Goal: Task Accomplishment & Management: Complete application form

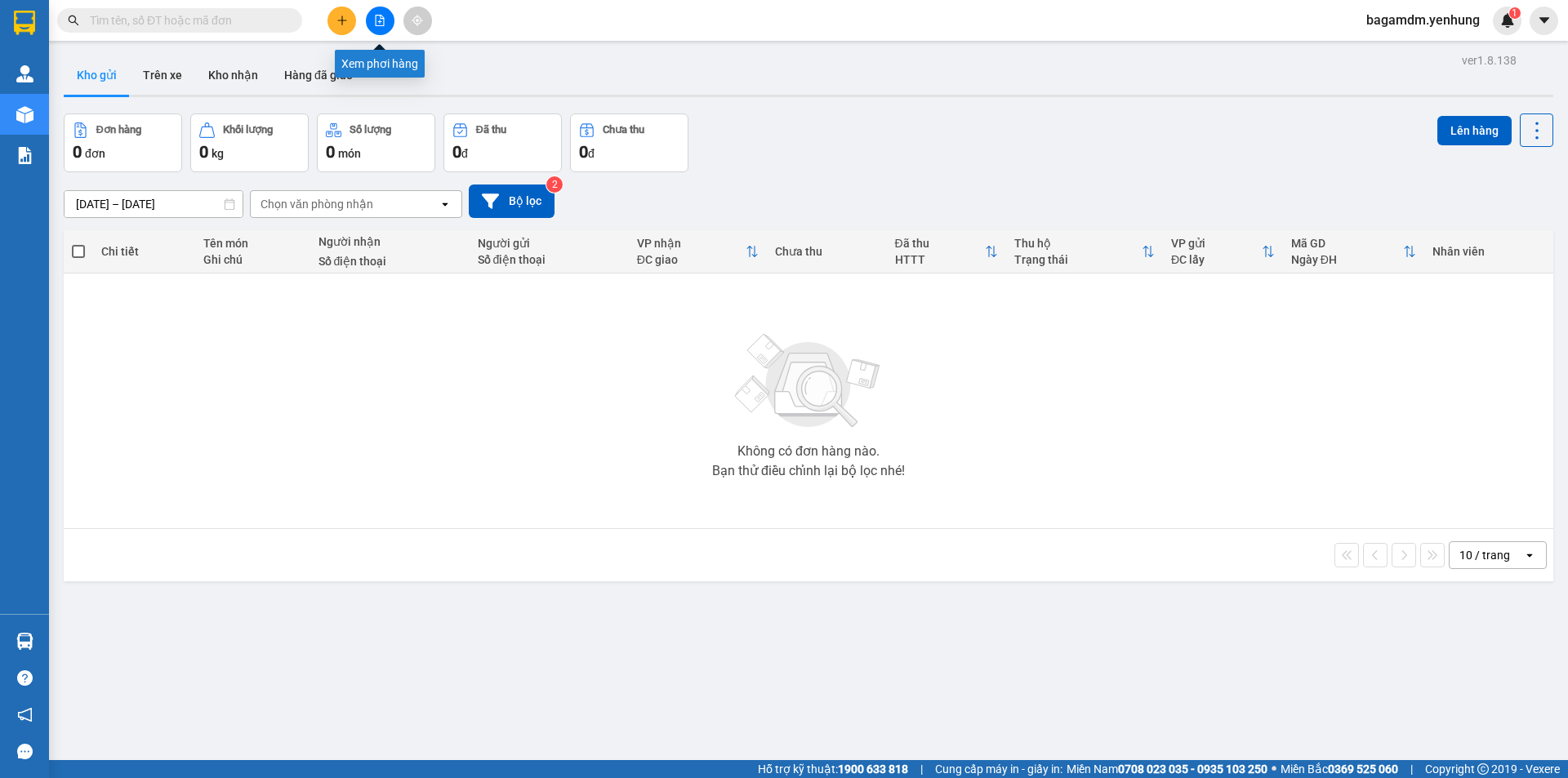
click at [395, 21] on div at bounding box center [379, 21] width 123 height 29
click at [385, 21] on button at bounding box center [379, 21] width 29 height 29
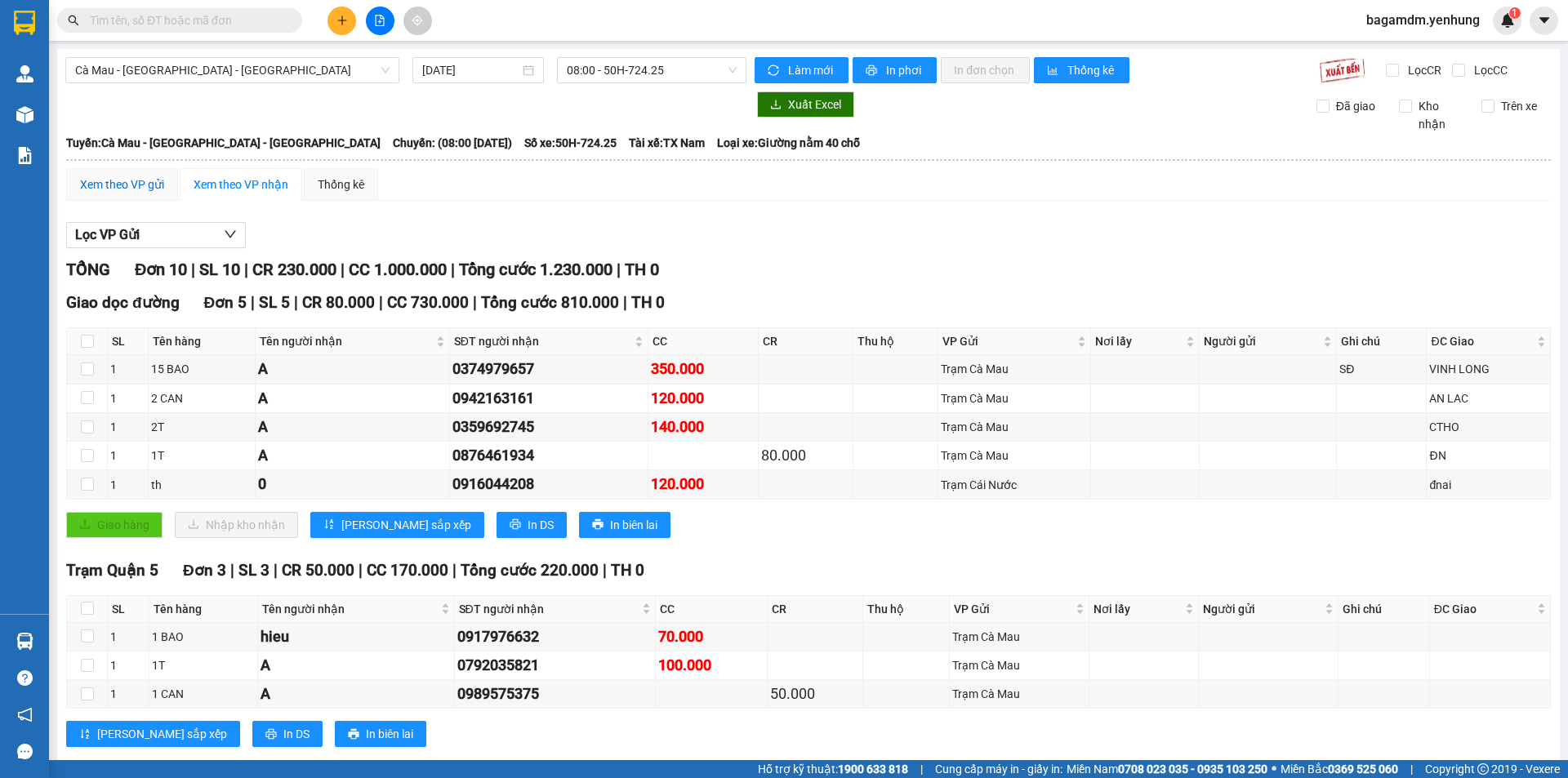
click at [116, 191] on div "Xem theo VP gửi" at bounding box center [122, 184] width 84 height 18
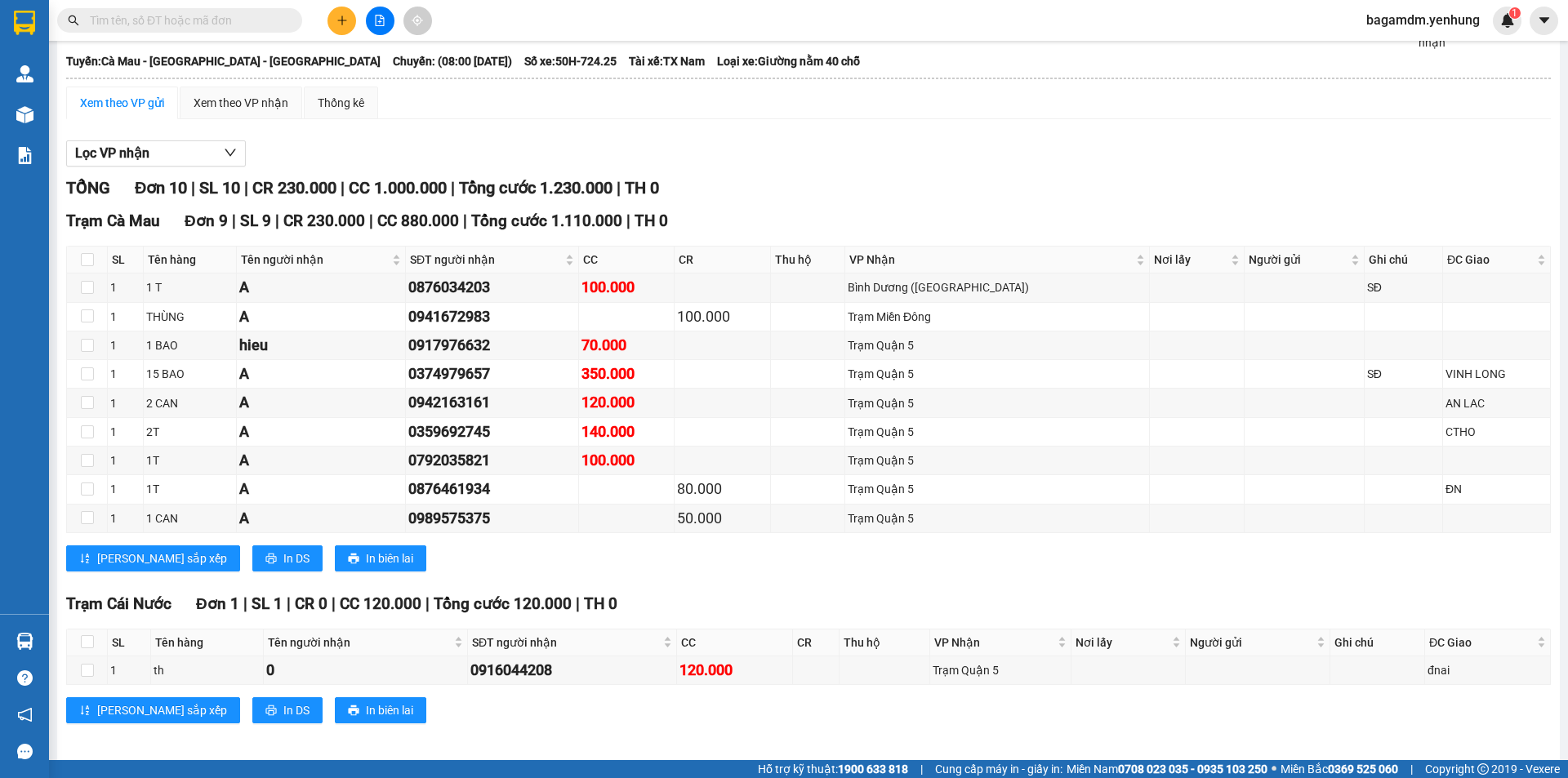
scroll to position [91, 0]
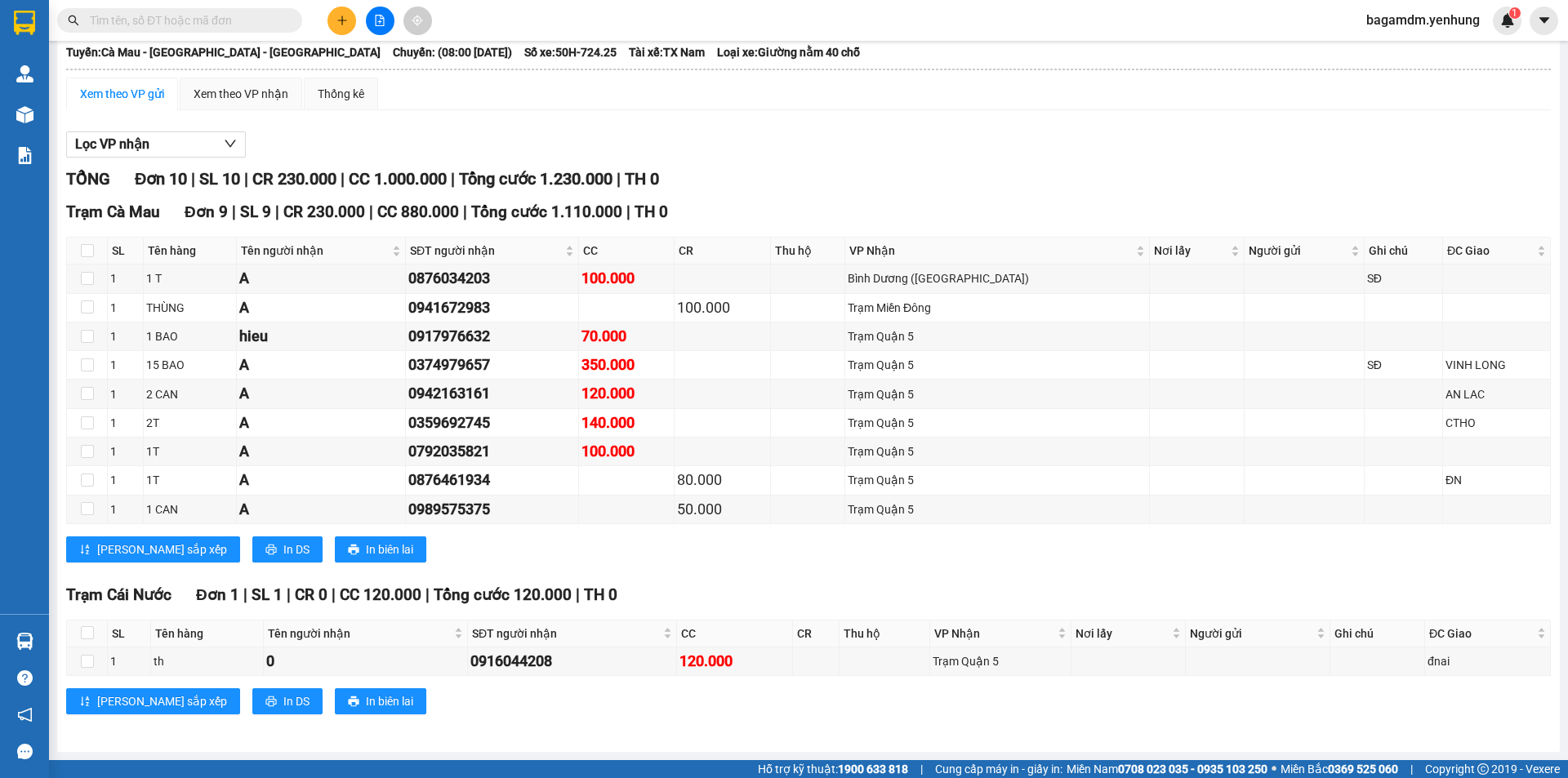
click at [686, 559] on div "[PERSON_NAME] sắp xếp In DS In biên lai" at bounding box center [807, 550] width 1484 height 26
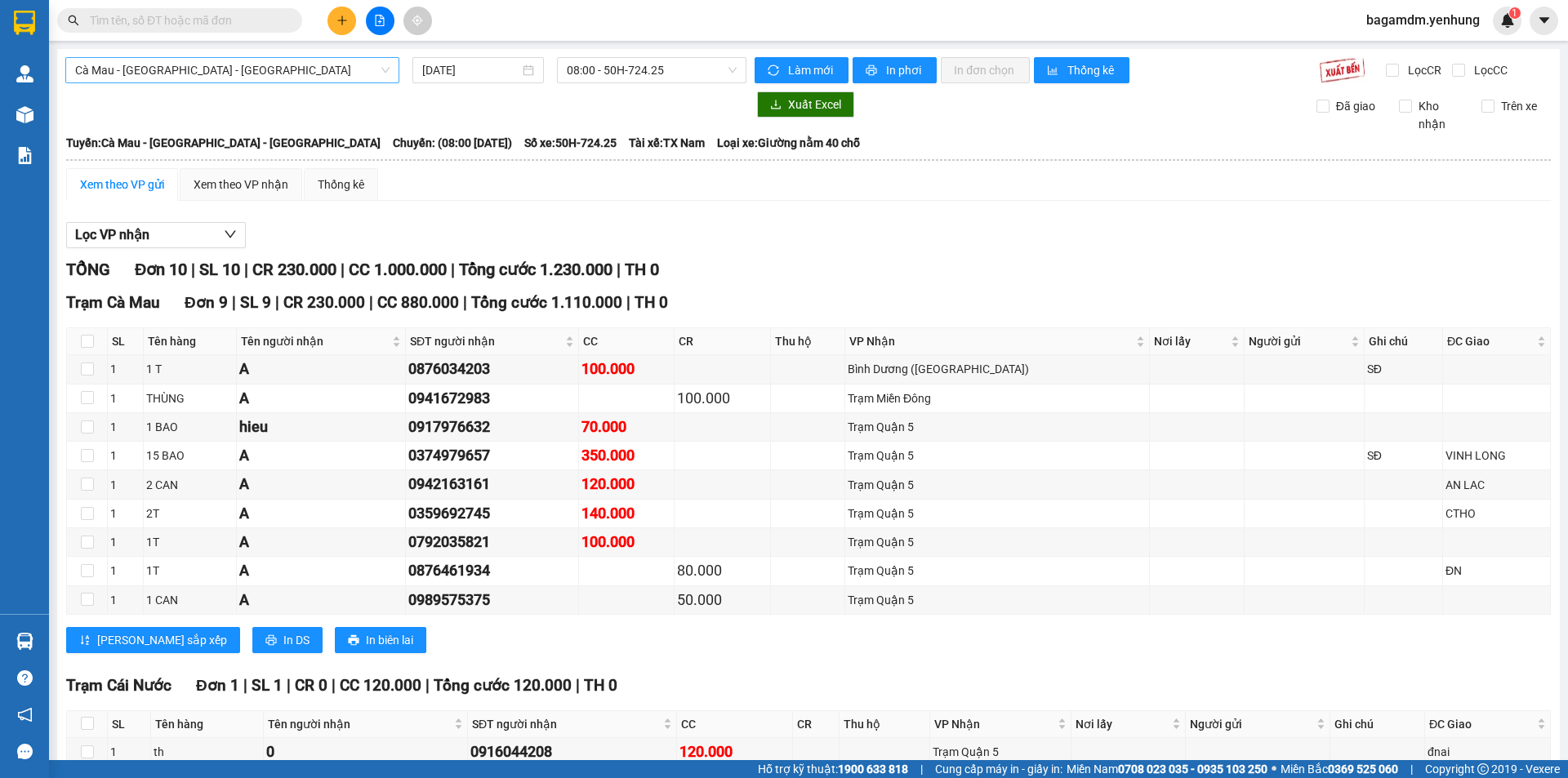
drag, startPoint x: 245, startPoint y: 87, endPoint x: 257, endPoint y: 76, distance: 16.3
click at [250, 82] on div "Cà Mau - [GEOGRAPHIC_DATA] - [GEOGRAPHIC_DATA] [DATE] 08:00 - 50H-724.25 Làm mớ…" at bounding box center [807, 446] width 1502 height 794
drag, startPoint x: 257, startPoint y: 76, endPoint x: 173, endPoint y: 184, distance: 136.8
click at [251, 83] on div "Cà Mau - [GEOGRAPHIC_DATA] - [GEOGRAPHIC_DATA] [DATE] 08:00 - 50H-724.25 Làm mớ…" at bounding box center [807, 446] width 1502 height 794
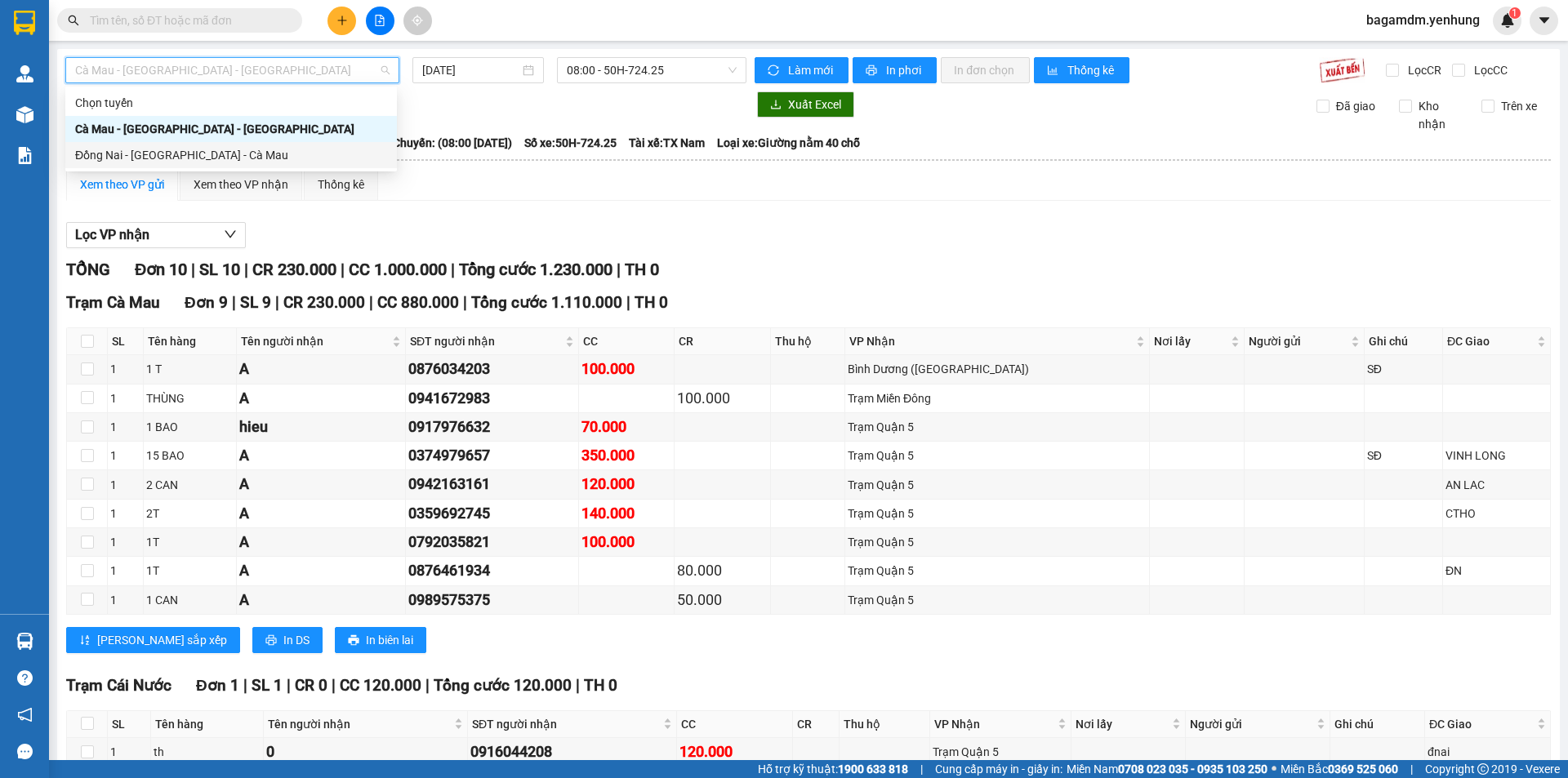
click at [183, 153] on div "Đồng Nai - [GEOGRAPHIC_DATA] - Cà Mau" at bounding box center [230, 156] width 312 height 18
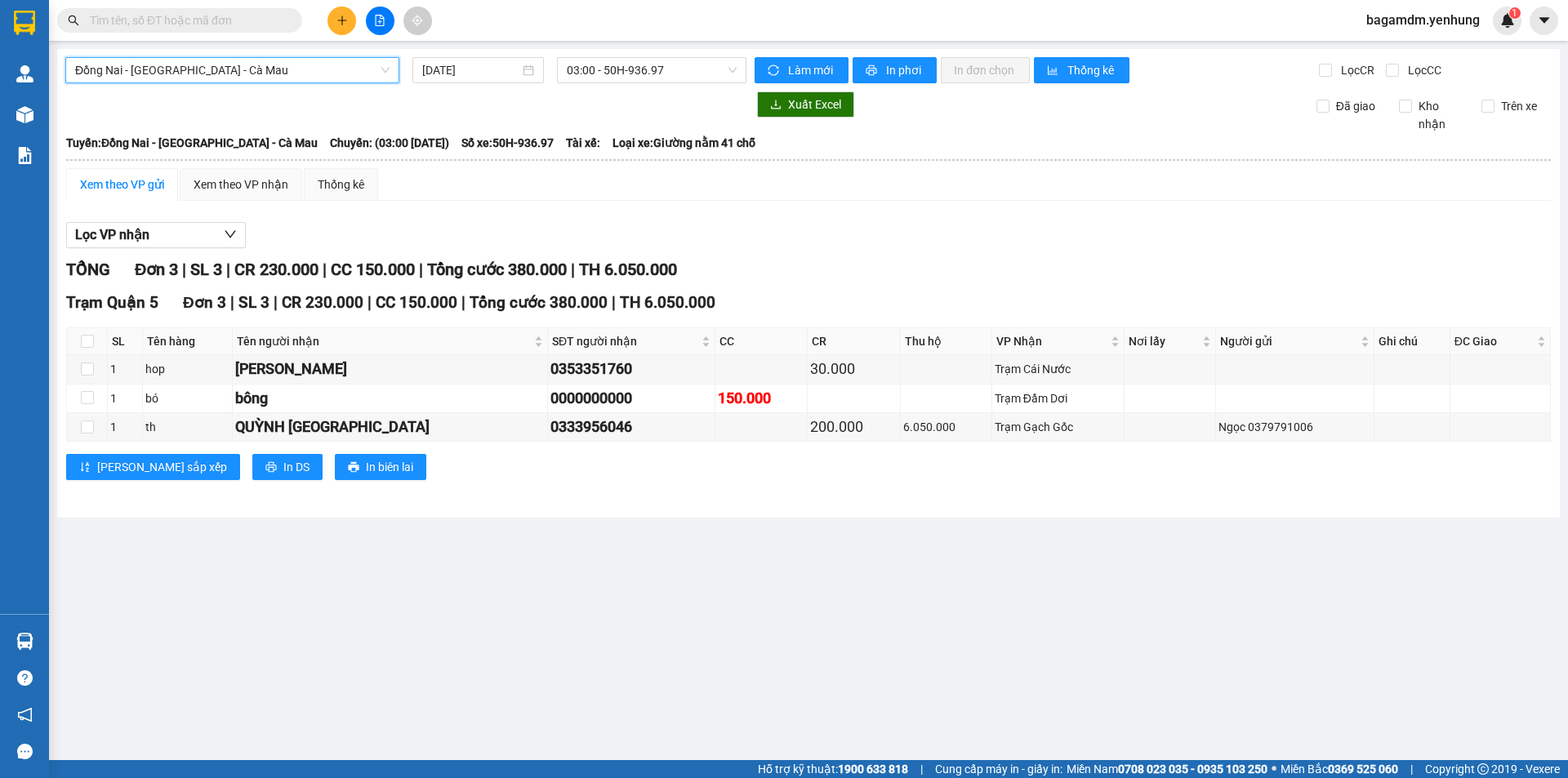
drag, startPoint x: 649, startPoint y: 68, endPoint x: 643, endPoint y: 84, distance: 17.1
click at [645, 74] on span "03:00 - 50H-936.97" at bounding box center [651, 70] width 170 height 25
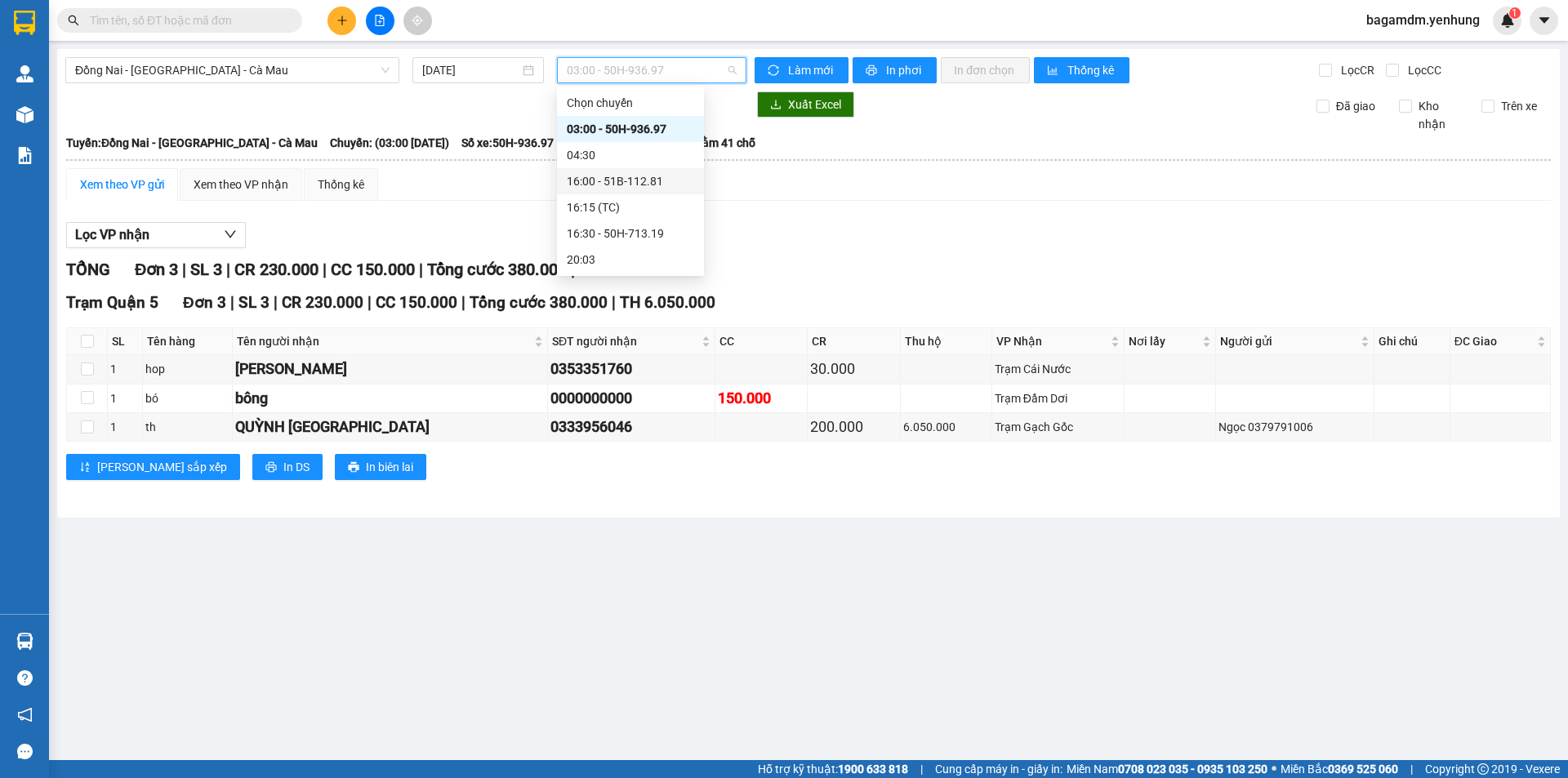
click at [620, 177] on div "16:00 - 51B-112.81" at bounding box center [630, 181] width 128 height 18
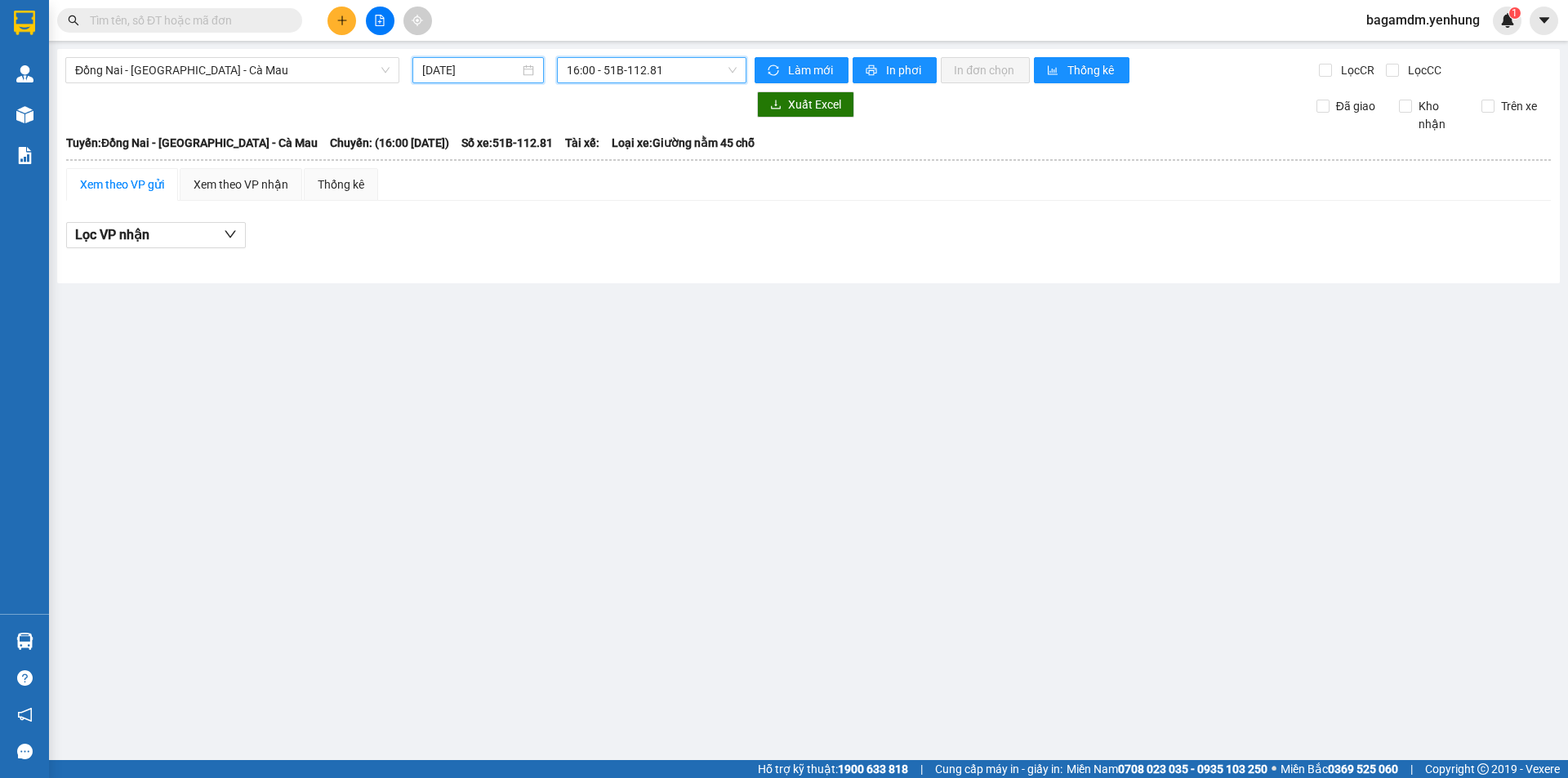
click at [463, 76] on input "[DATE]" at bounding box center [471, 70] width 97 height 18
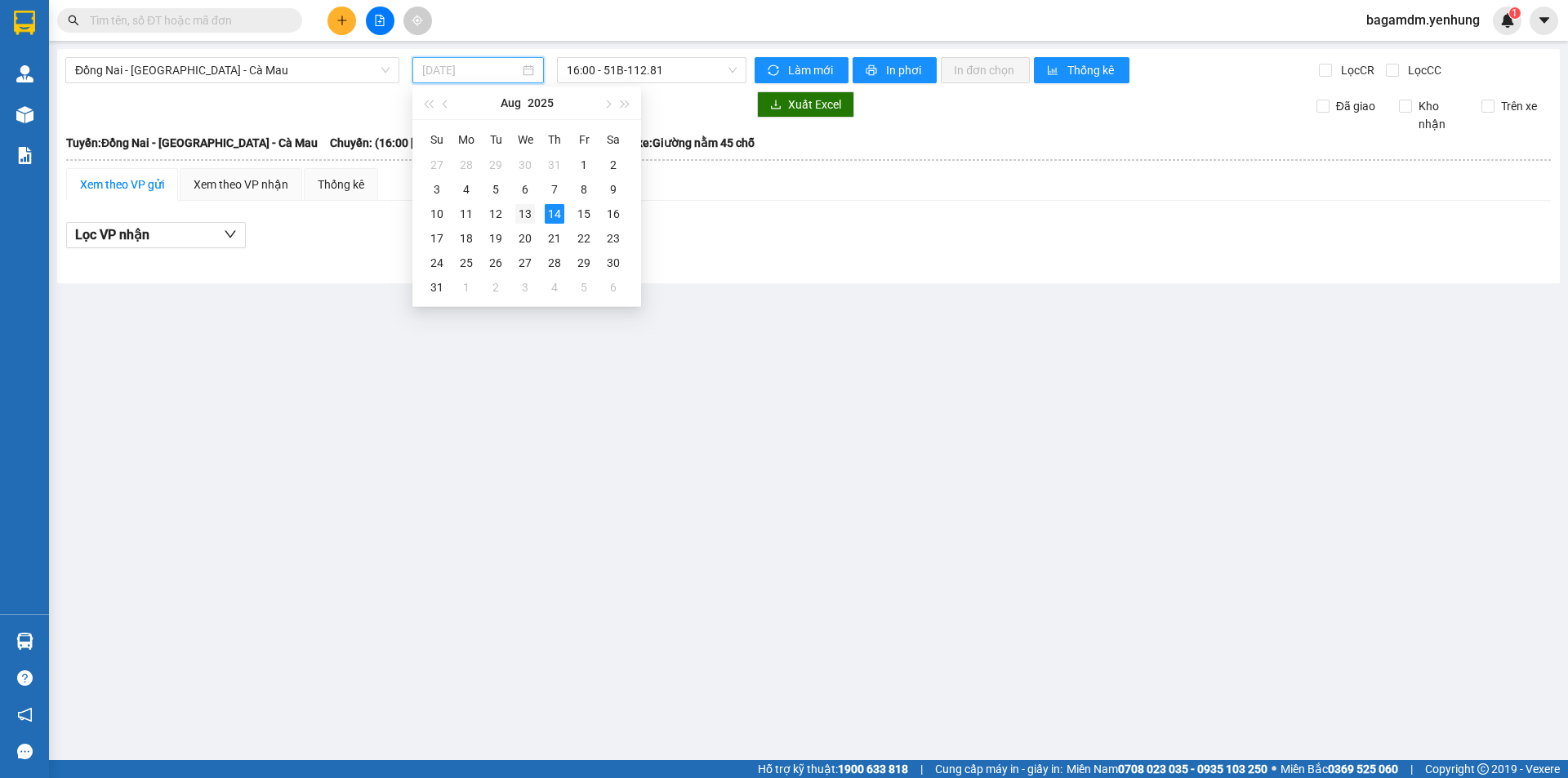
click at [519, 210] on div "13" at bounding box center [525, 214] width 20 height 20
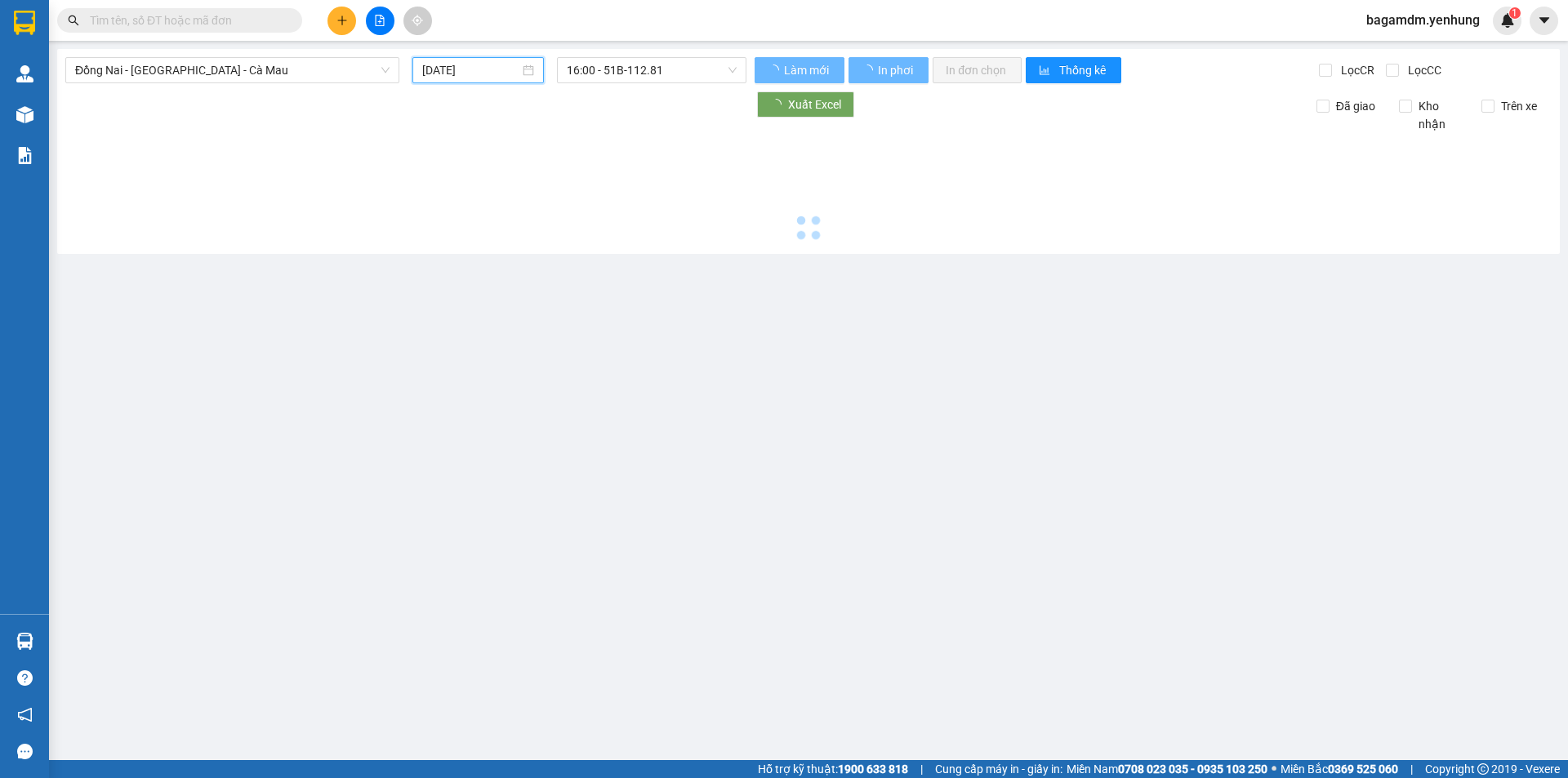
type input "[DATE]"
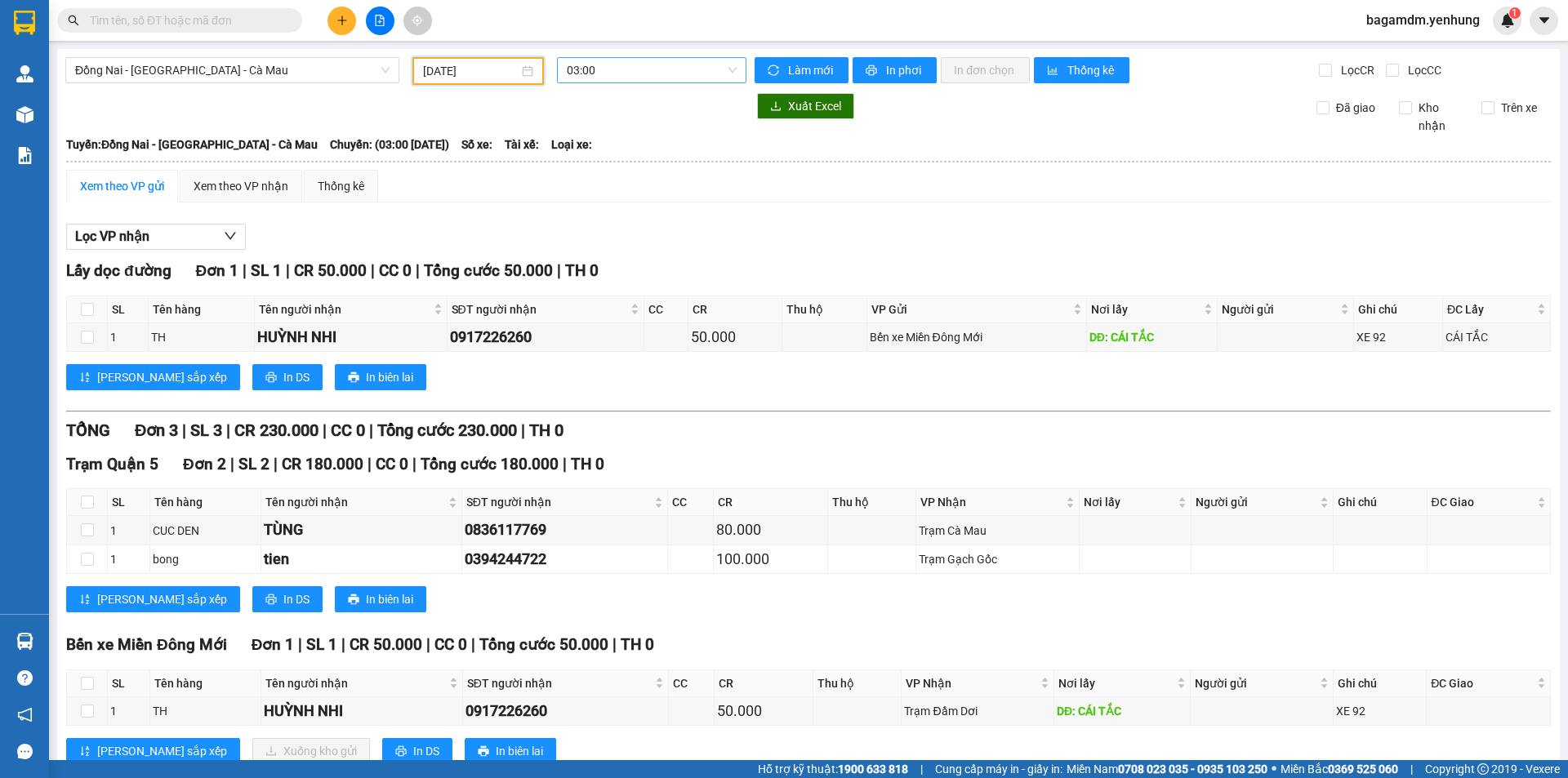
click at [603, 68] on span "03:00" at bounding box center [651, 70] width 170 height 25
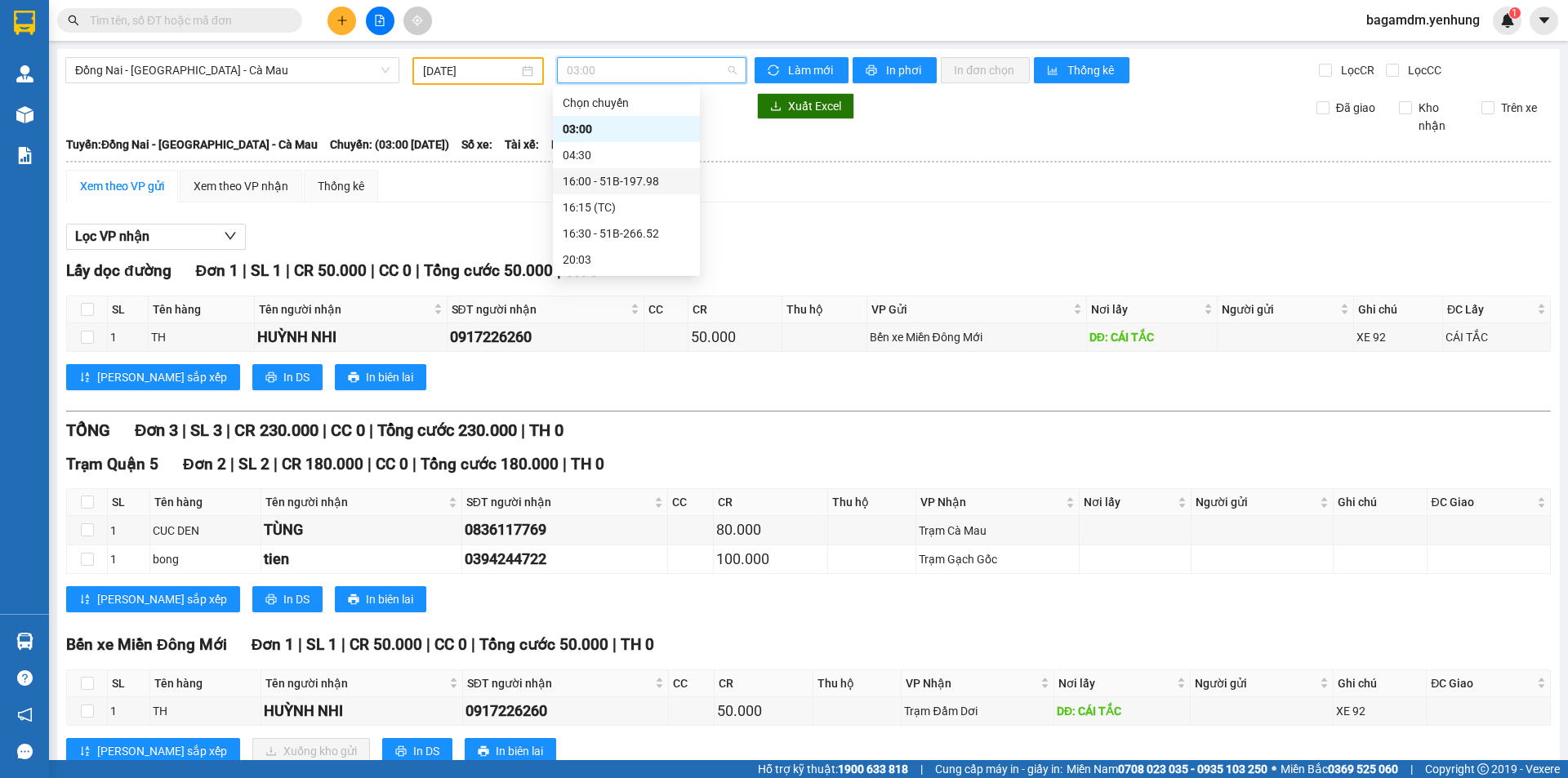
click at [600, 175] on div "16:00 - 51B-197.98" at bounding box center [626, 181] width 128 height 18
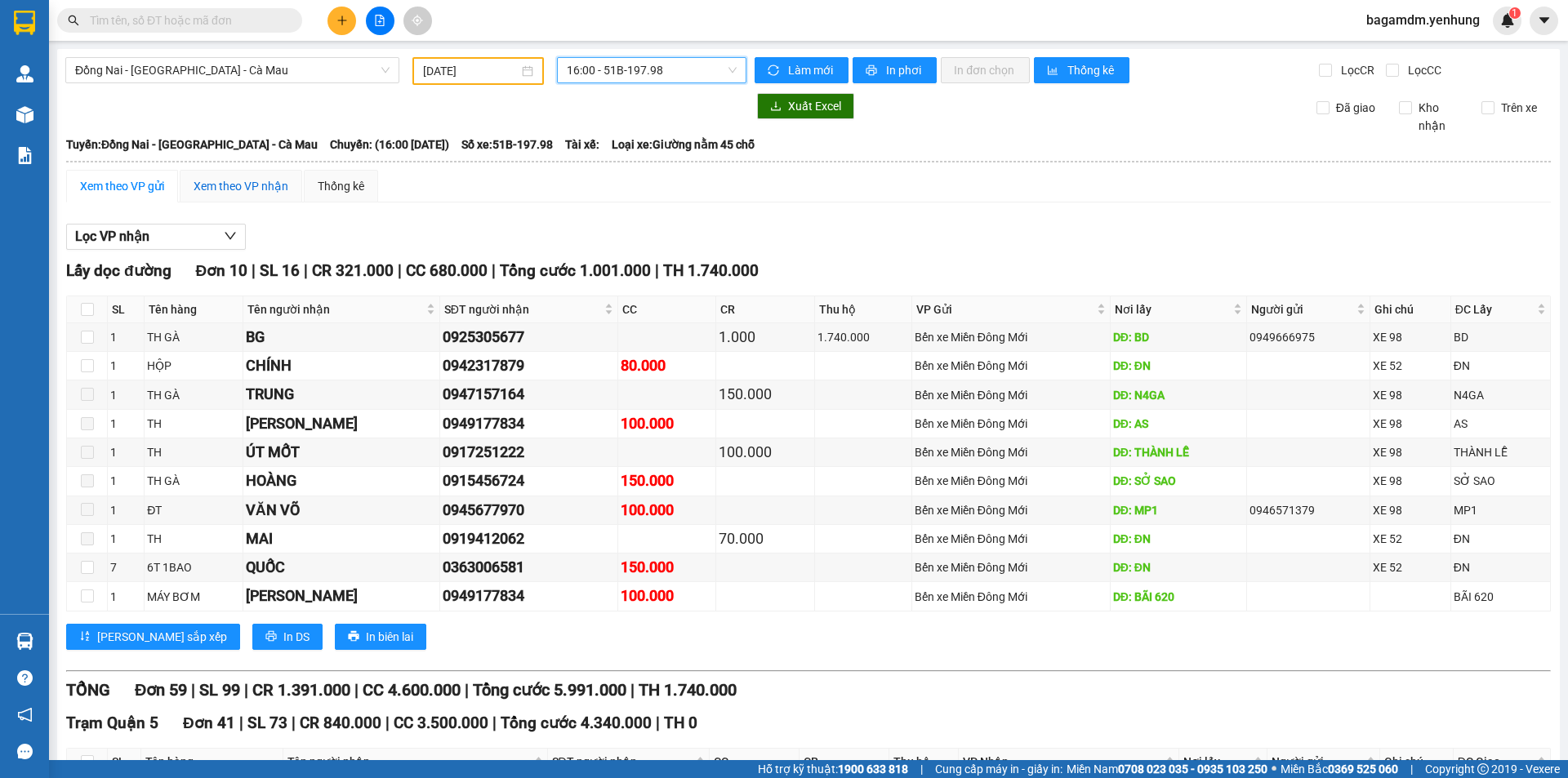
click at [250, 179] on div "Xem theo VP nhận" at bounding box center [240, 186] width 95 height 18
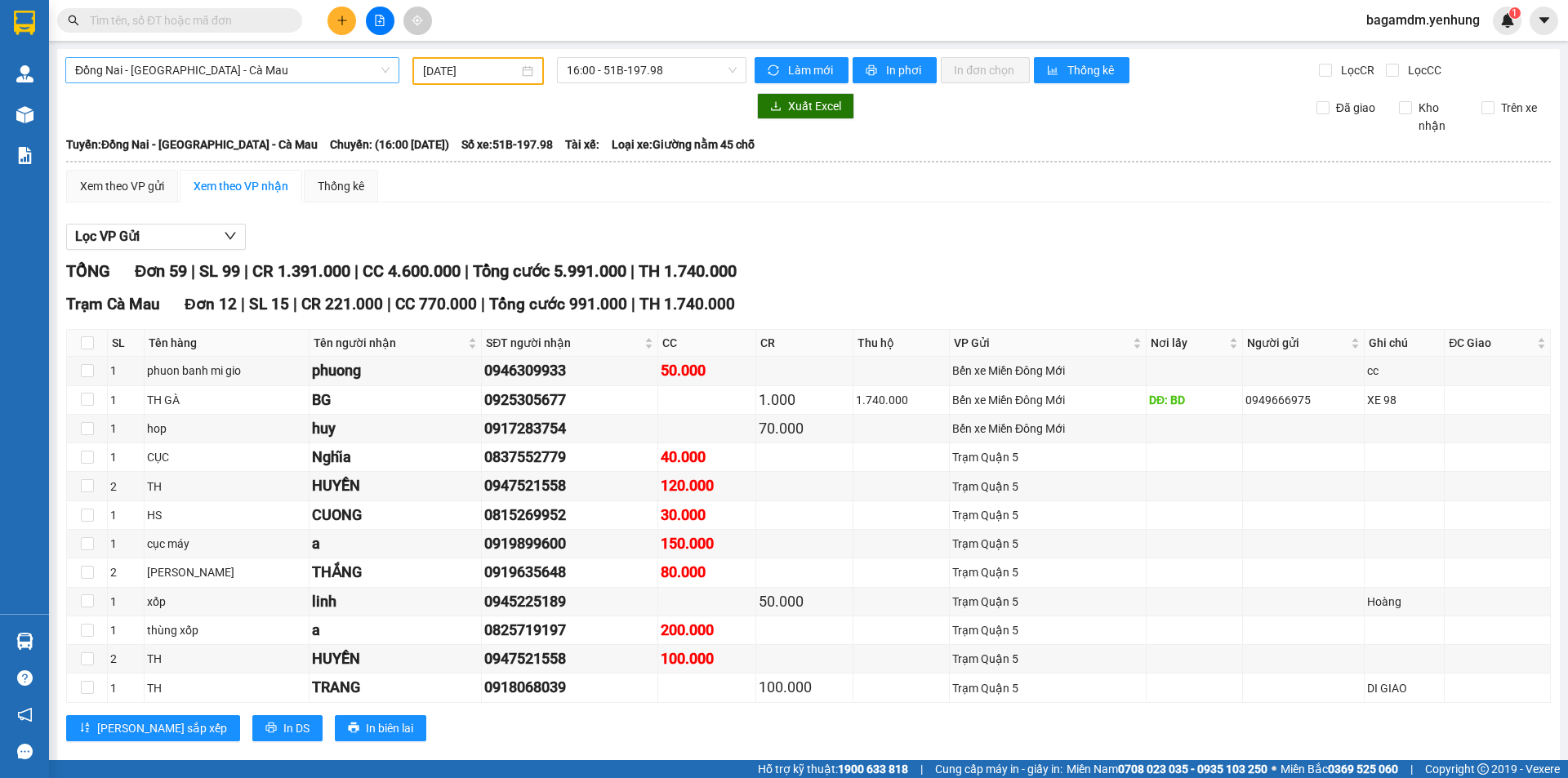
drag, startPoint x: 249, startPoint y: 62, endPoint x: 239, endPoint y: 74, distance: 15.6
click at [239, 74] on span "Đồng Nai - [GEOGRAPHIC_DATA] - Cà Mau" at bounding box center [232, 70] width 314 height 25
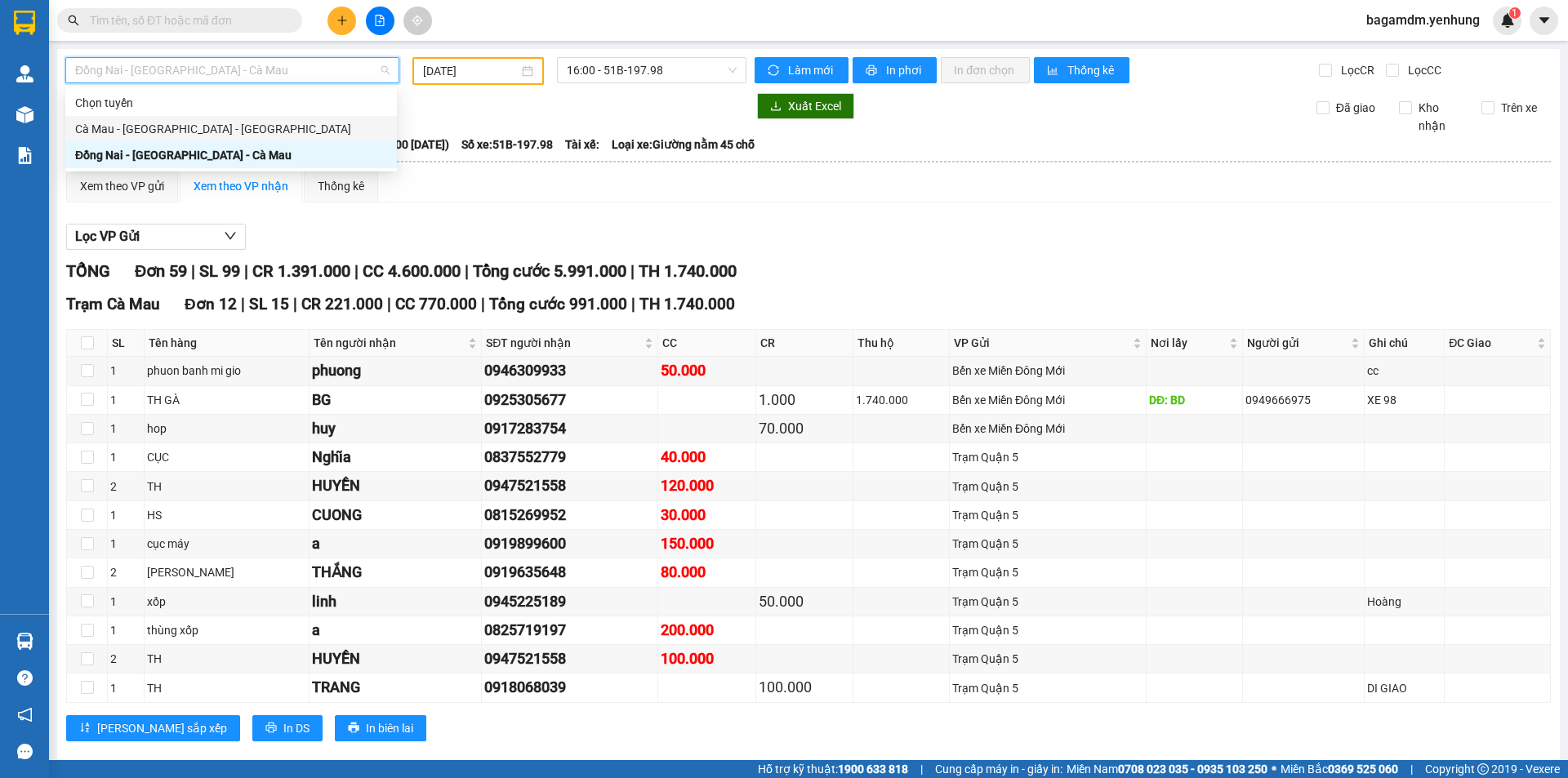
click at [174, 124] on div "Cà Mau - [GEOGRAPHIC_DATA] - [GEOGRAPHIC_DATA]" at bounding box center [230, 129] width 312 height 18
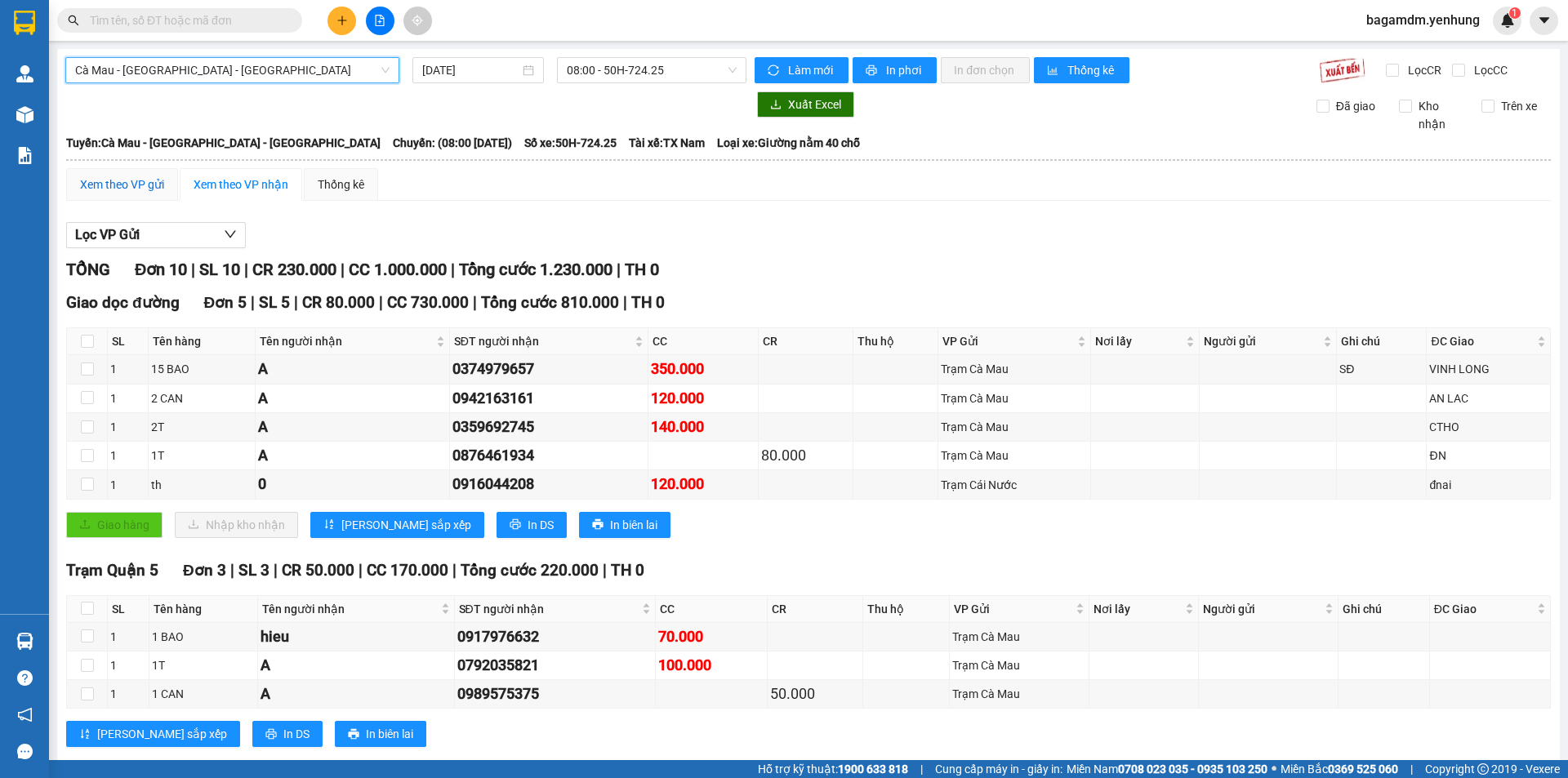
click at [110, 187] on div "Xem theo VP gửi" at bounding box center [122, 184] width 84 height 18
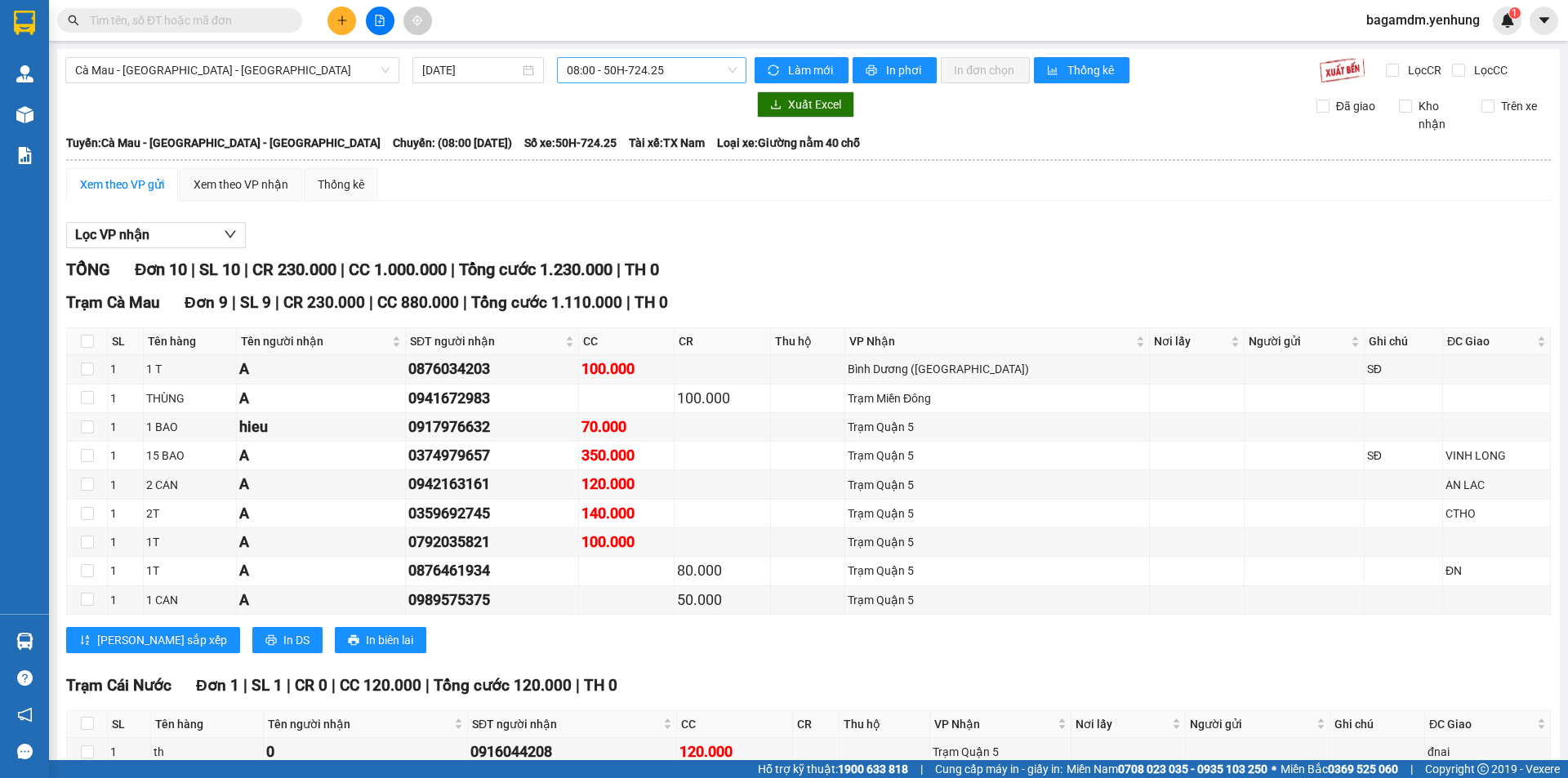
click at [637, 74] on span "08:00 - 50H-724.25" at bounding box center [651, 70] width 170 height 25
click at [593, 161] on div "08:45 (TC) - 50H-713.19" at bounding box center [626, 156] width 128 height 18
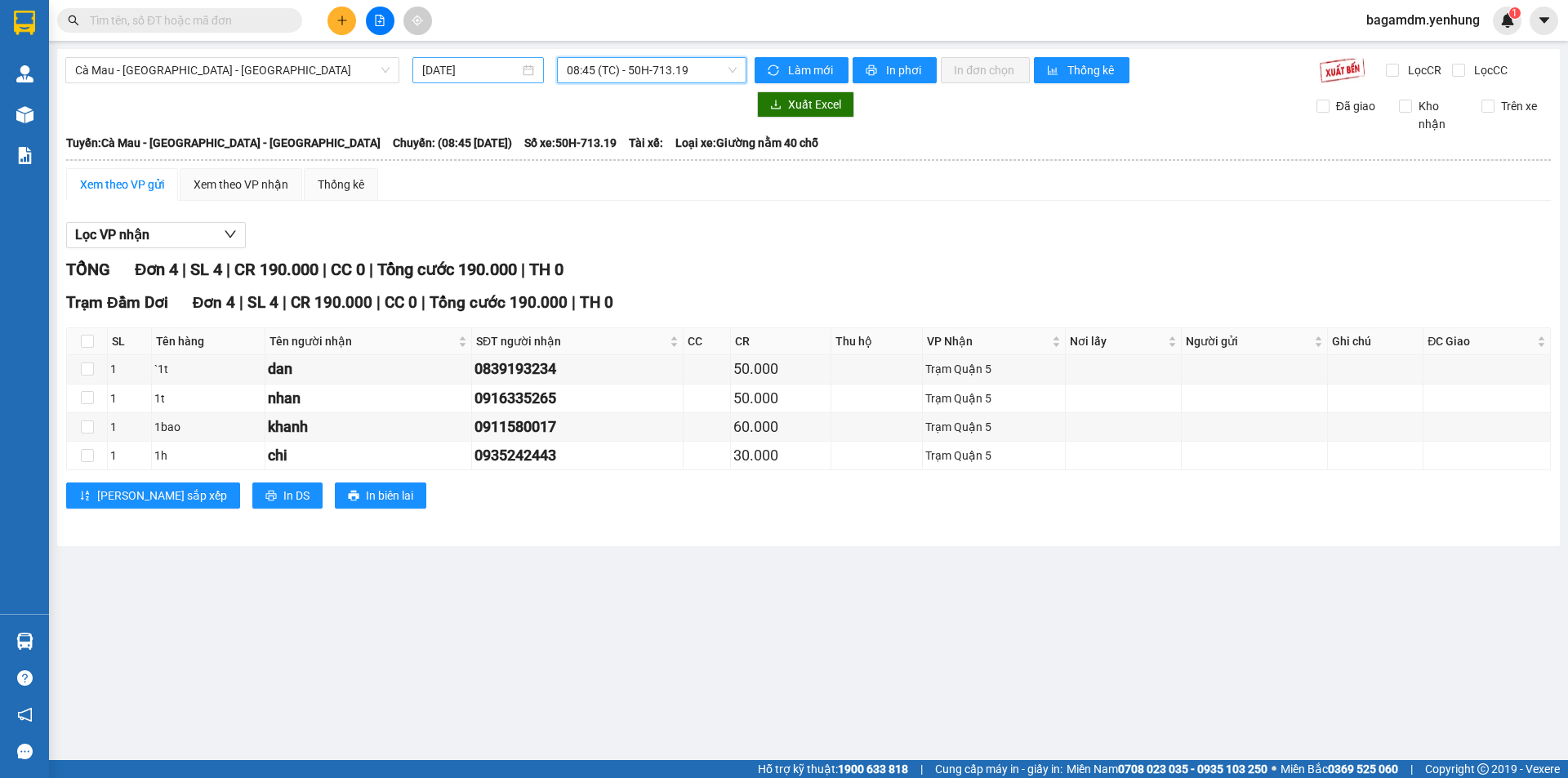
click at [449, 79] on div "[DATE]" at bounding box center [478, 70] width 132 height 26
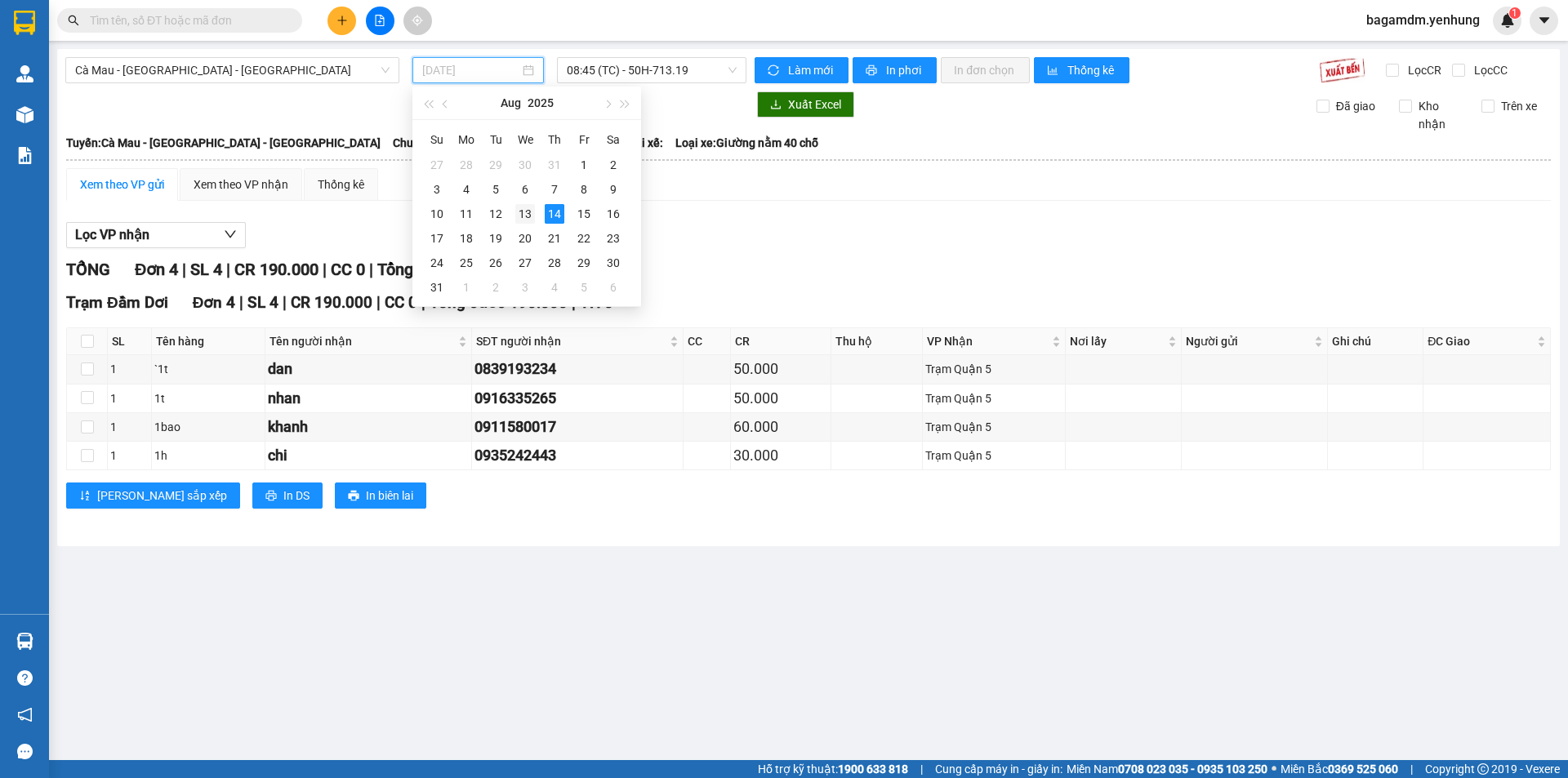
click at [533, 217] on div "13" at bounding box center [525, 214] width 20 height 20
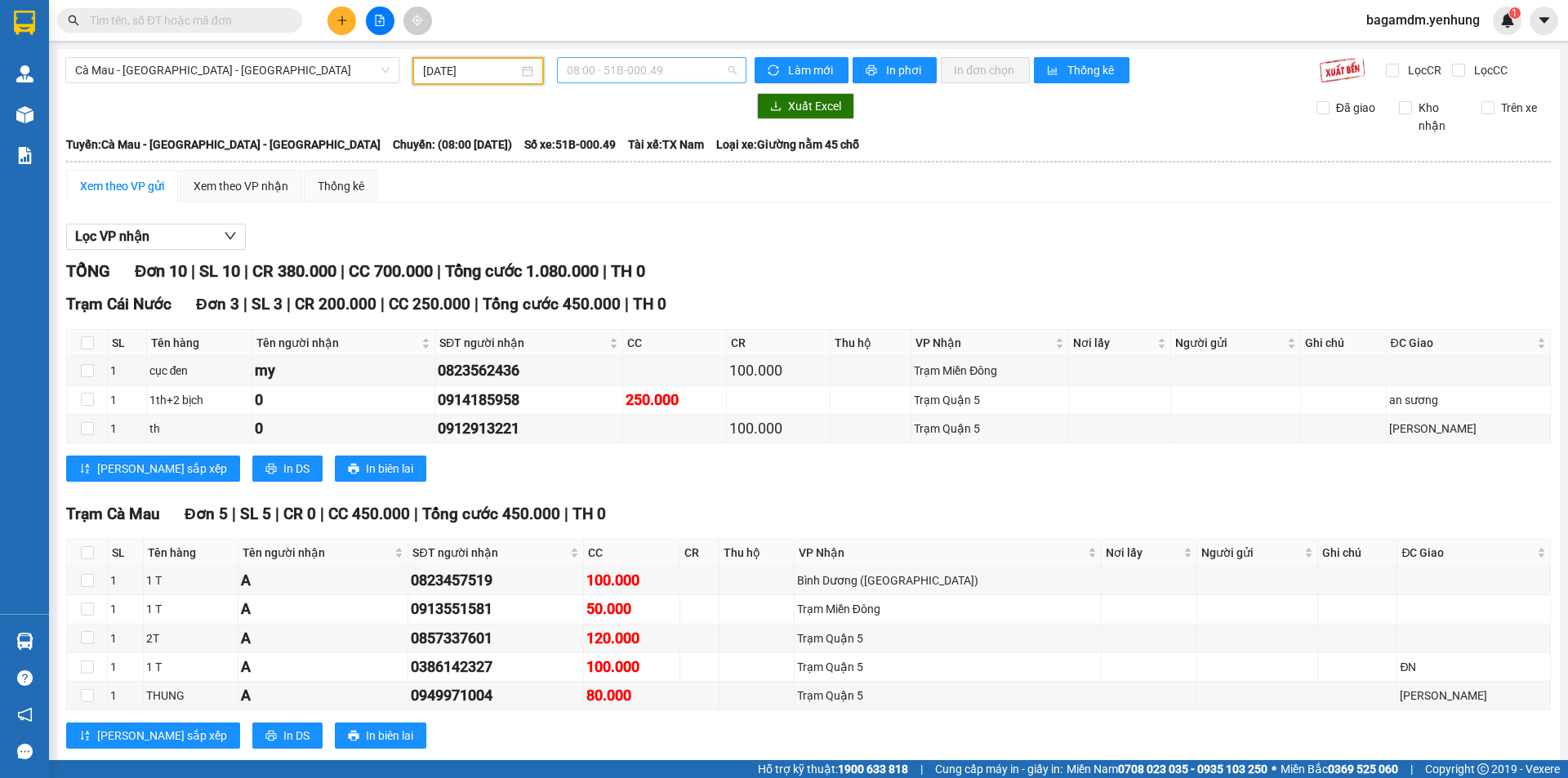
click at [637, 64] on span "08:00 - 51B-000.49" at bounding box center [651, 70] width 170 height 25
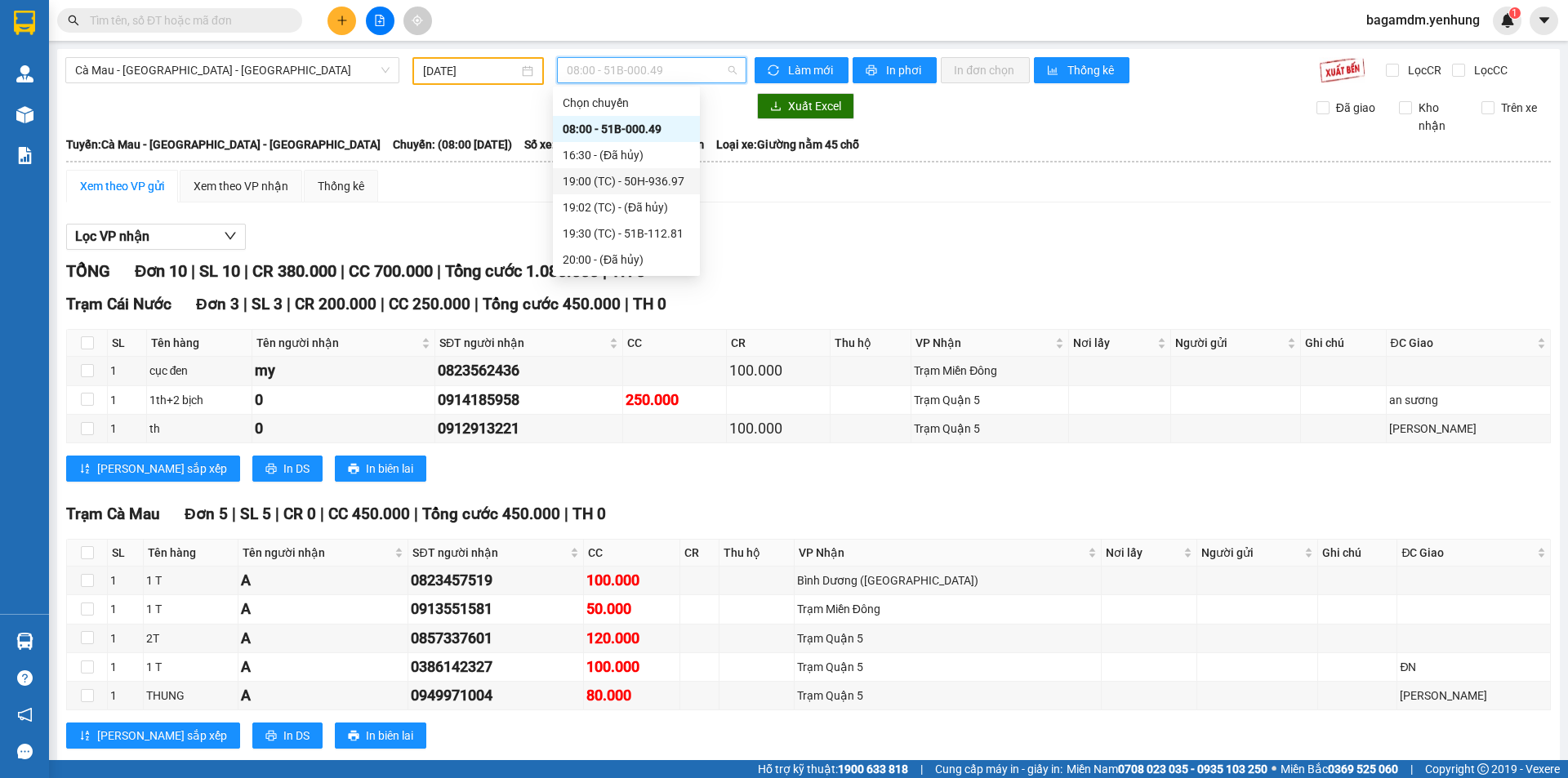
click at [616, 188] on div "19:00 (TC) - 50H-936.97" at bounding box center [626, 181] width 128 height 18
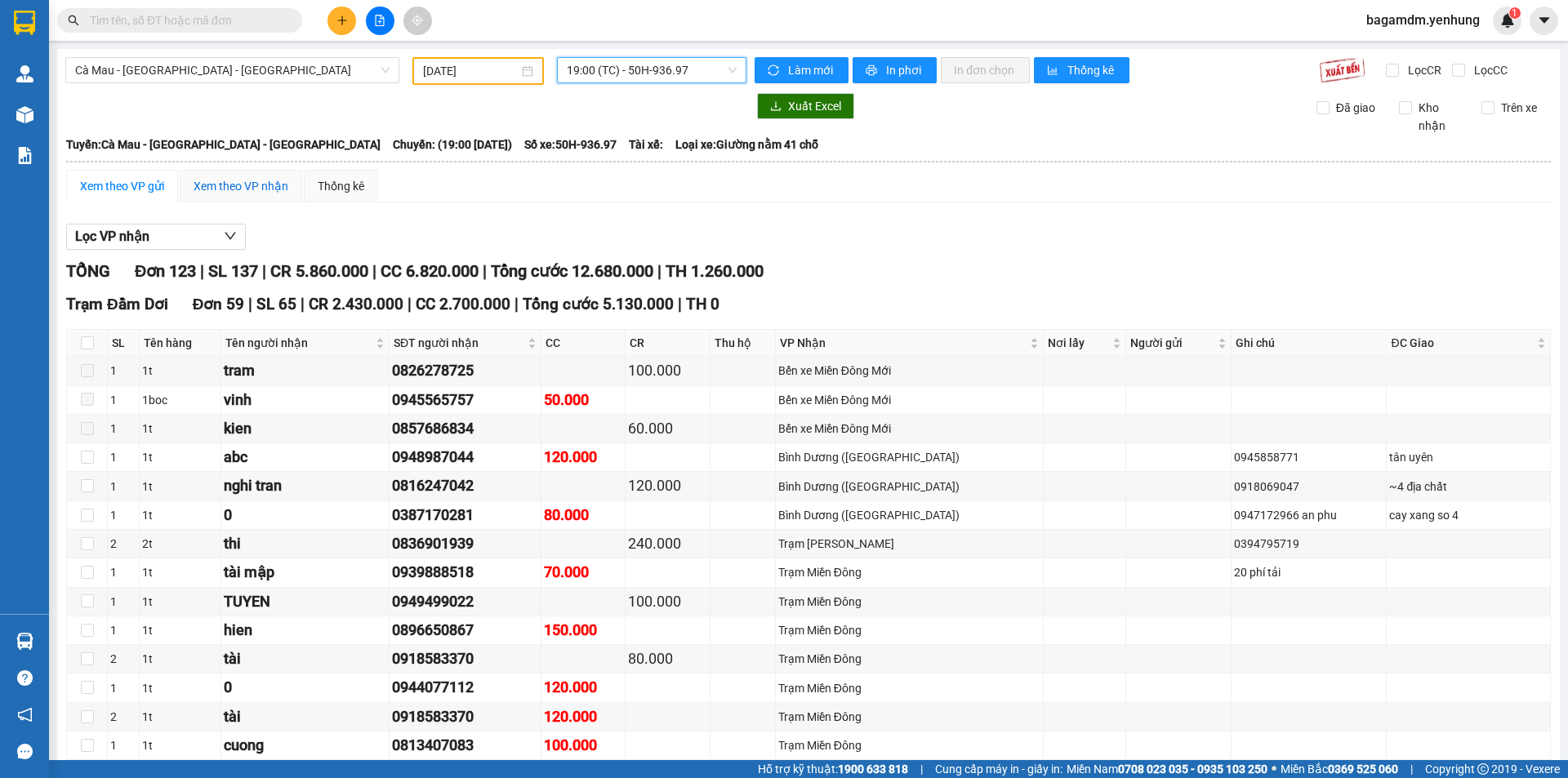
click at [235, 191] on div "Xem theo VP nhận" at bounding box center [240, 186] width 95 height 18
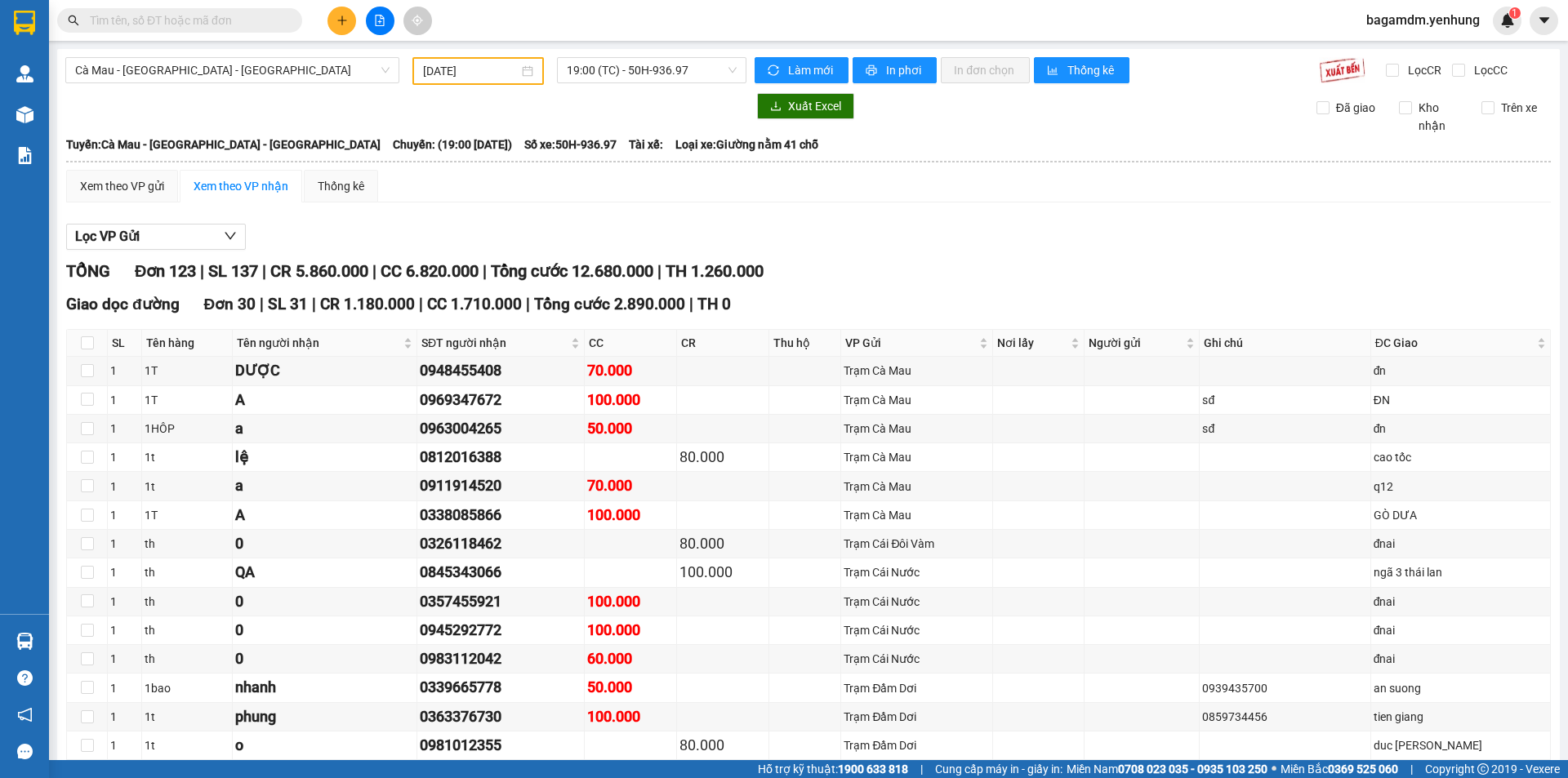
drag, startPoint x: 454, startPoint y: 58, endPoint x: 467, endPoint y: 72, distance: 19.1
click at [456, 59] on div "[DATE]" at bounding box center [478, 71] width 132 height 28
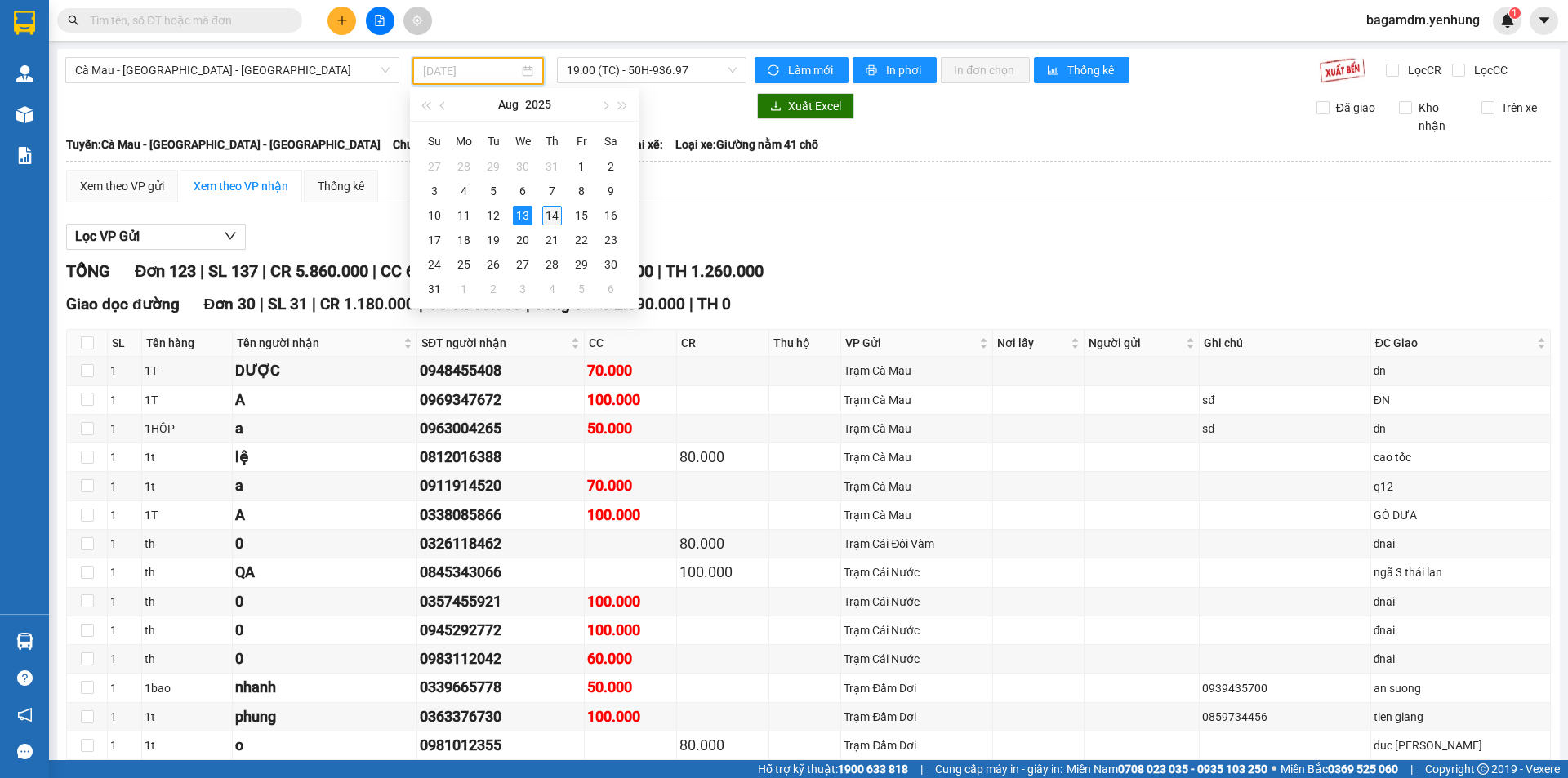
click at [559, 215] on div "14" at bounding box center [552, 216] width 20 height 20
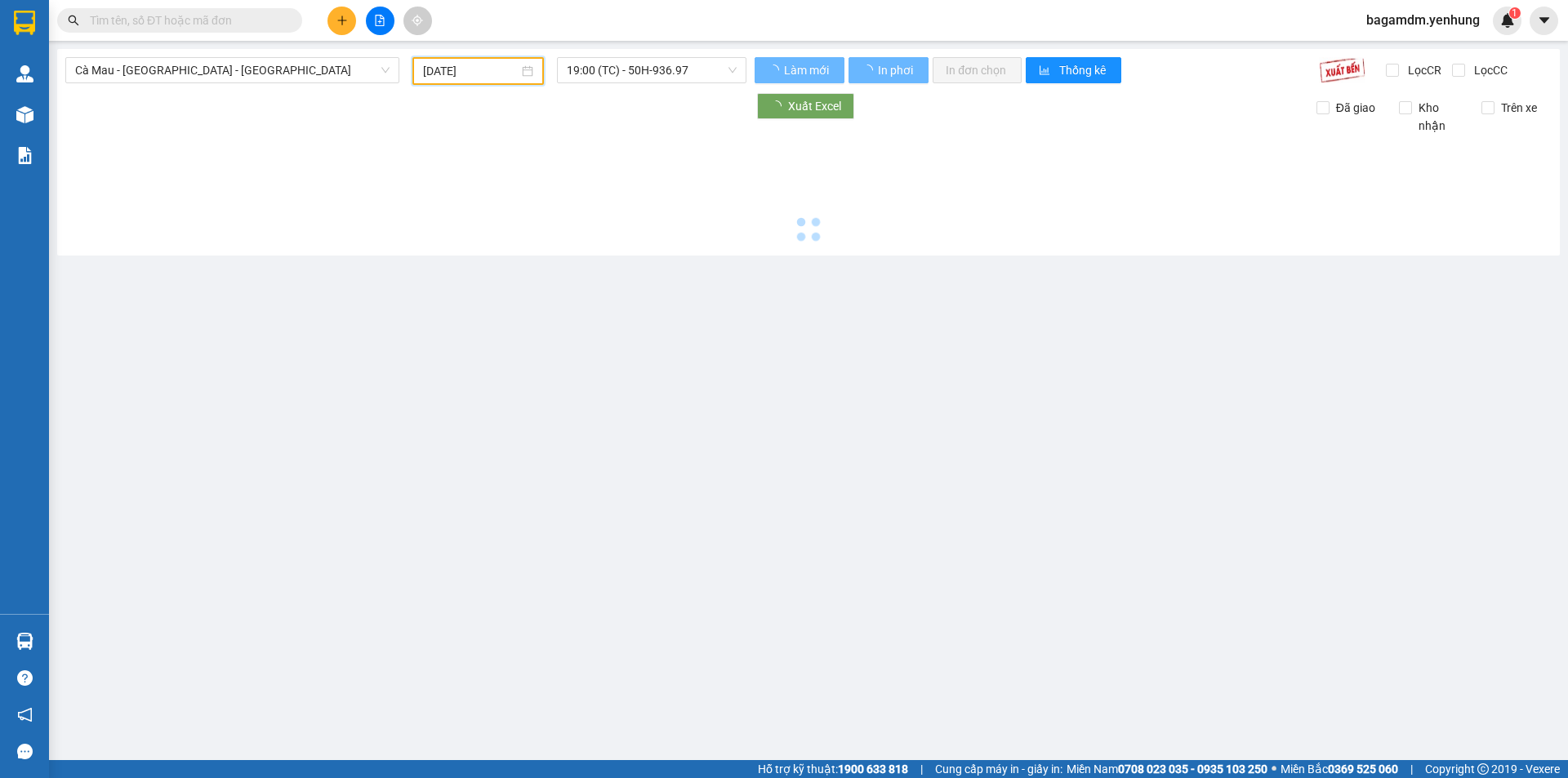
type input "[DATE]"
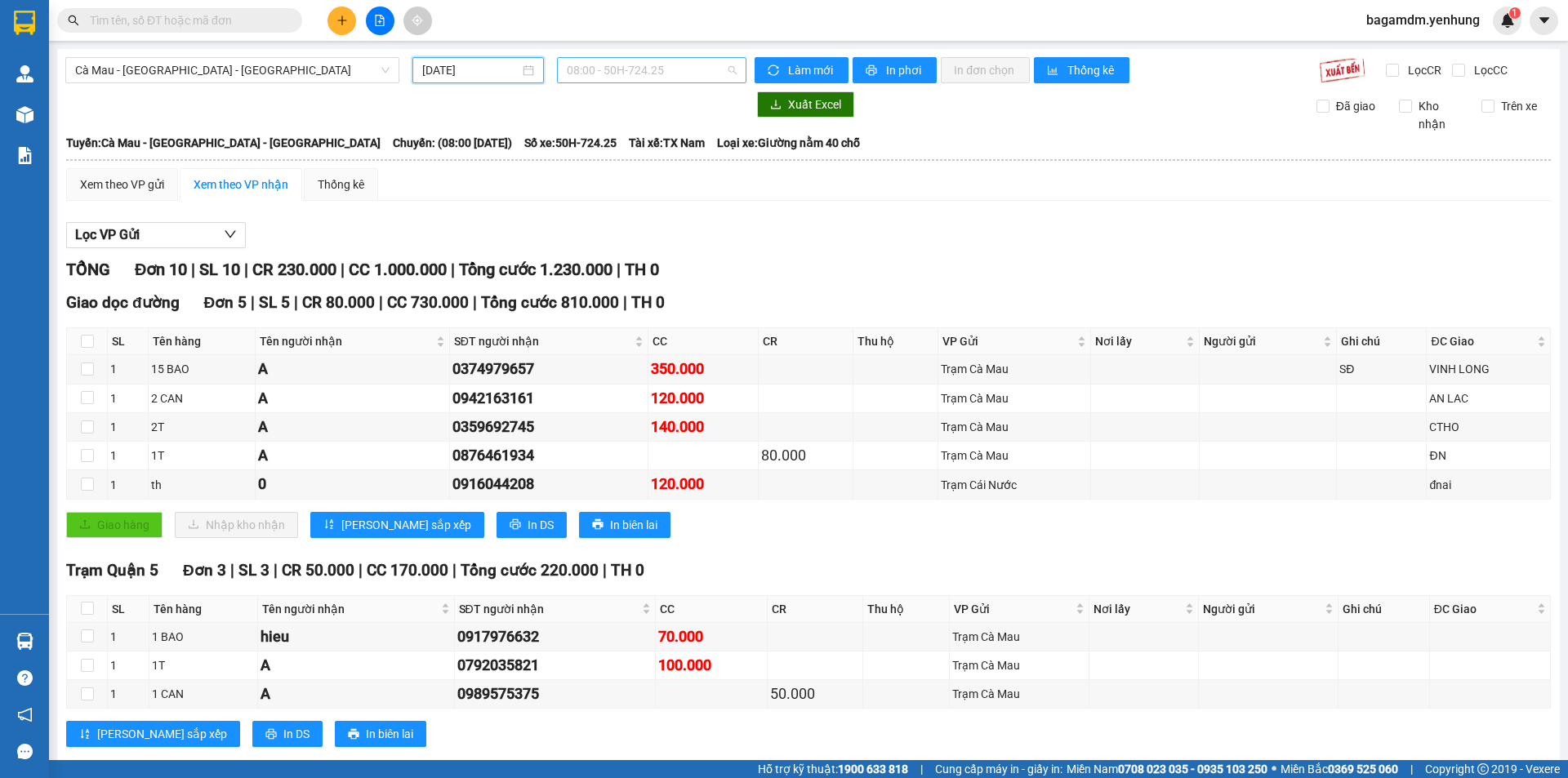
click at [586, 77] on span "08:00 - 50H-724.25" at bounding box center [651, 70] width 170 height 25
click at [137, 178] on div "Xem theo VP gửi" at bounding box center [122, 184] width 84 height 18
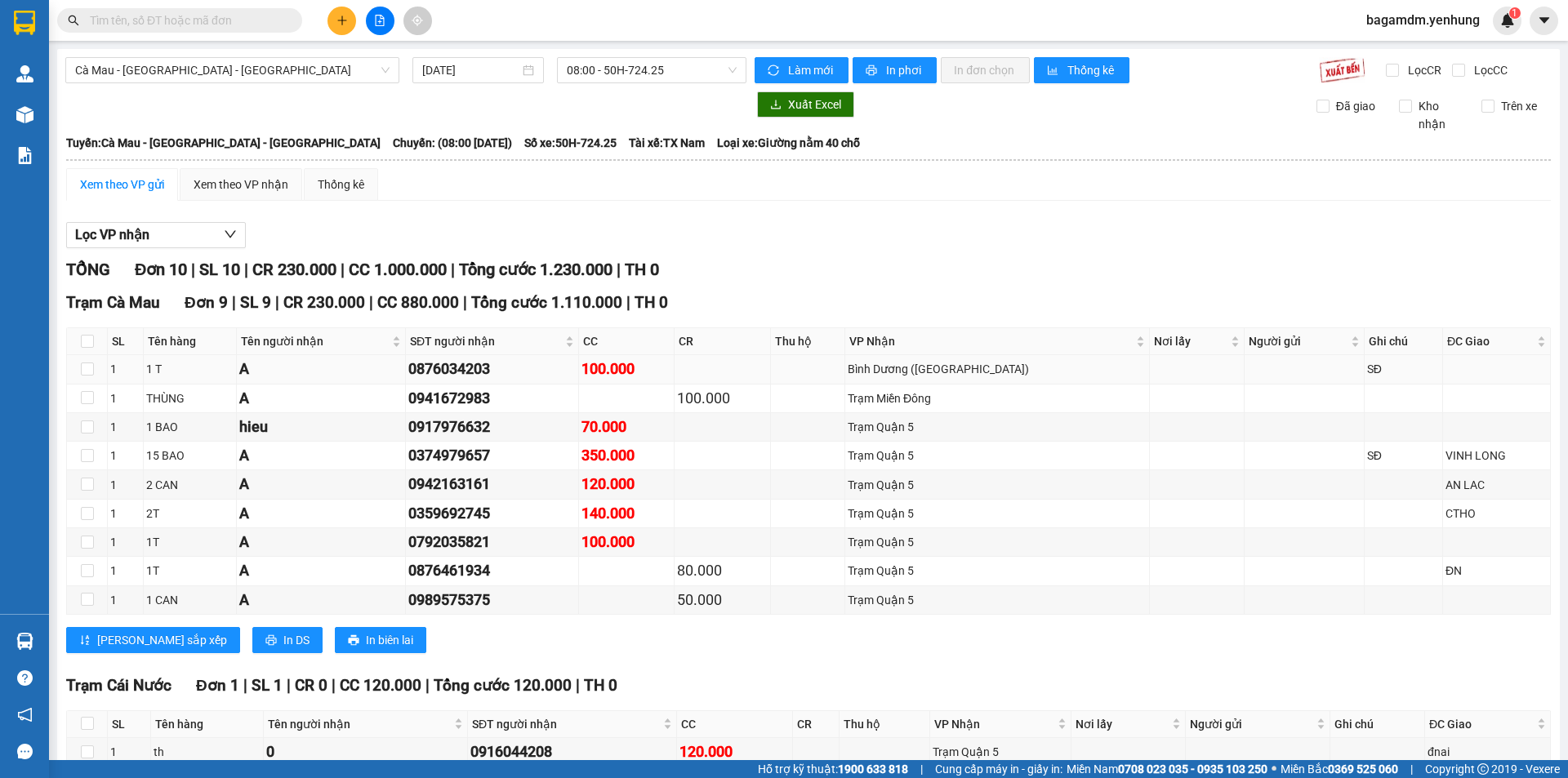
scroll to position [91, 0]
click at [616, 58] on span "08:00 - 50H-724.25" at bounding box center [651, 70] width 170 height 25
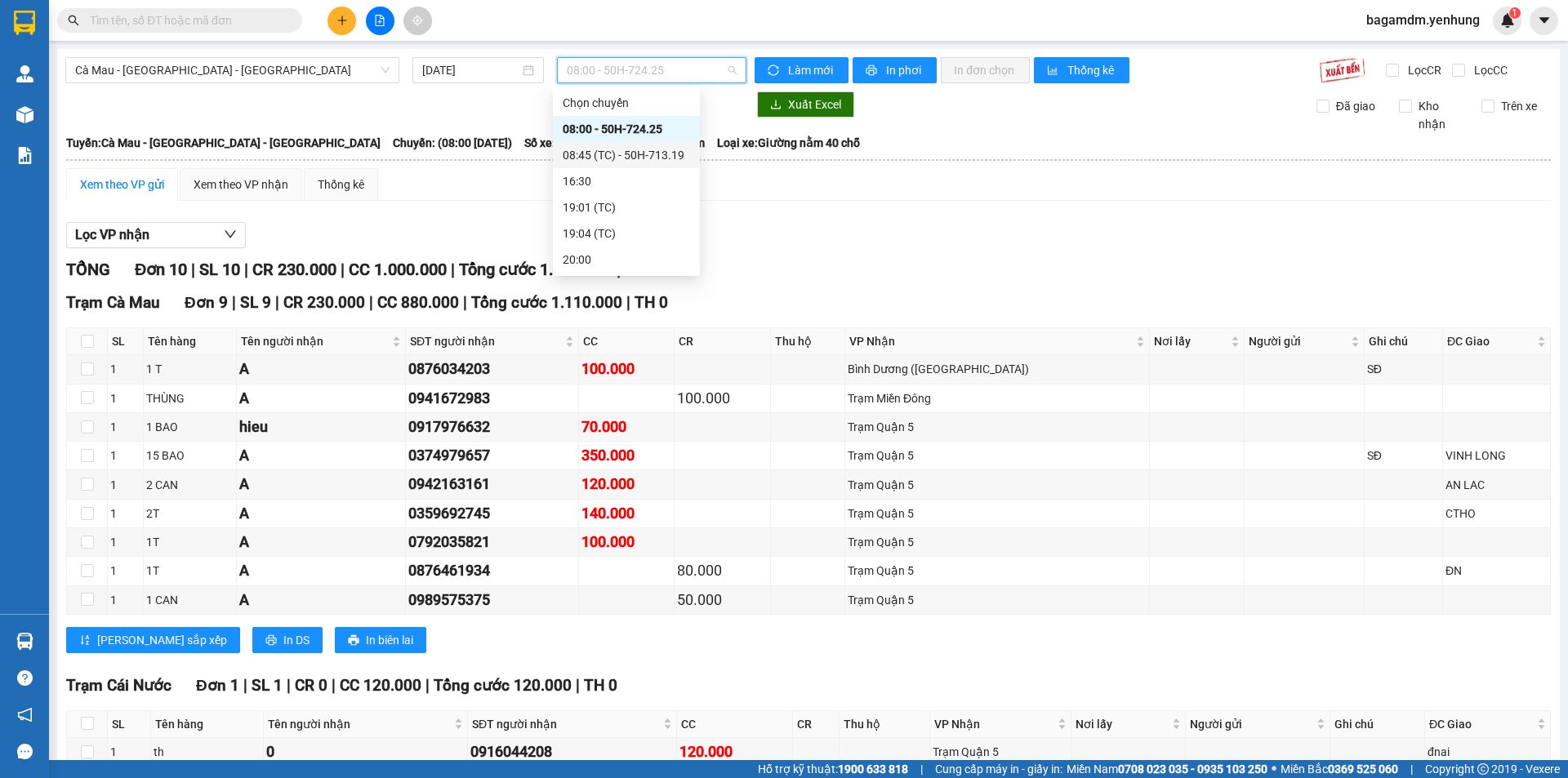
click at [588, 147] on div "08:45 (TC) - 50H-713.19" at bounding box center [626, 156] width 128 height 18
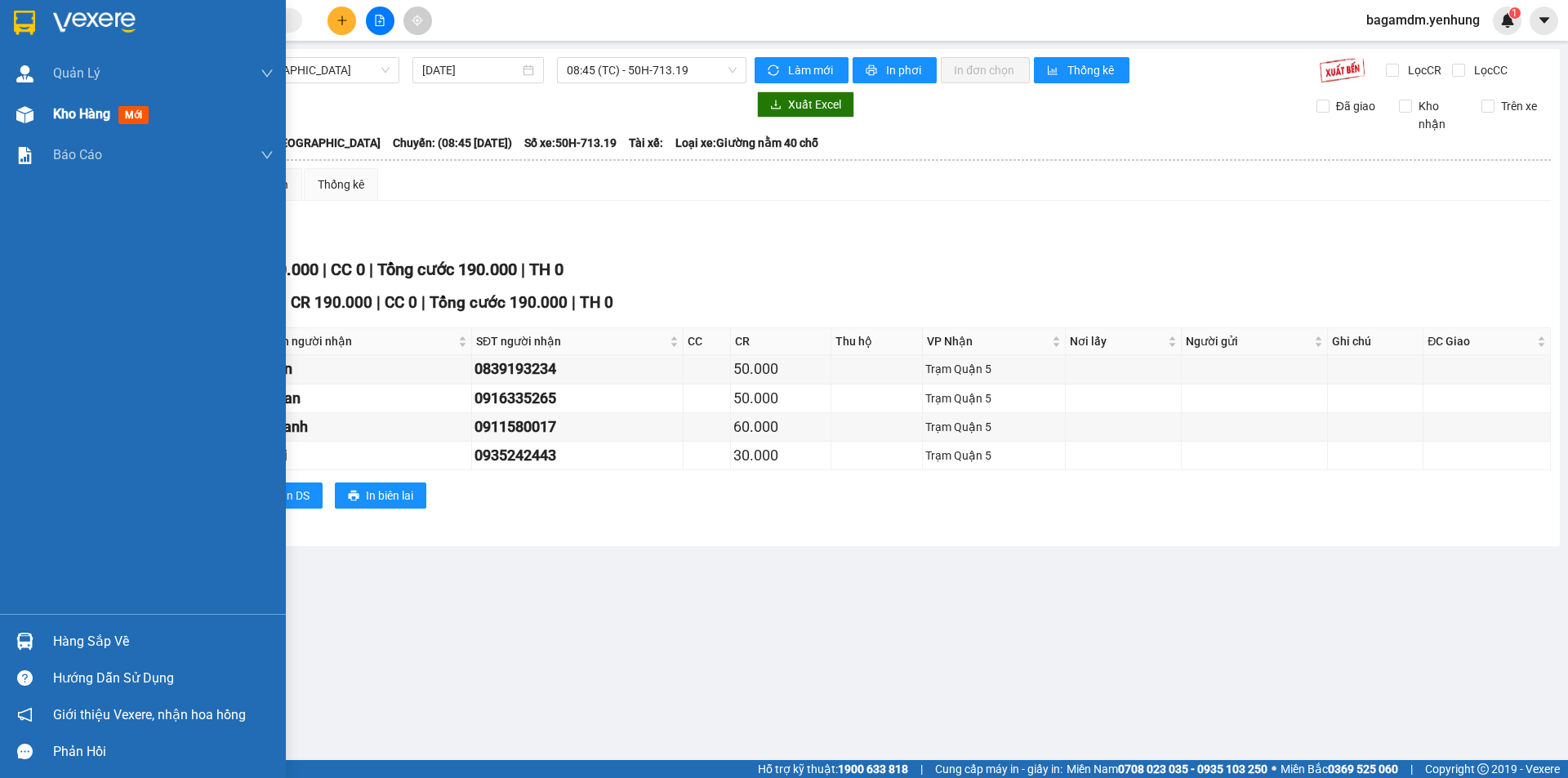
click at [83, 109] on span "Kho hàng" at bounding box center [81, 114] width 57 height 16
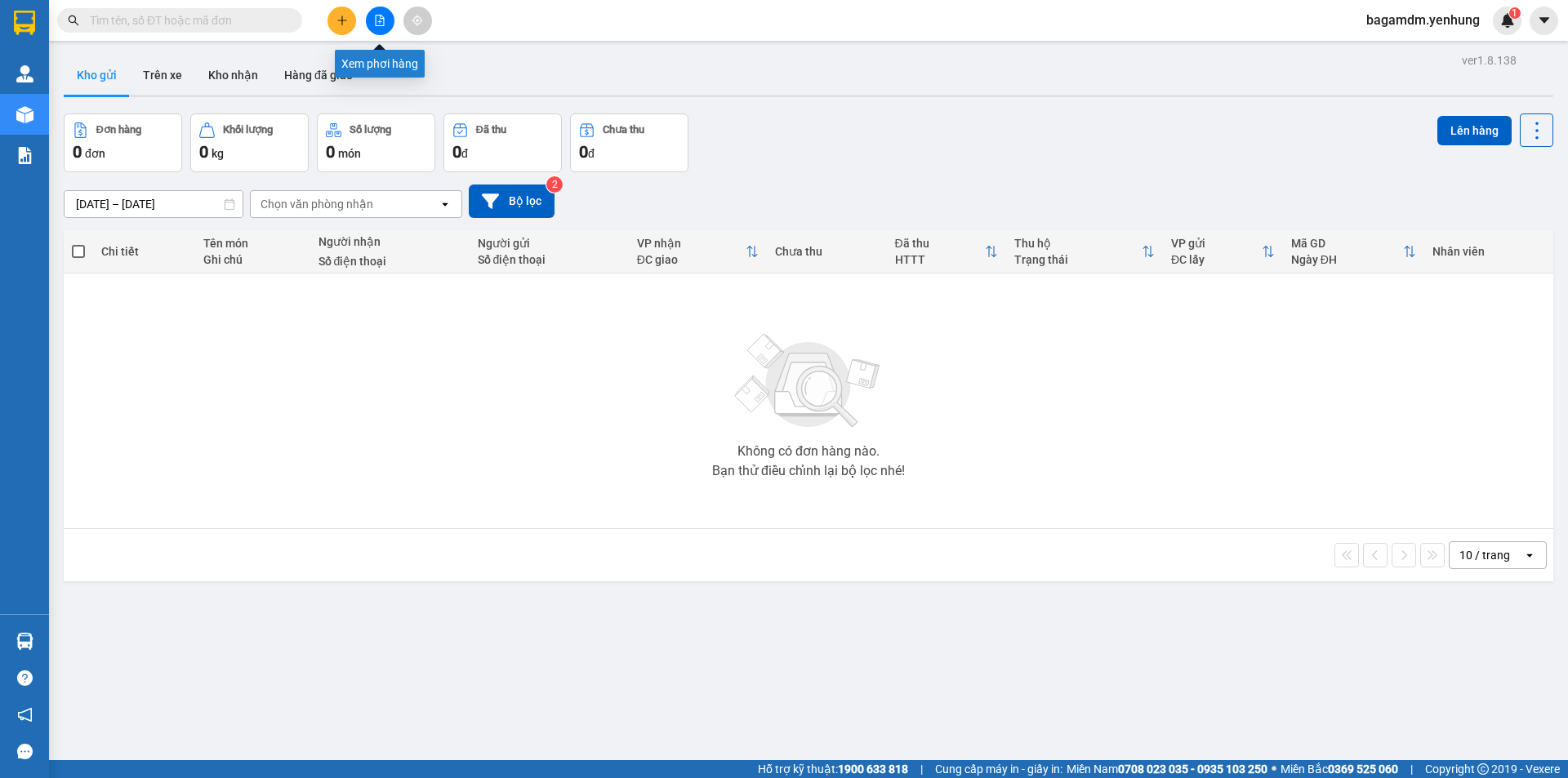
click at [381, 26] on button at bounding box center [379, 21] width 29 height 29
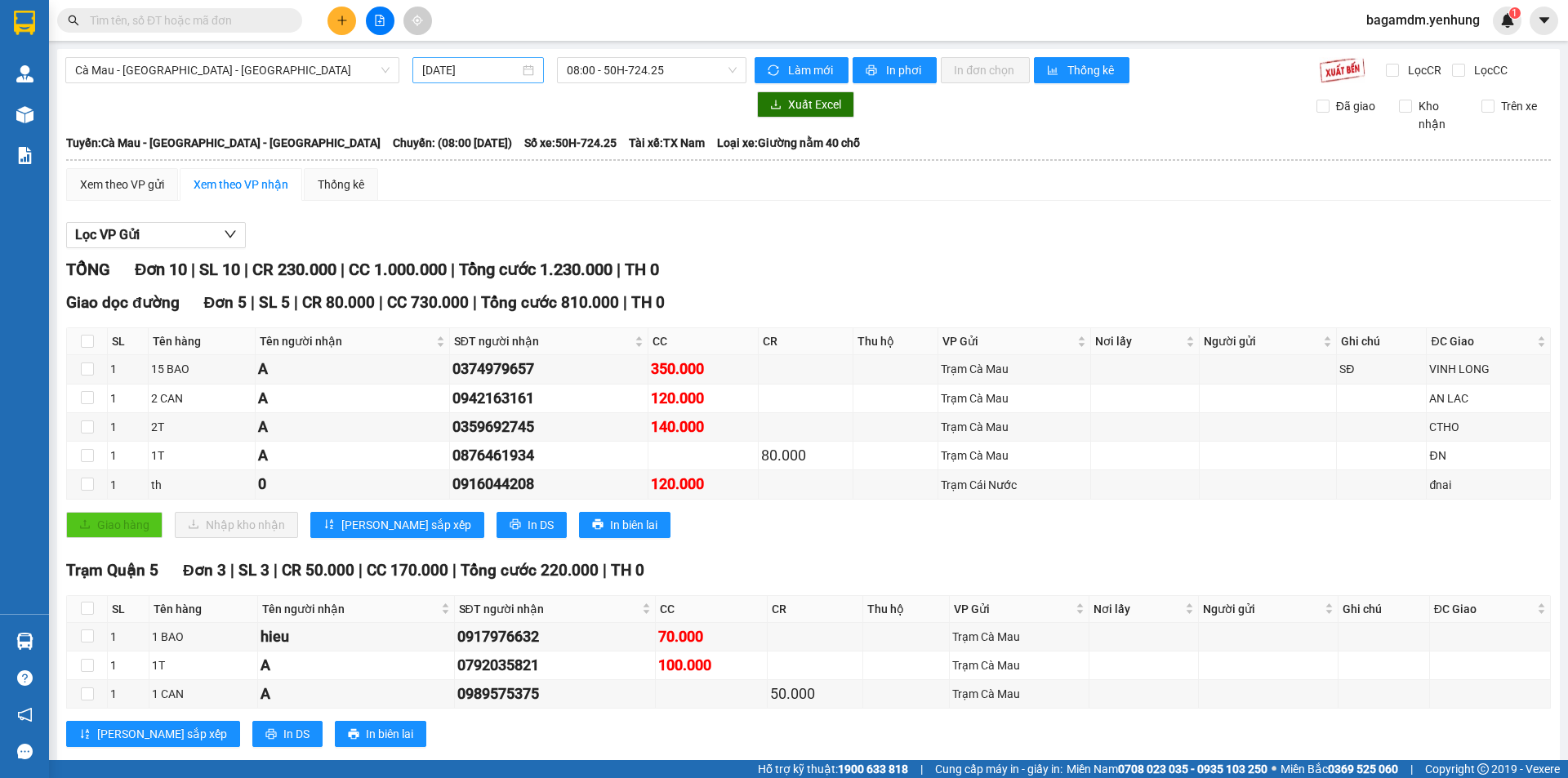
click at [476, 81] on div "[DATE]" at bounding box center [478, 70] width 132 height 26
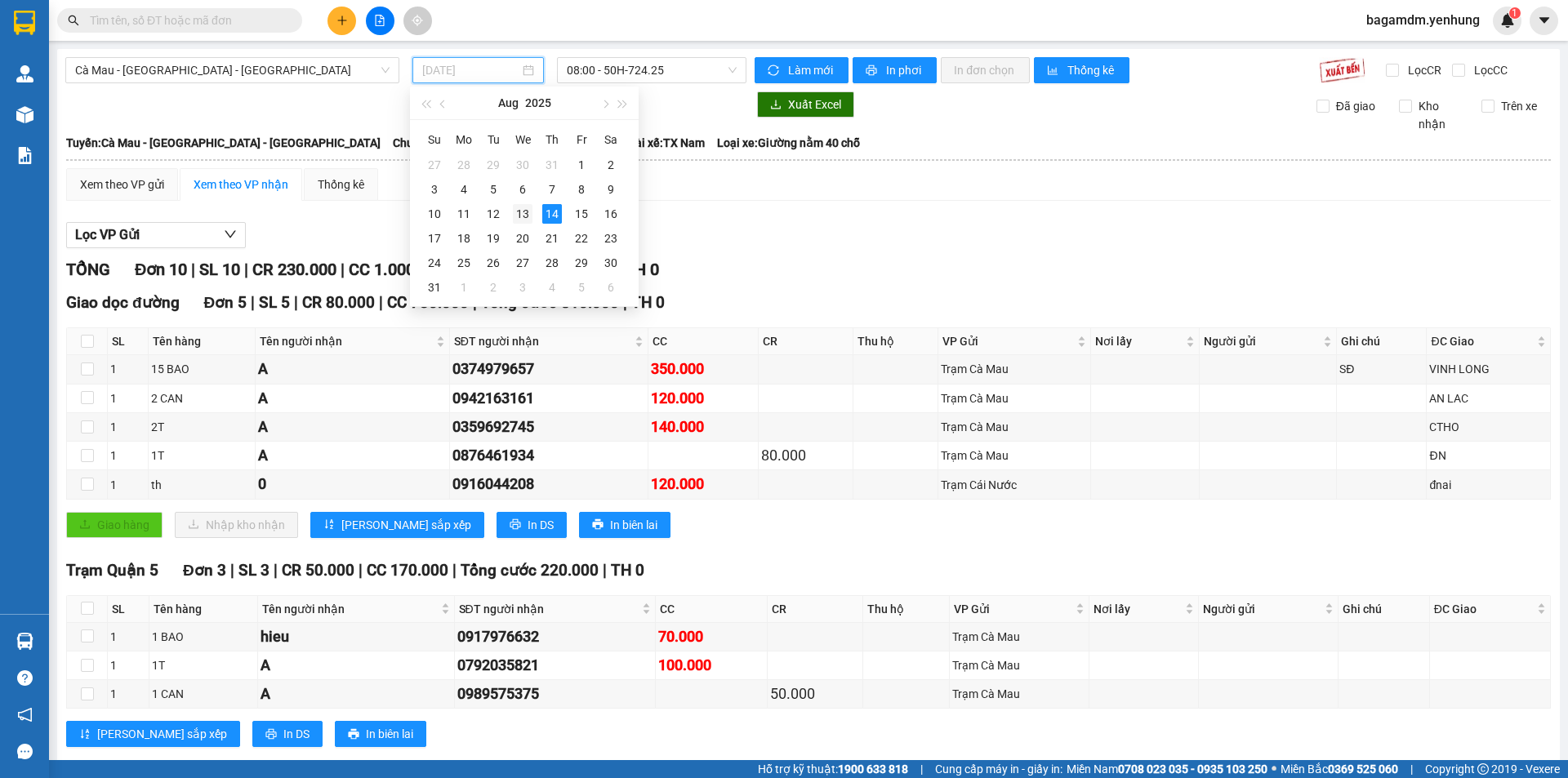
click at [517, 216] on div "13" at bounding box center [523, 214] width 20 height 20
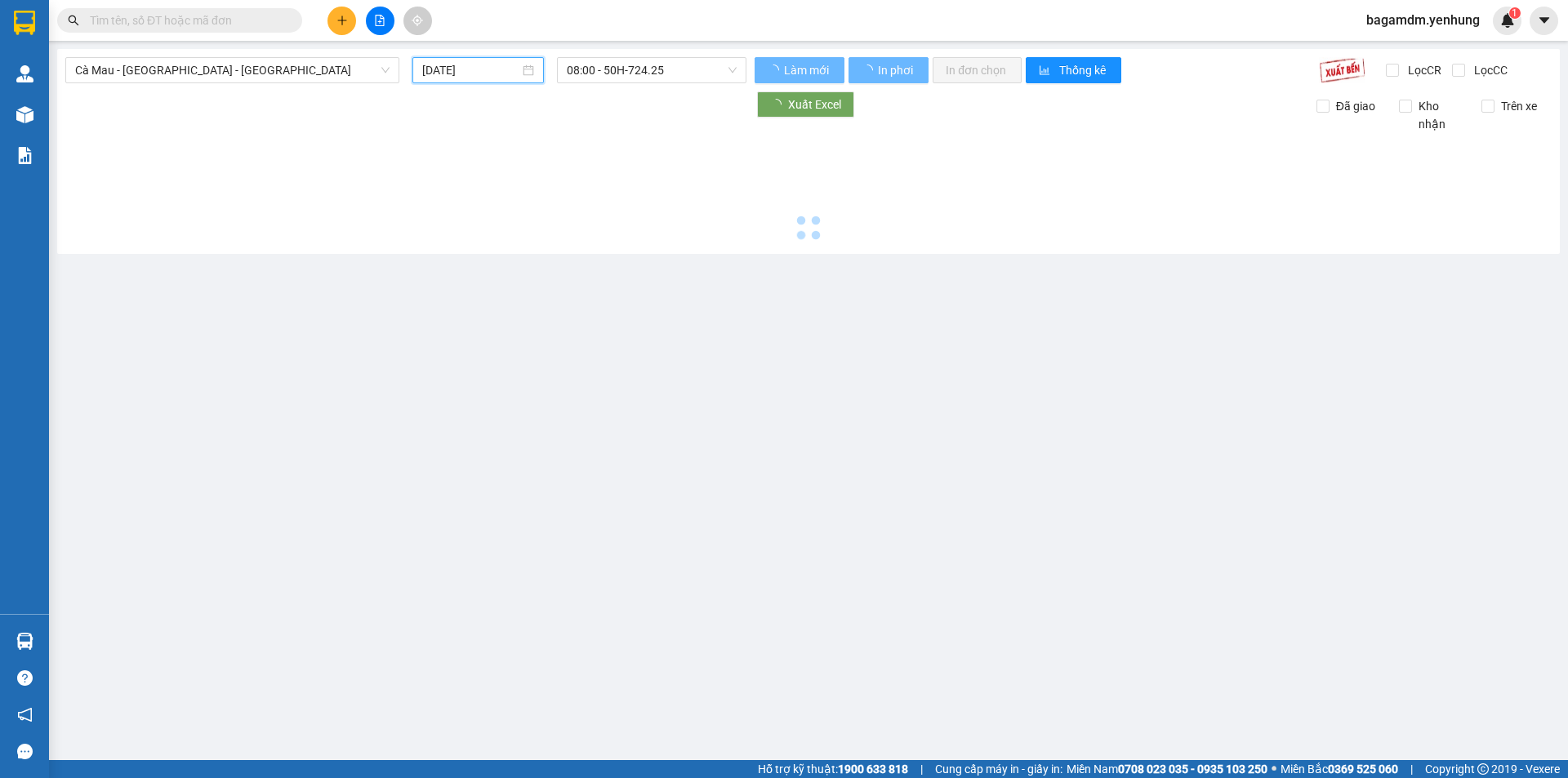
type input "[DATE]"
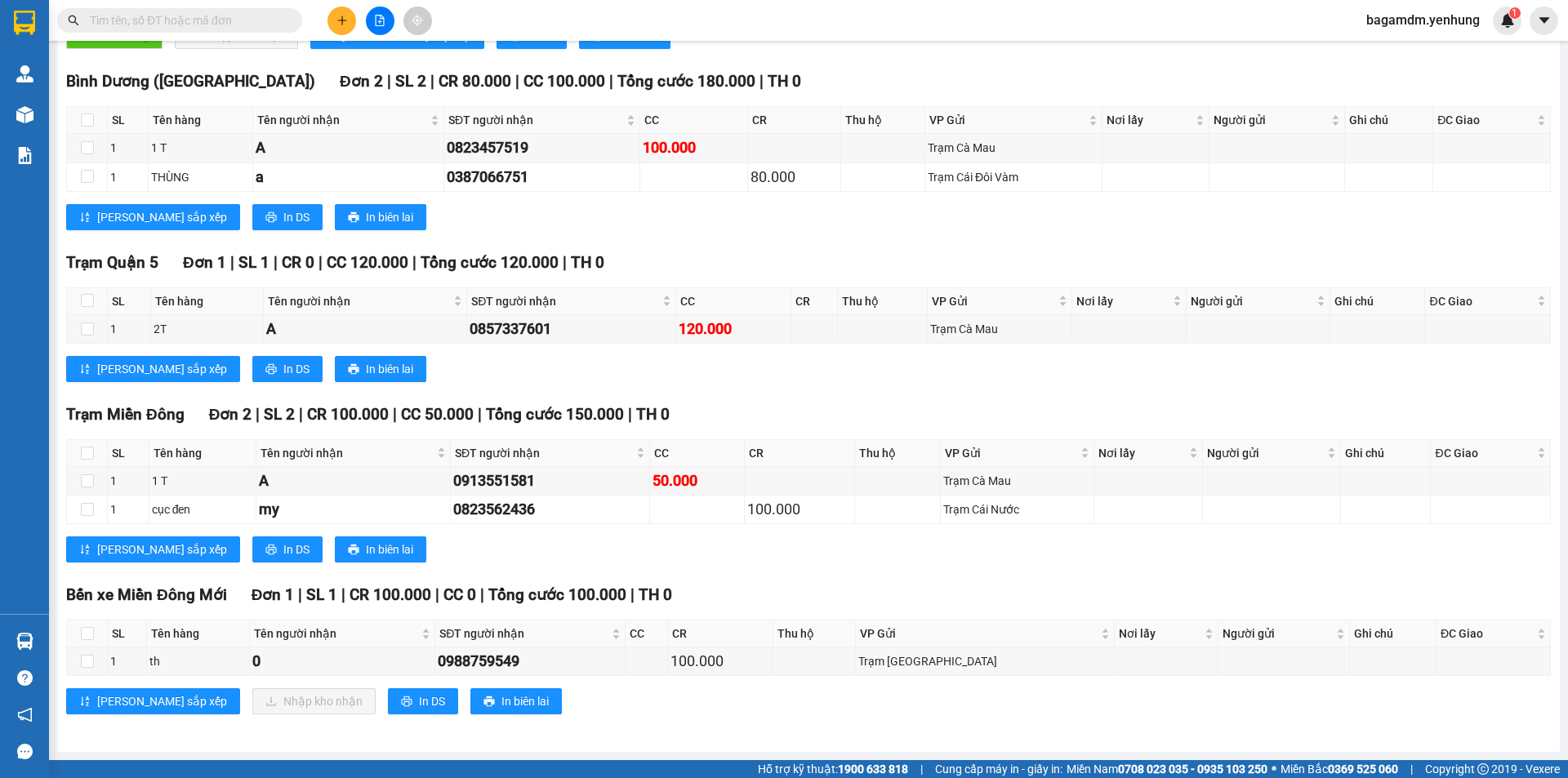
scroll to position [135, 0]
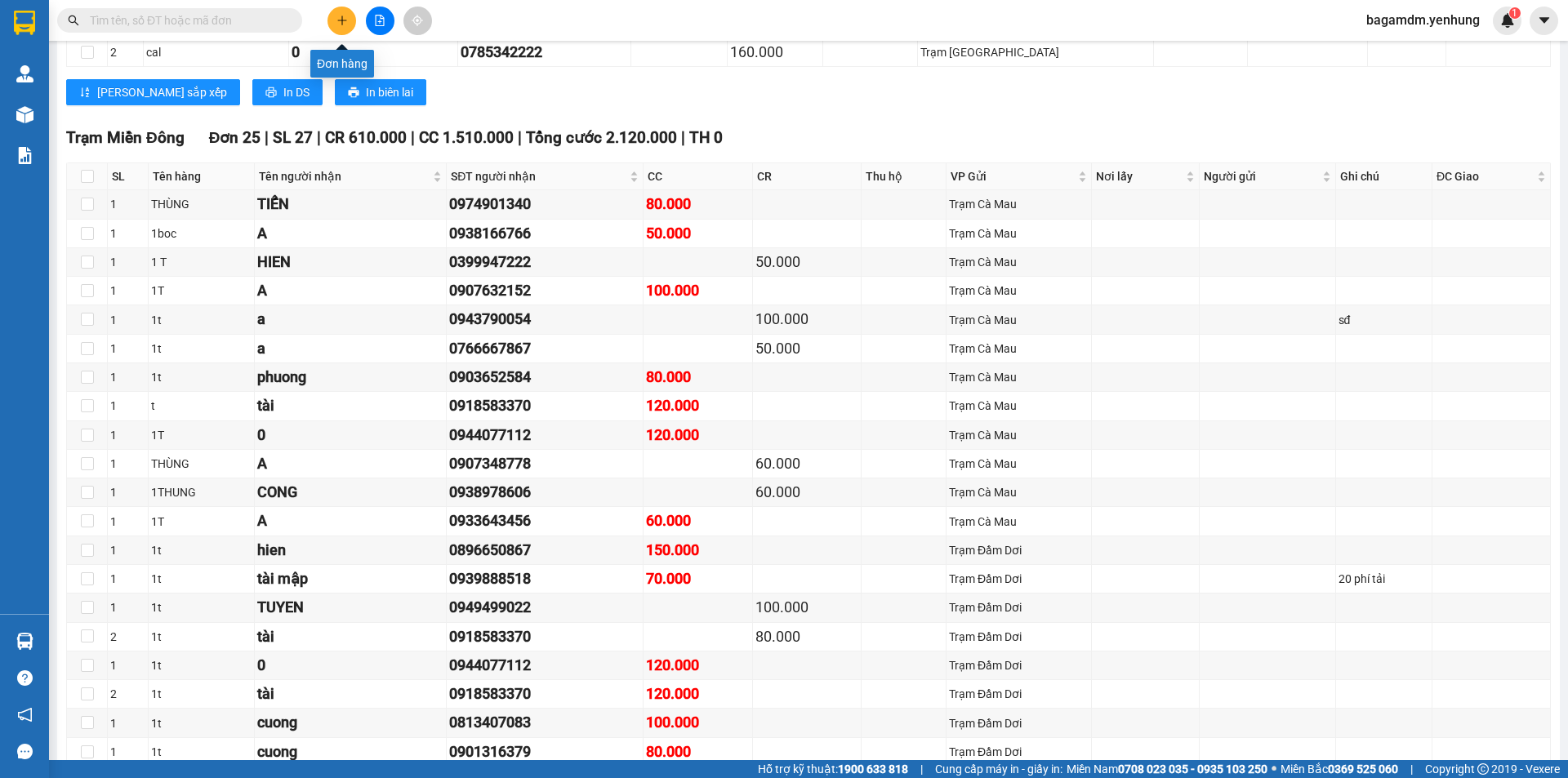
click at [339, 17] on icon "plus" at bounding box center [342, 21] width 12 height 12
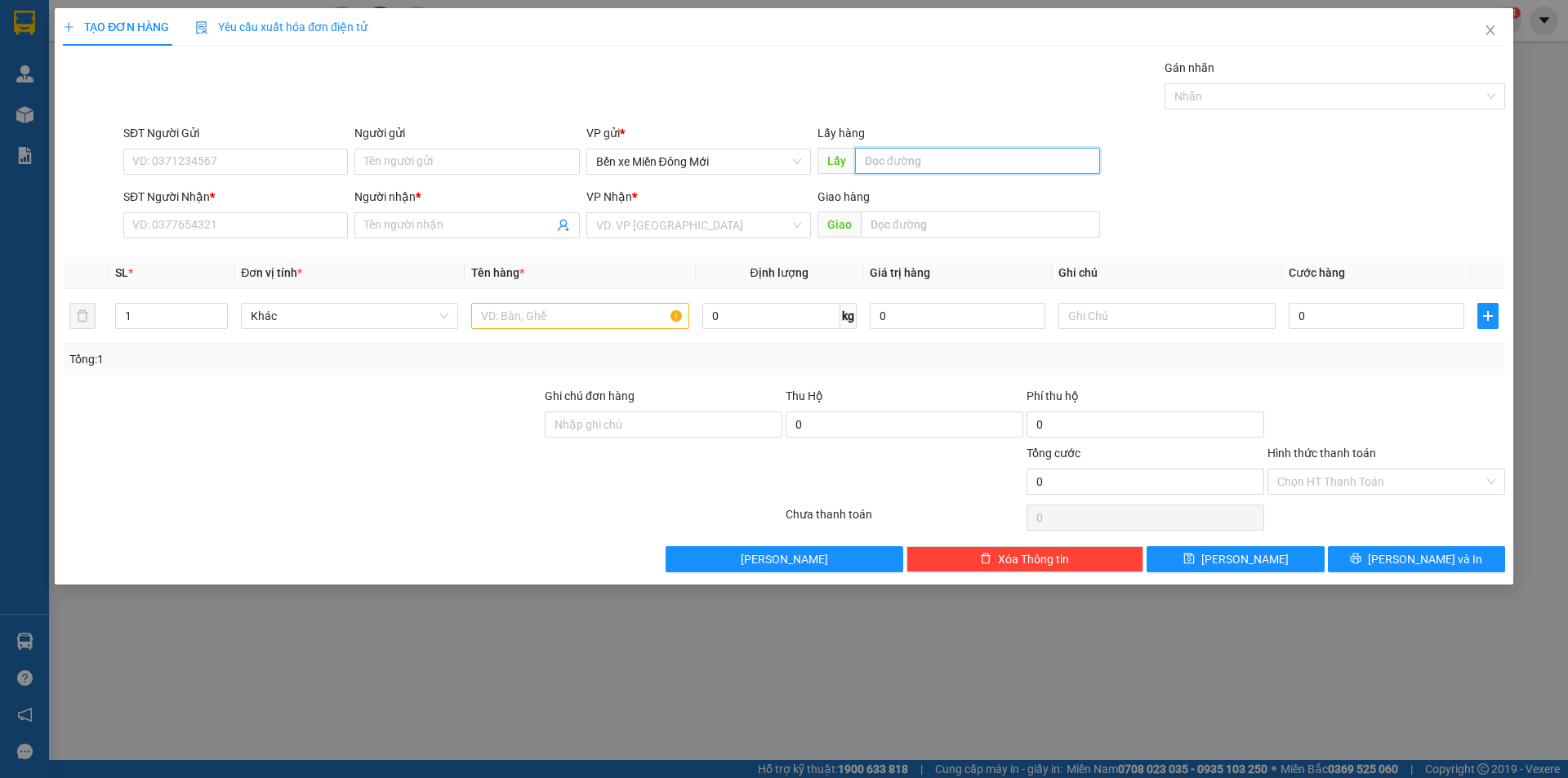
click at [909, 157] on input "text" at bounding box center [978, 161] width 245 height 26
type input "CÁI TẮC`"
type input "0949155002"
type input "NHUNG"
type input "200.000"
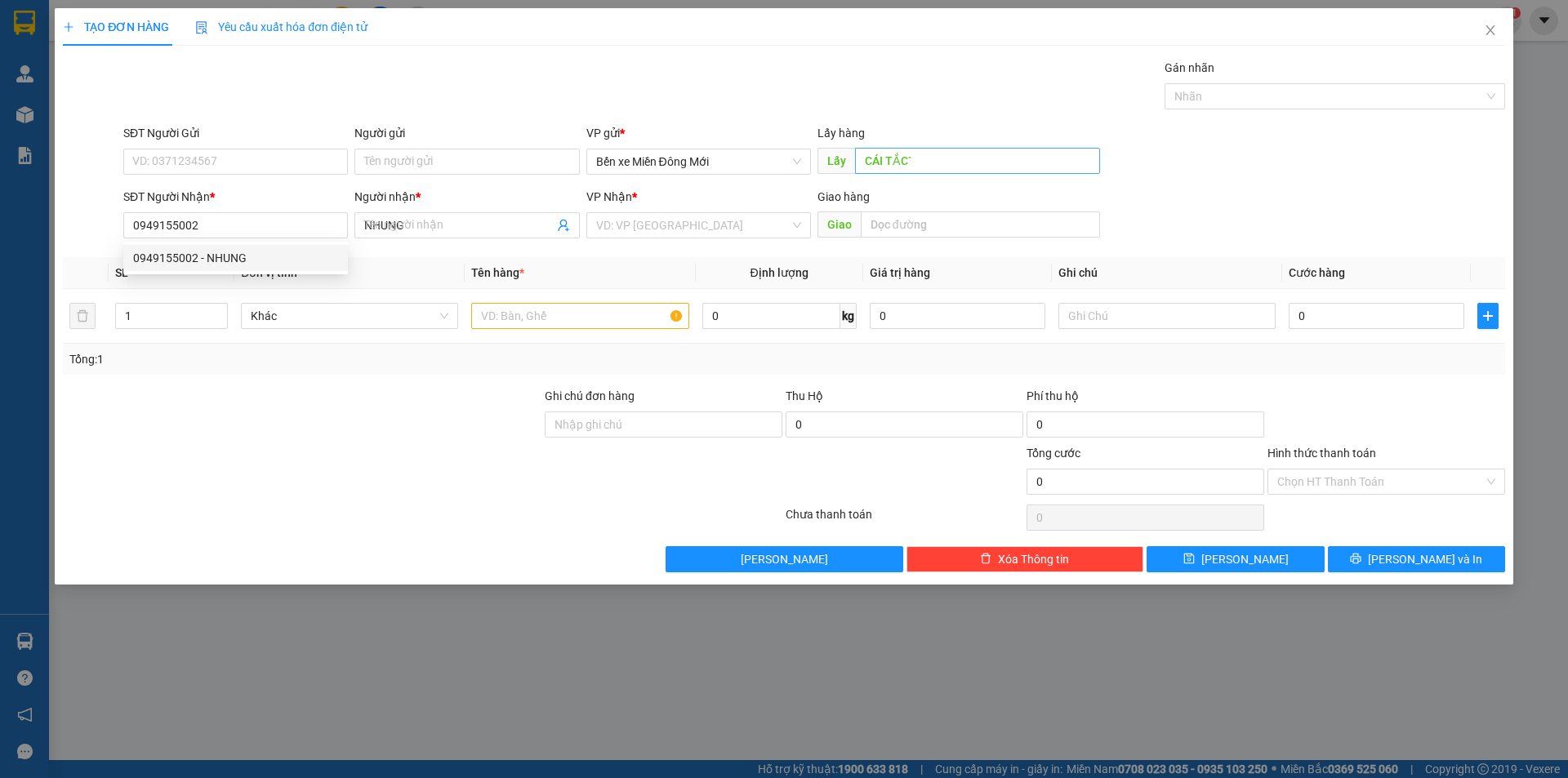
type input "200.000"
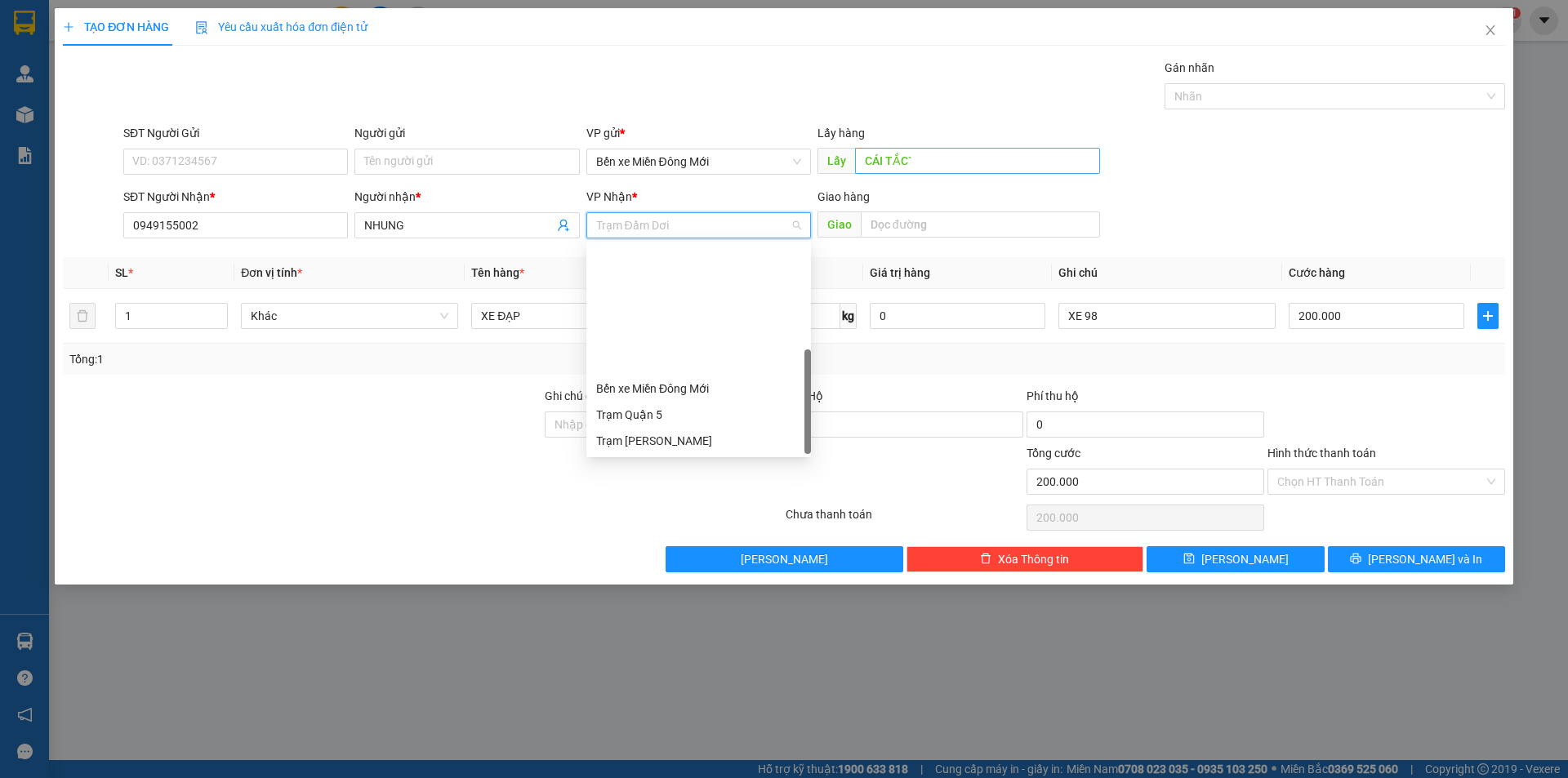
scroll to position [156, 0]
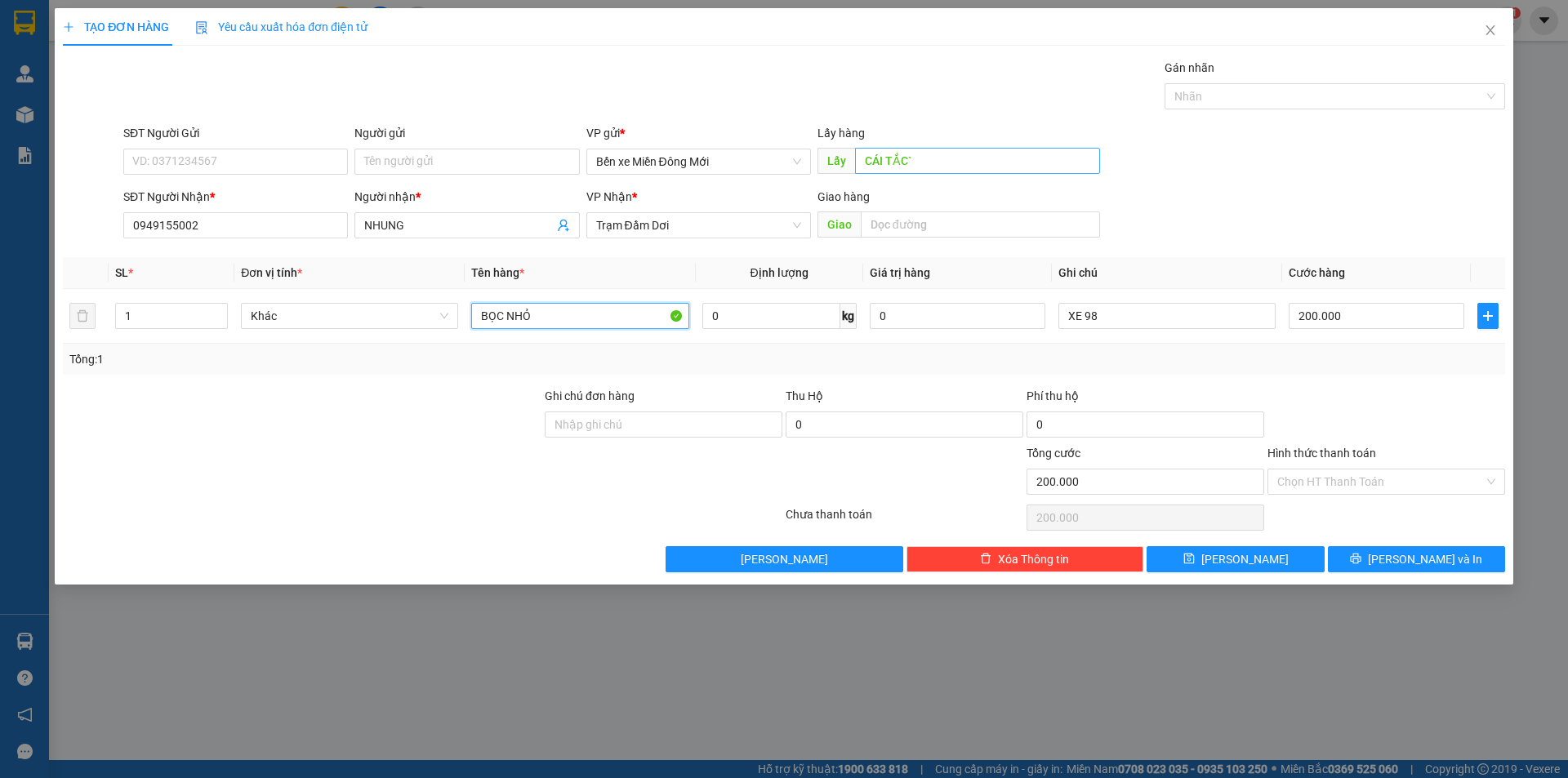
type input "BỌC NHỎ"
type input "XE 97"
type input "5"
type input "58"
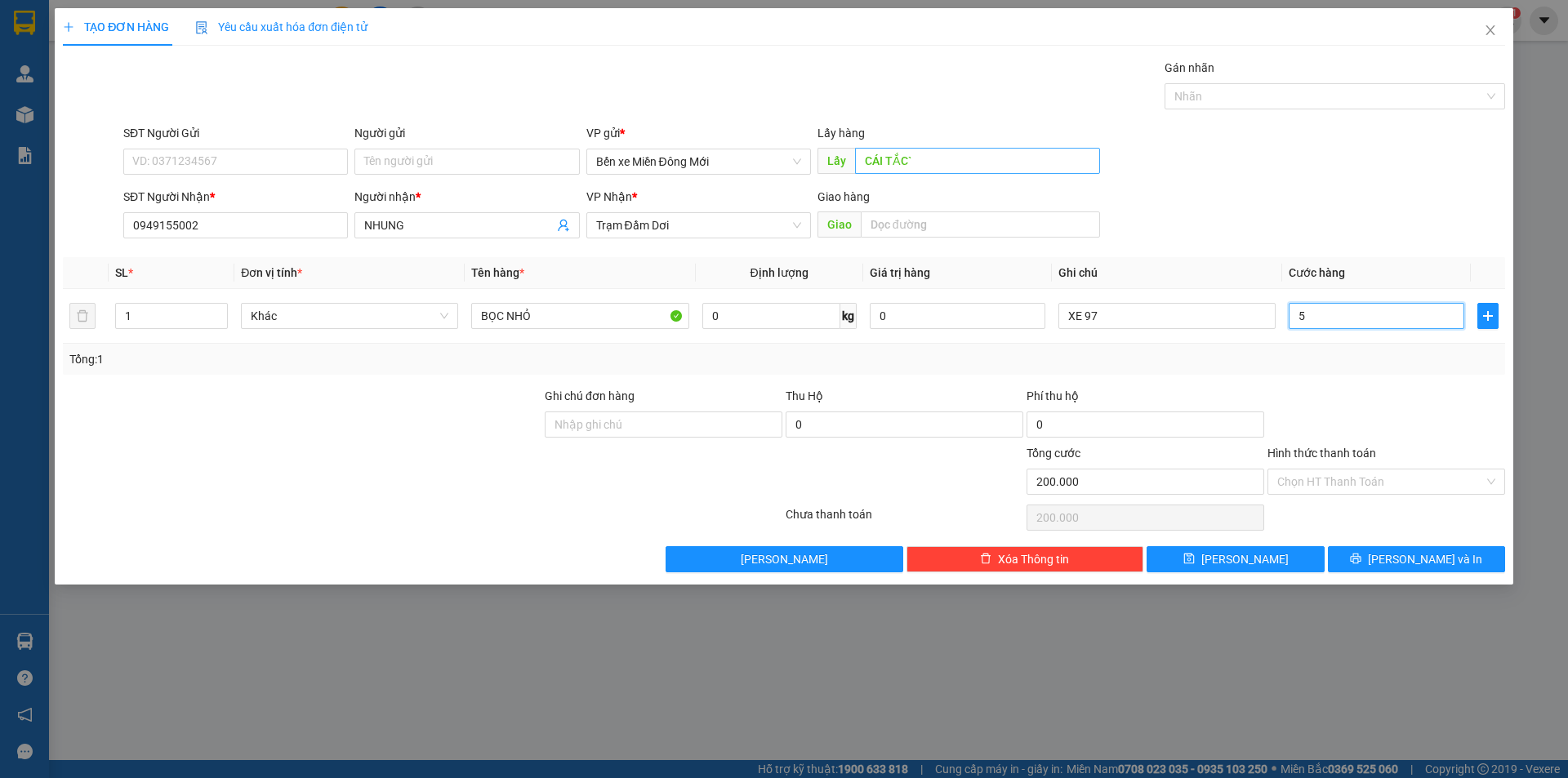
type input "58"
type input "580"
type input "58"
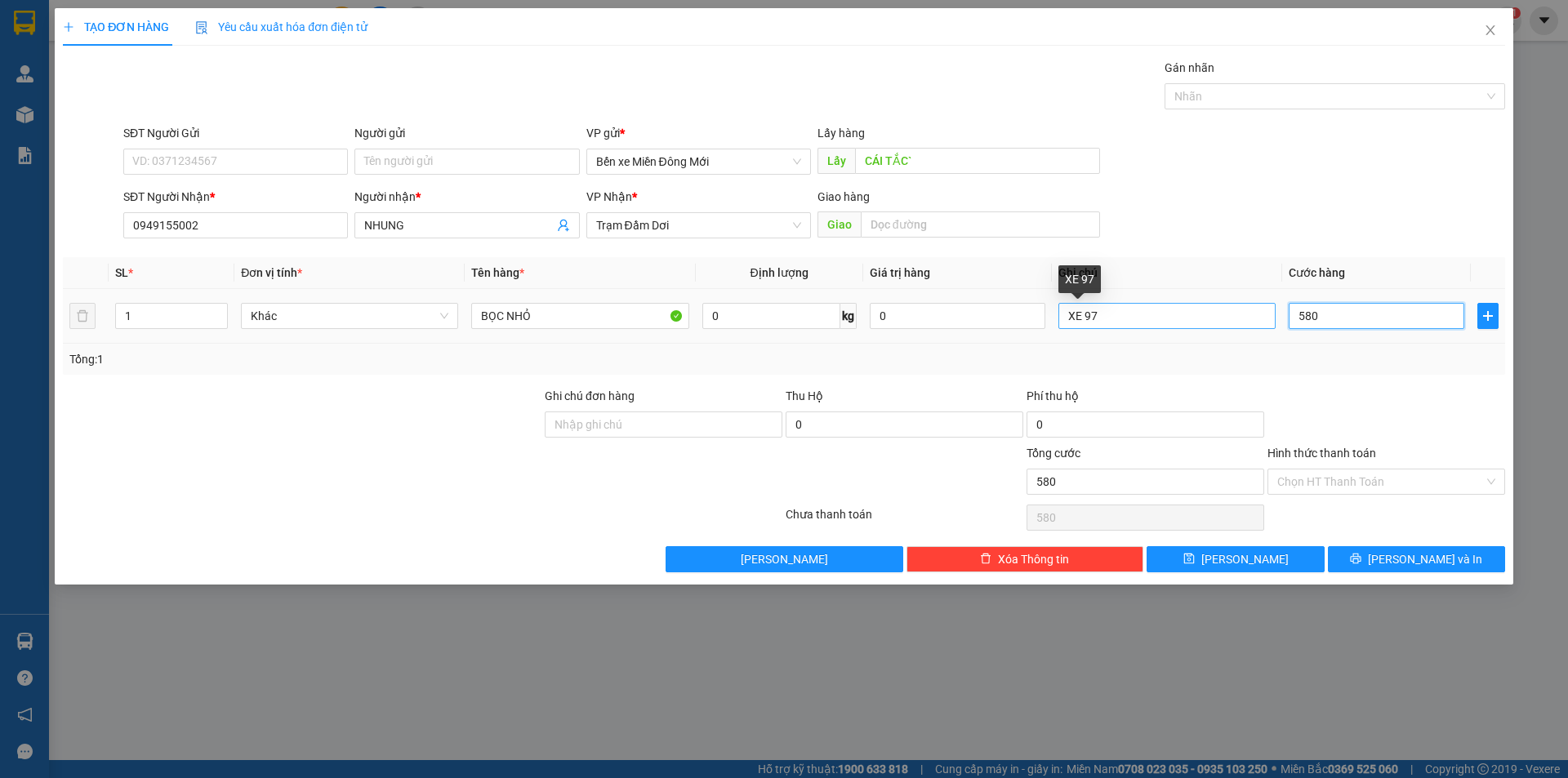
type input "58"
type input "5"
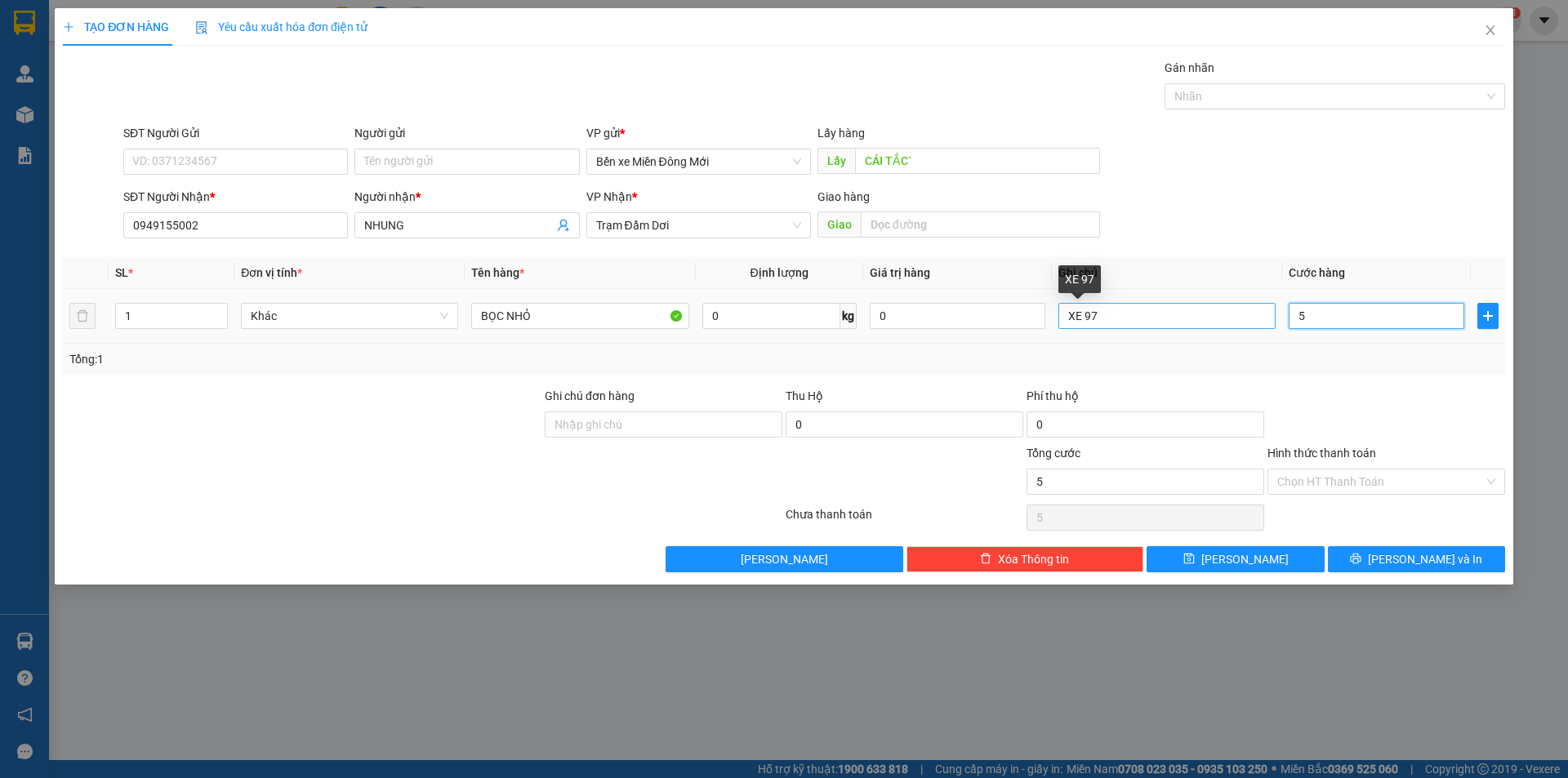
type input "50"
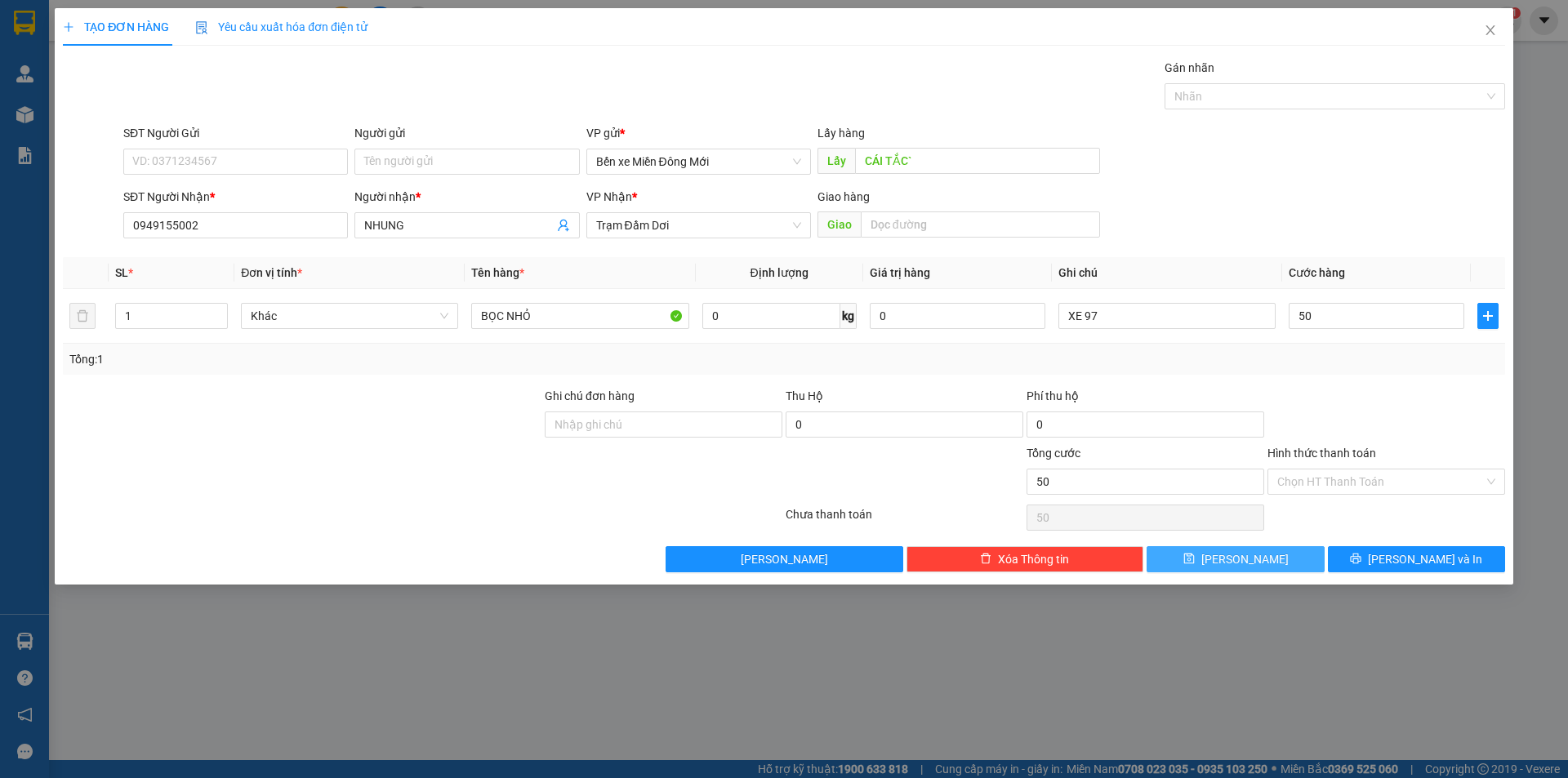
type input "50.000"
click at [1240, 552] on span "Lưu" at bounding box center [1245, 560] width 87 height 18
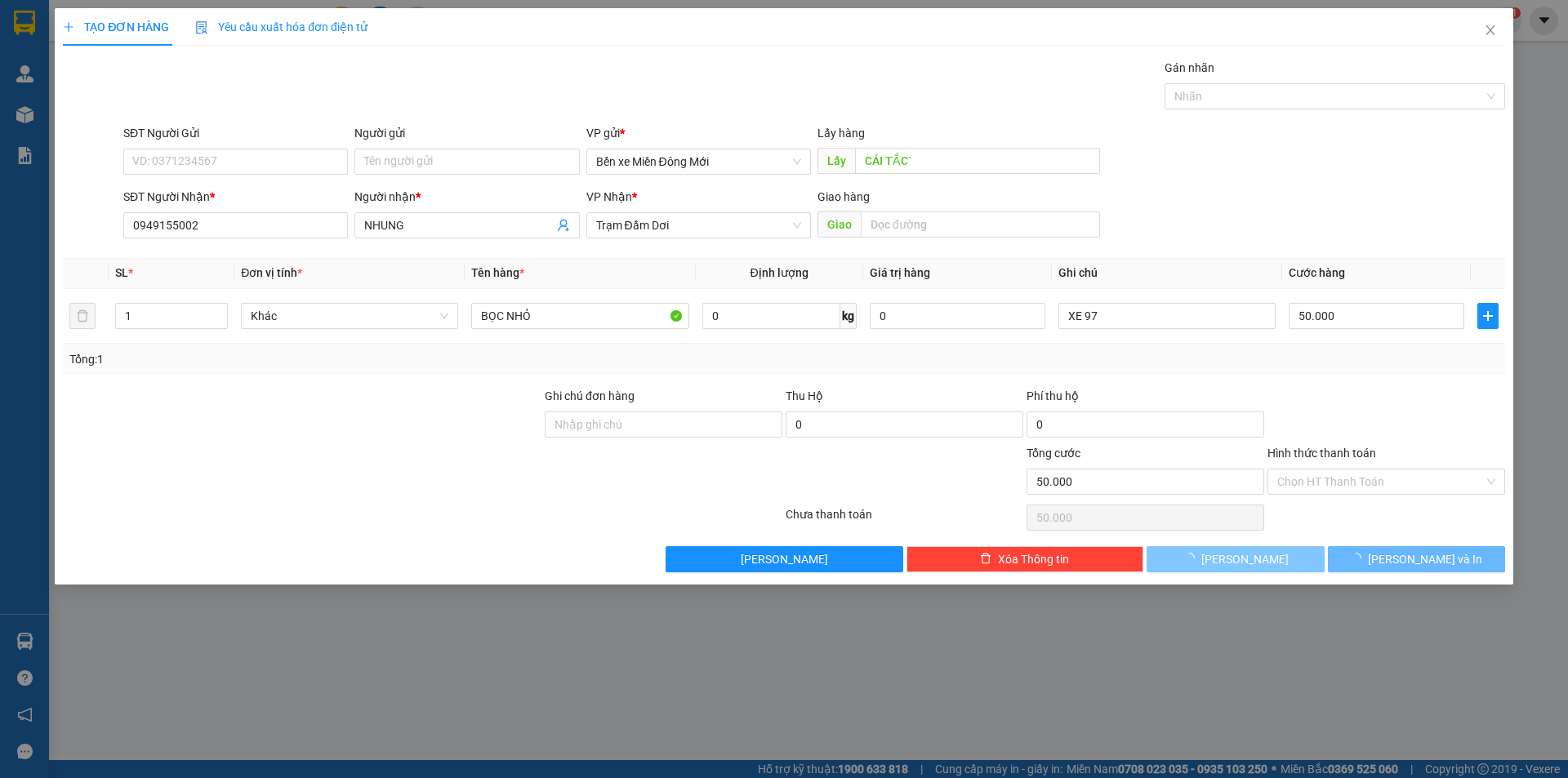
type input "0"
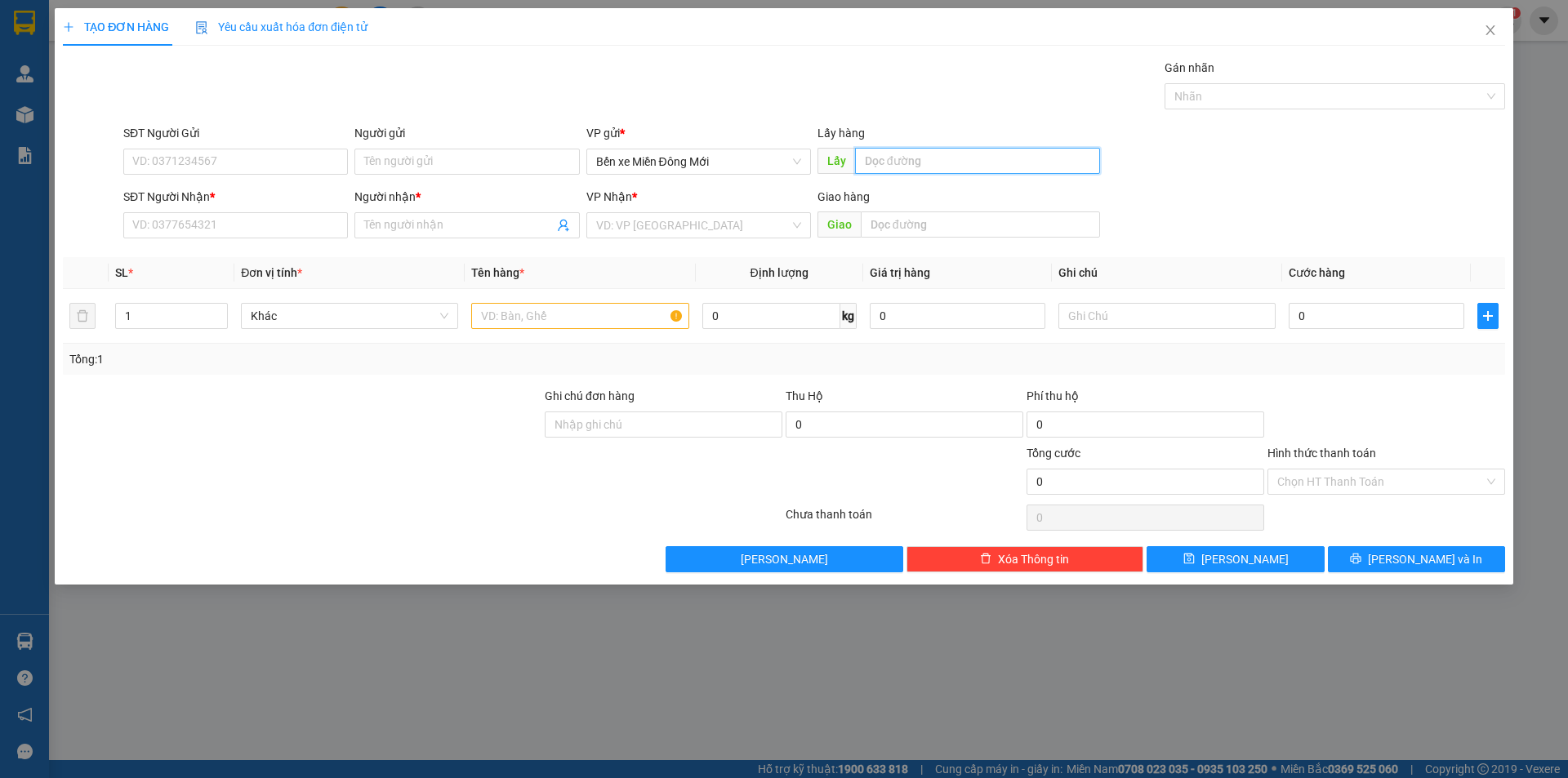
click at [935, 165] on input "text" at bounding box center [978, 161] width 245 height 26
type input "BD"
type input "0949296213"
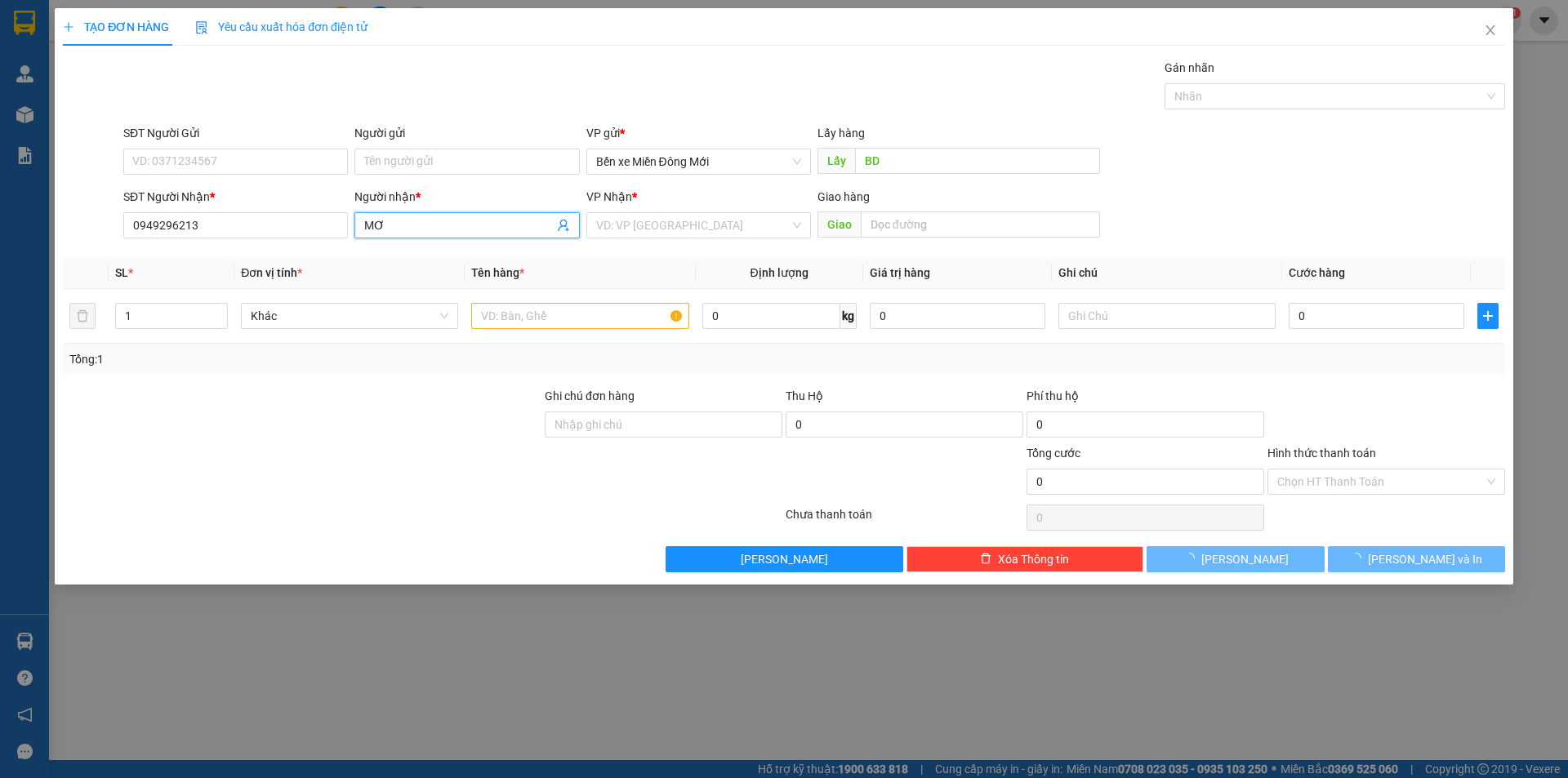
type input "MƠ"
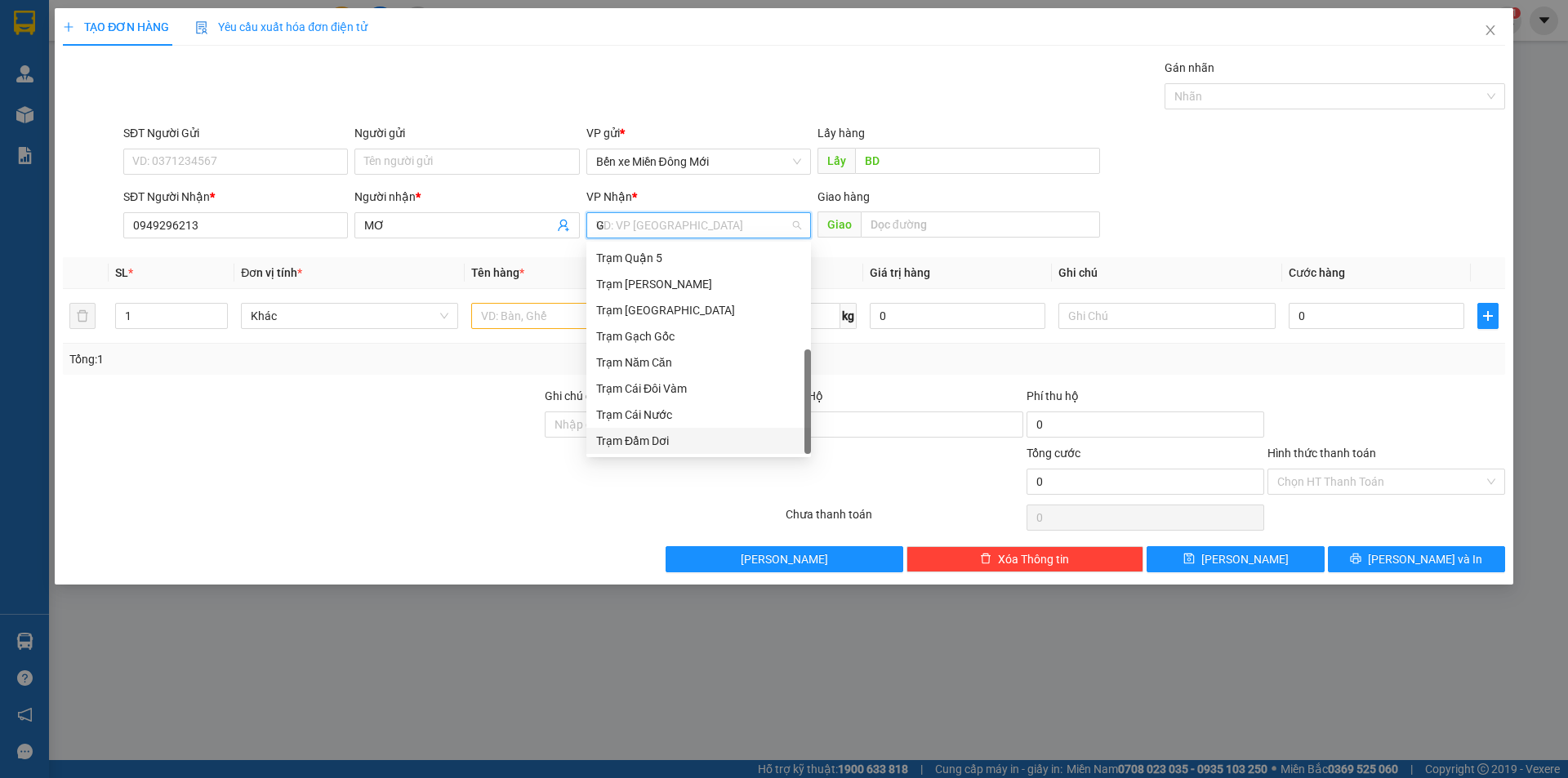
scroll to position [0, 0]
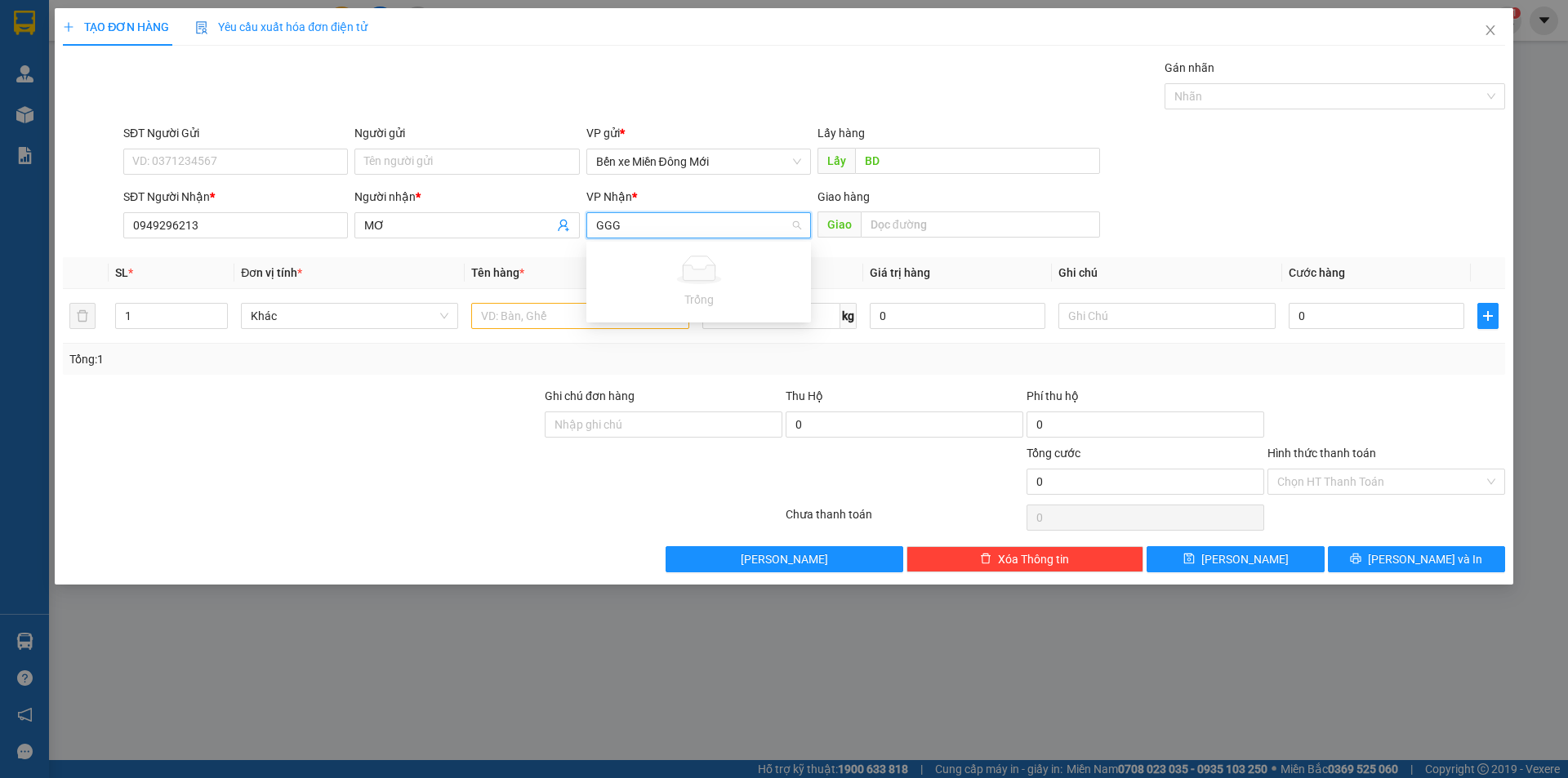
type input "GG"
type input "TH"
type input "1"
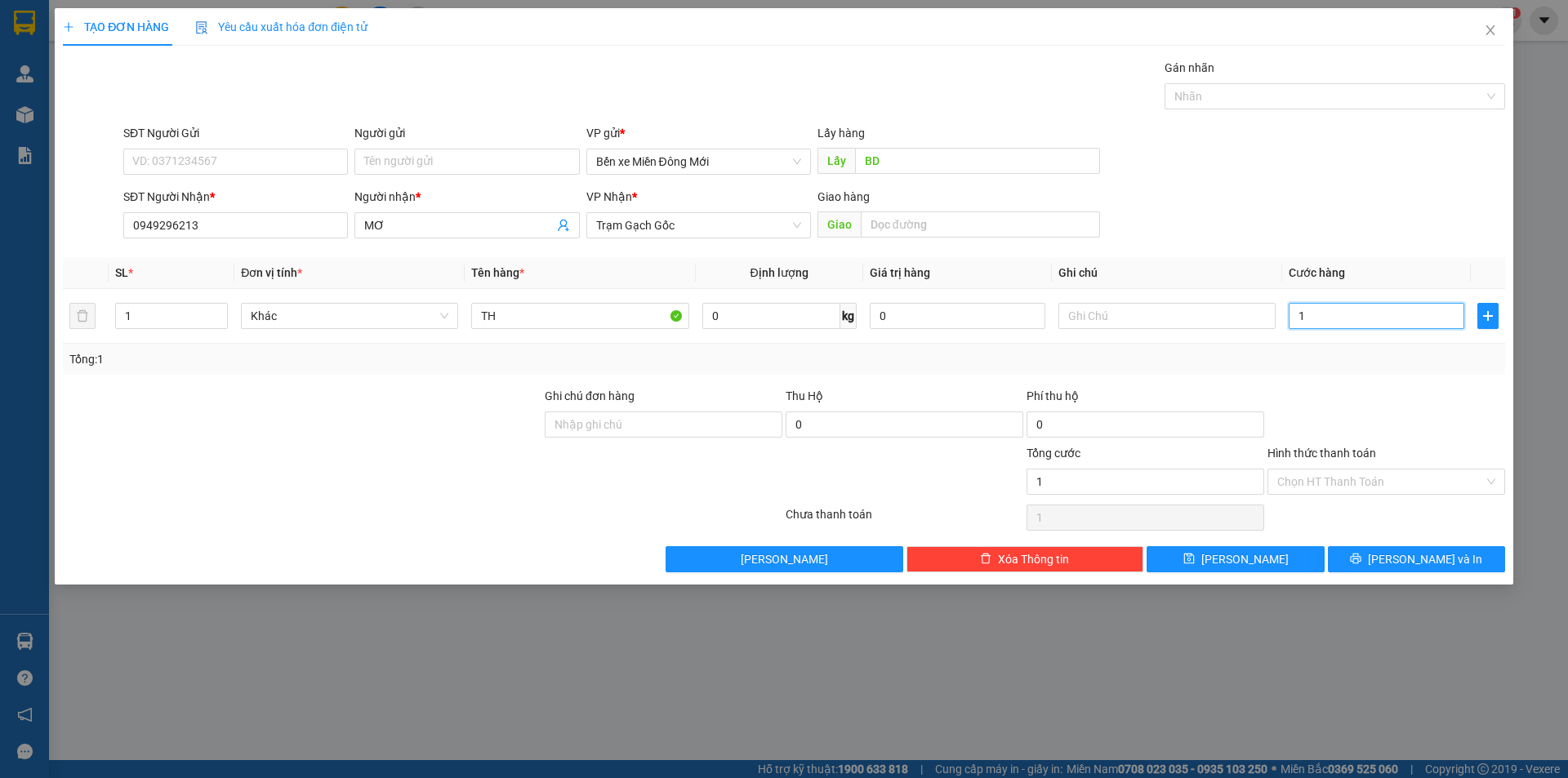
type input "10"
type input "100"
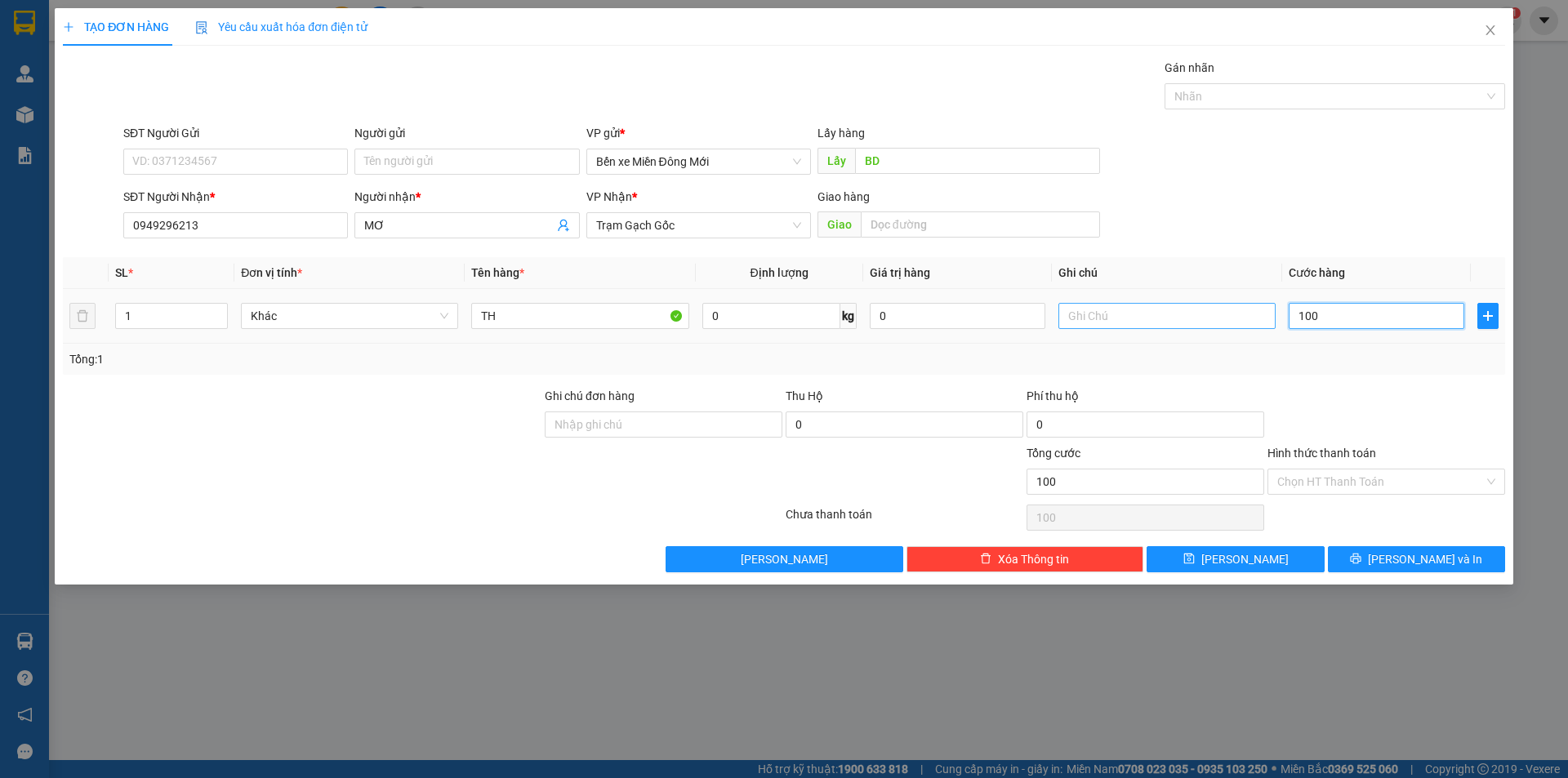
type input "100"
type input "100.000"
click at [1106, 328] on input "text" at bounding box center [1167, 316] width 217 height 26
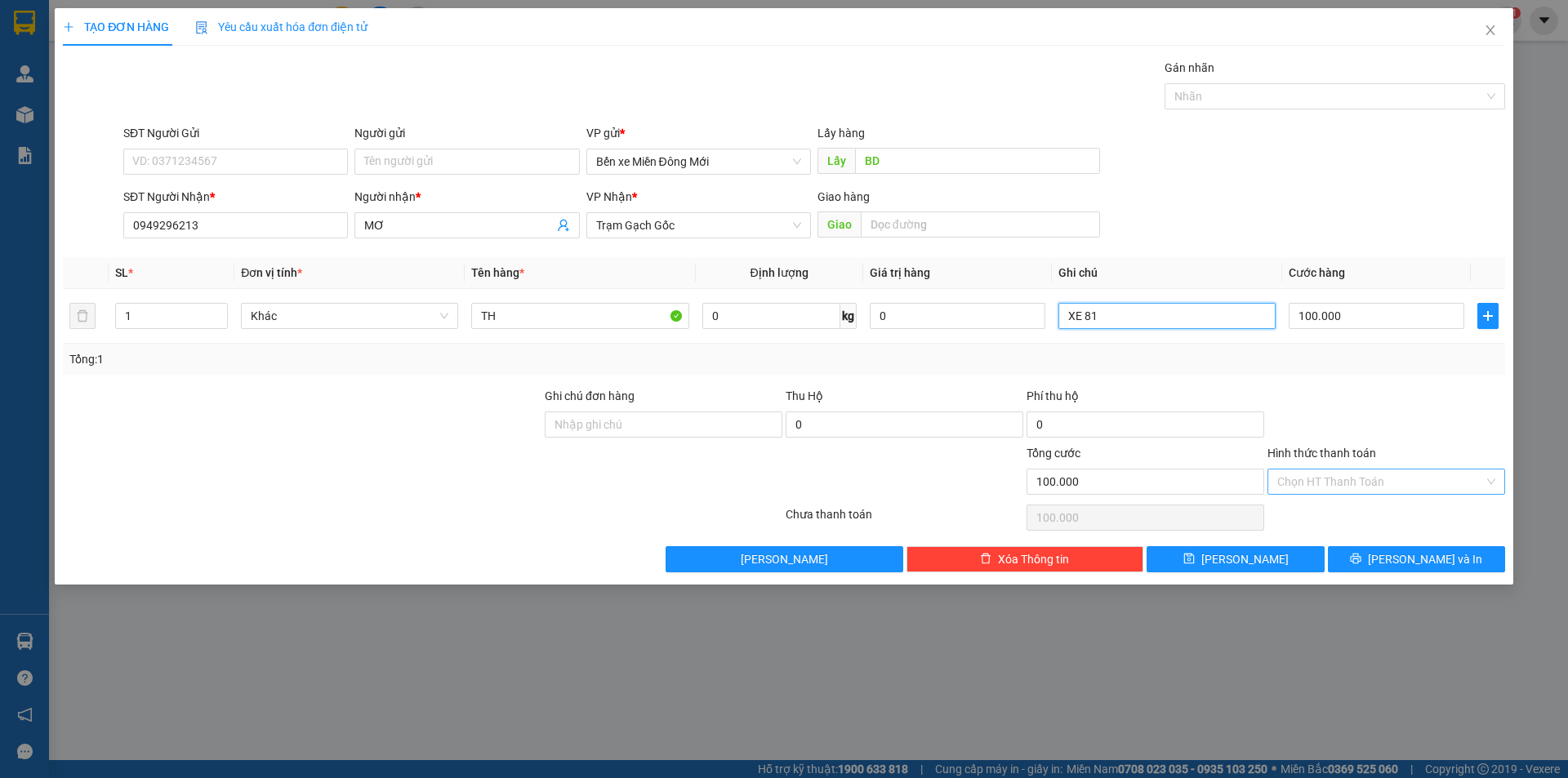
type input "XE 81"
click at [1411, 489] on input "Hình thức thanh toán" at bounding box center [1380, 482] width 207 height 25
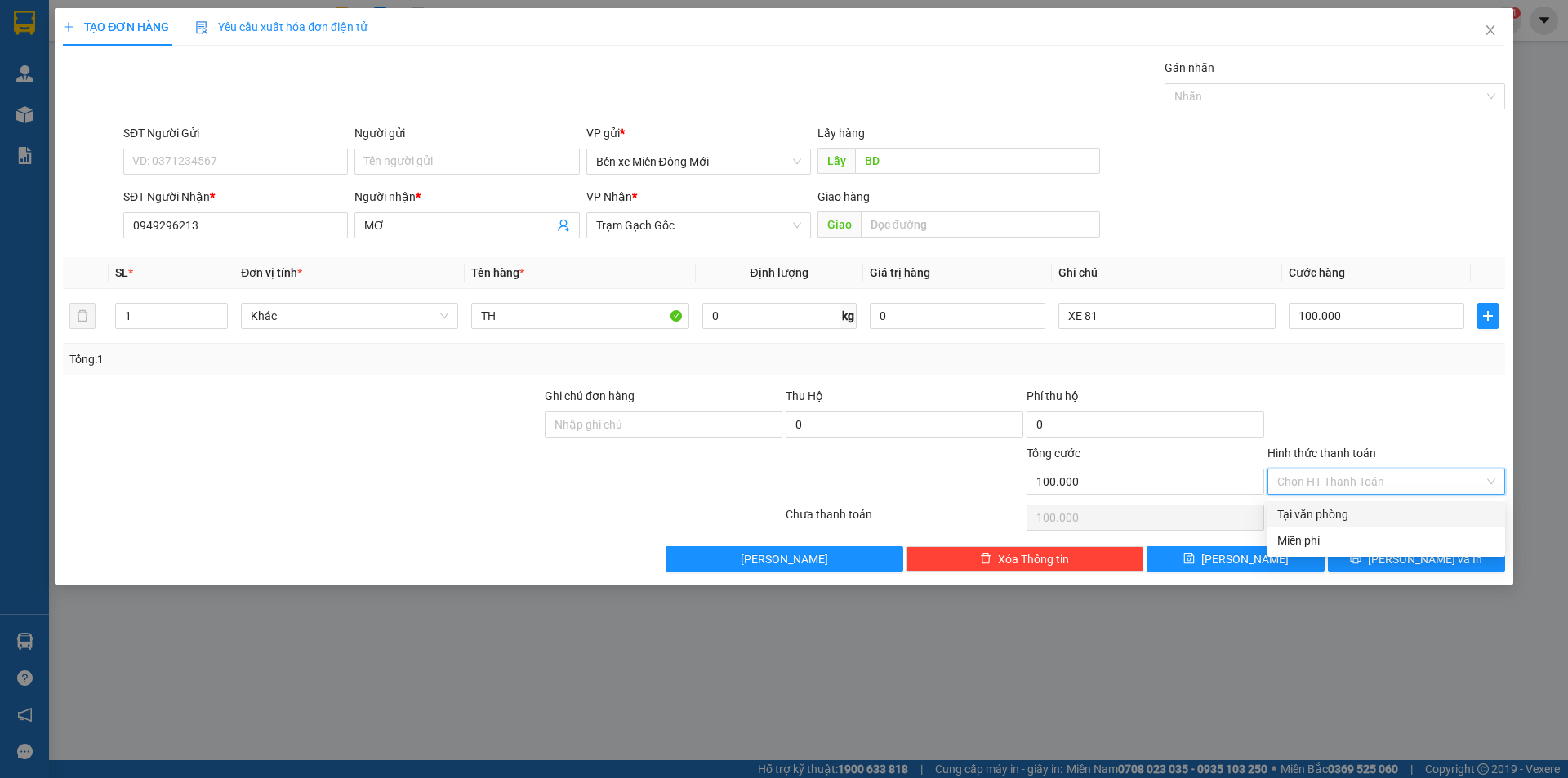
click at [1366, 519] on div "Tại văn phòng" at bounding box center [1386, 515] width 218 height 18
type input "0"
click at [1287, 572] on div "TẠO ĐƠN HÀNG Yêu cầu xuất hóa đơn điện tử Transit Pickup Surcharge Ids Transit …" at bounding box center [784, 296] width 1459 height 576
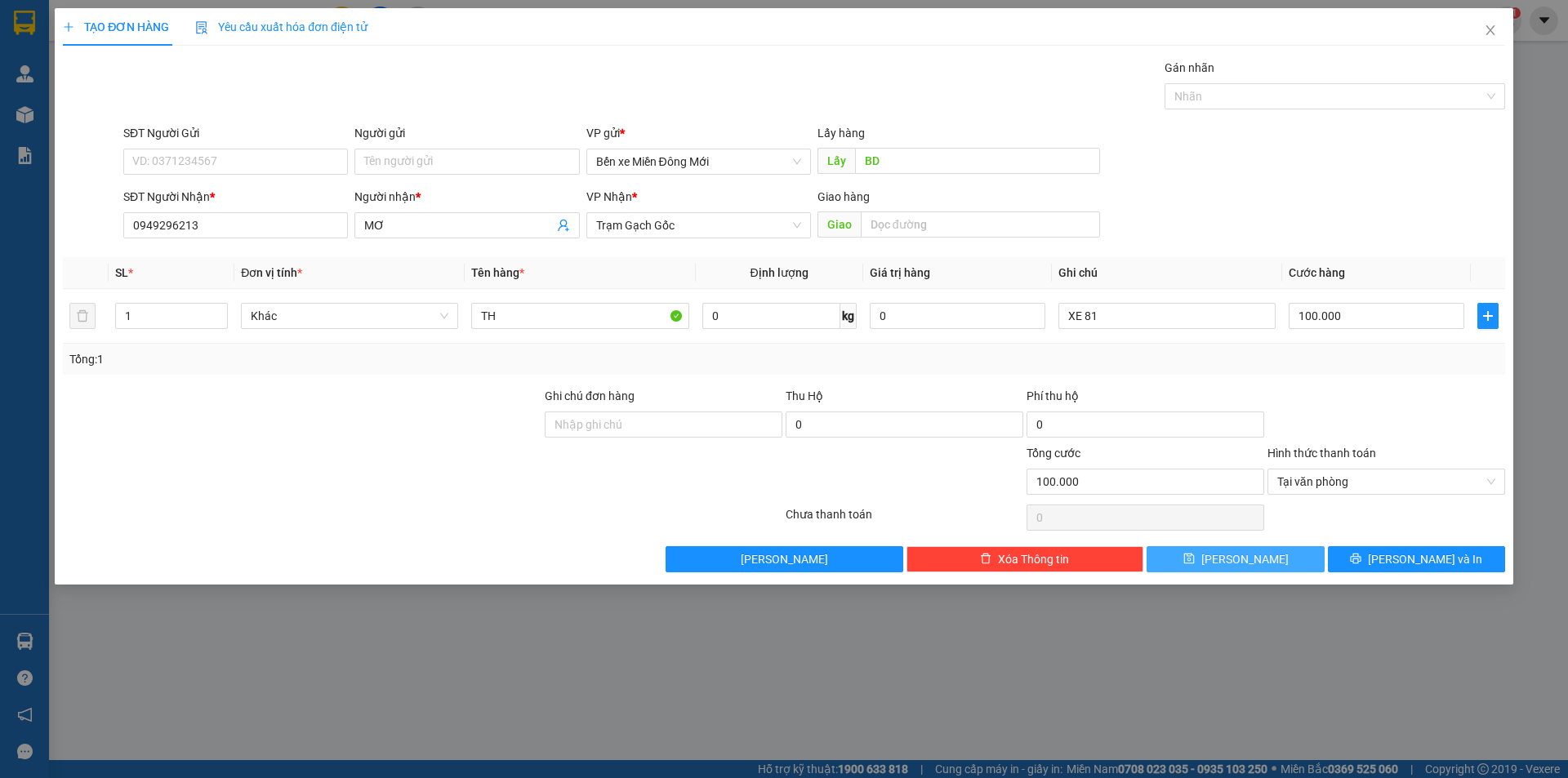
click at [1289, 570] on div "TẠO ĐƠN HÀNG Yêu cầu xuất hóa đơn điện tử Transit Pickup Surcharge Ids Transit …" at bounding box center [784, 296] width 1459 height 576
click at [1291, 566] on button "Lưu" at bounding box center [1235, 560] width 177 height 26
type input "0"
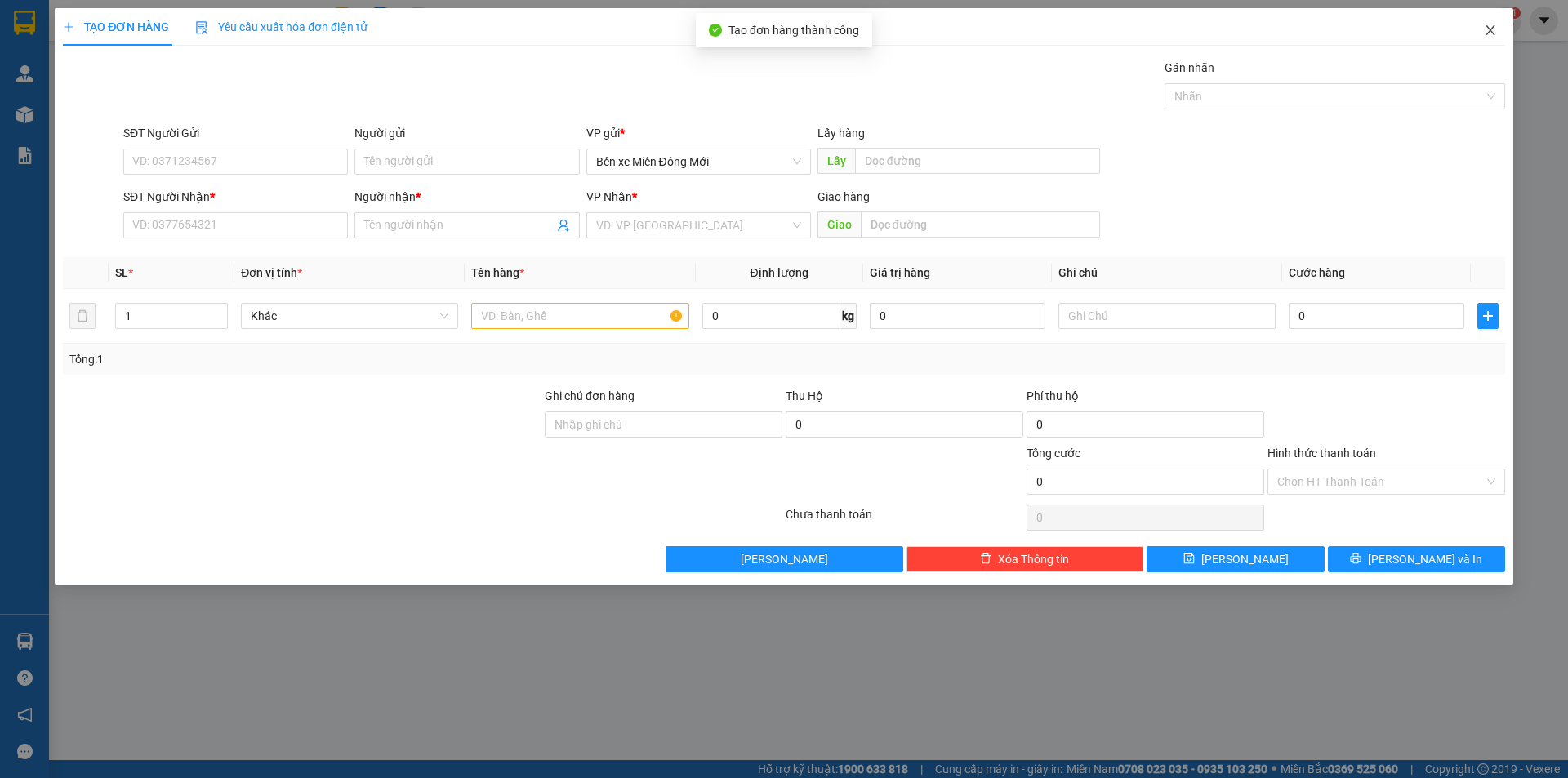
click at [1504, 40] on span "Close" at bounding box center [1491, 31] width 46 height 46
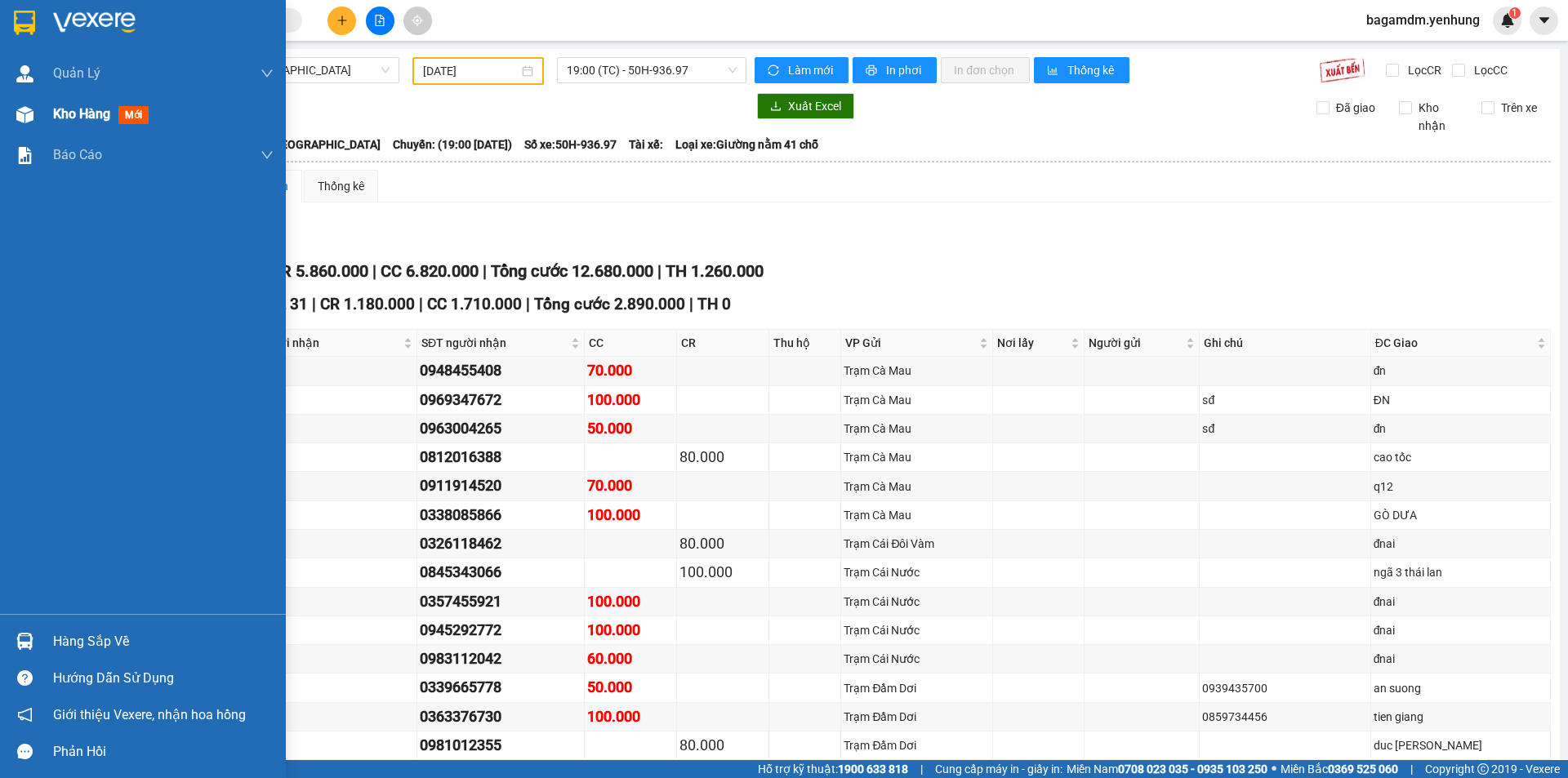
click at [103, 106] on span "Kho hàng" at bounding box center [81, 114] width 57 height 16
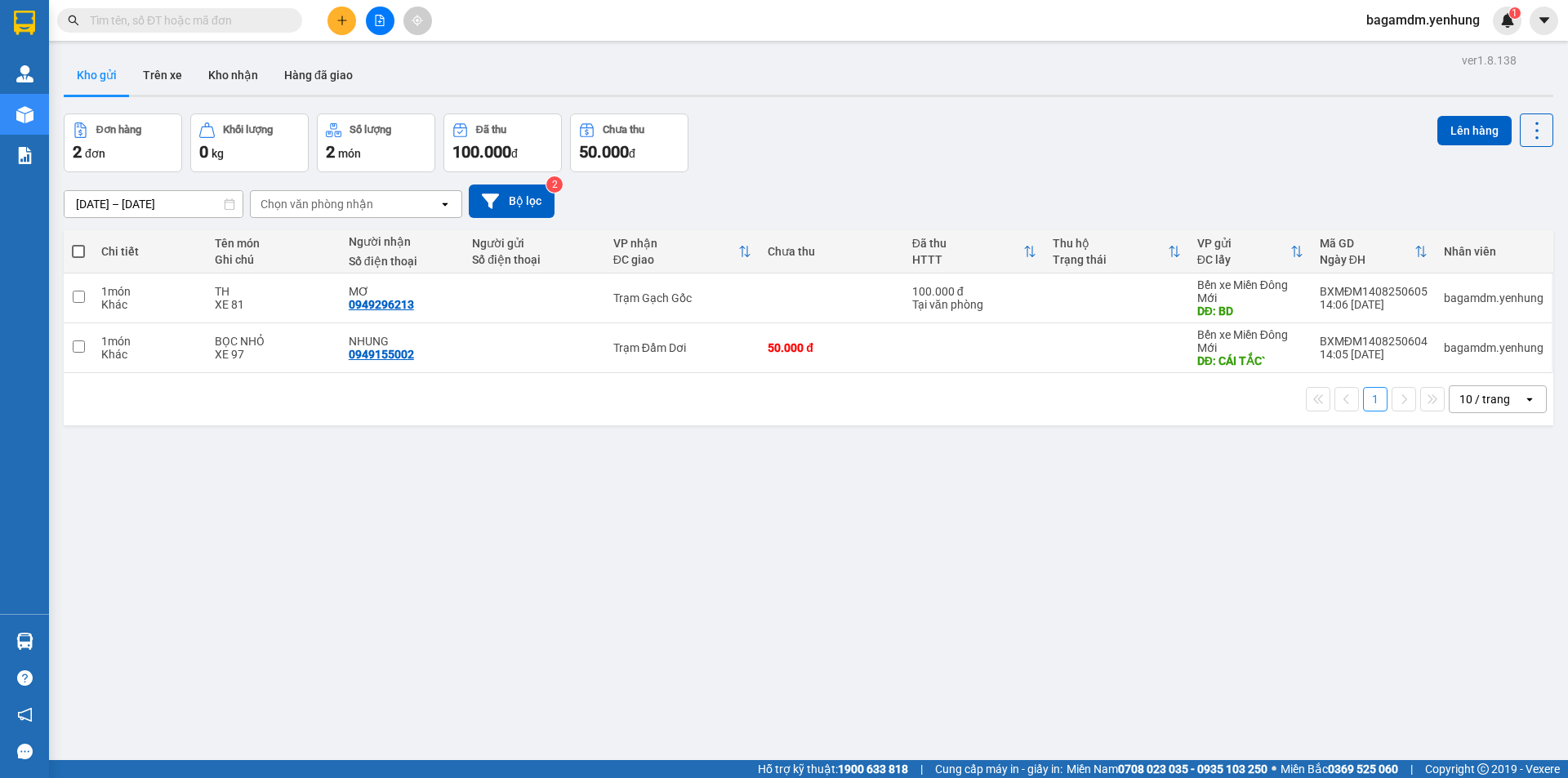
click at [79, 249] on span at bounding box center [78, 252] width 13 height 13
click at [78, 244] on input "checkbox" at bounding box center [78, 244] width 0 height 0
checkbox input "true"
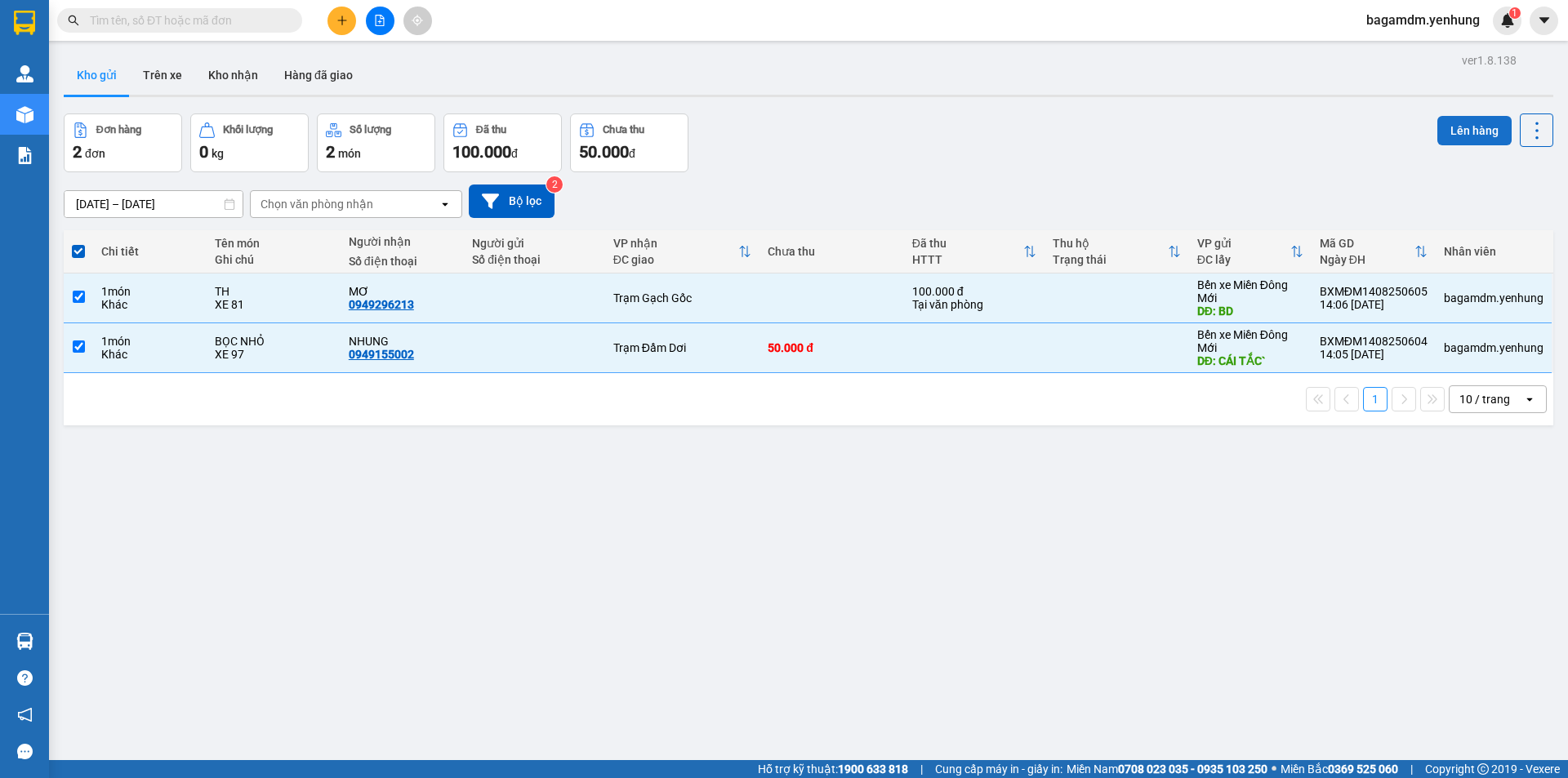
click at [1446, 145] on button "Lên hàng" at bounding box center [1474, 131] width 74 height 30
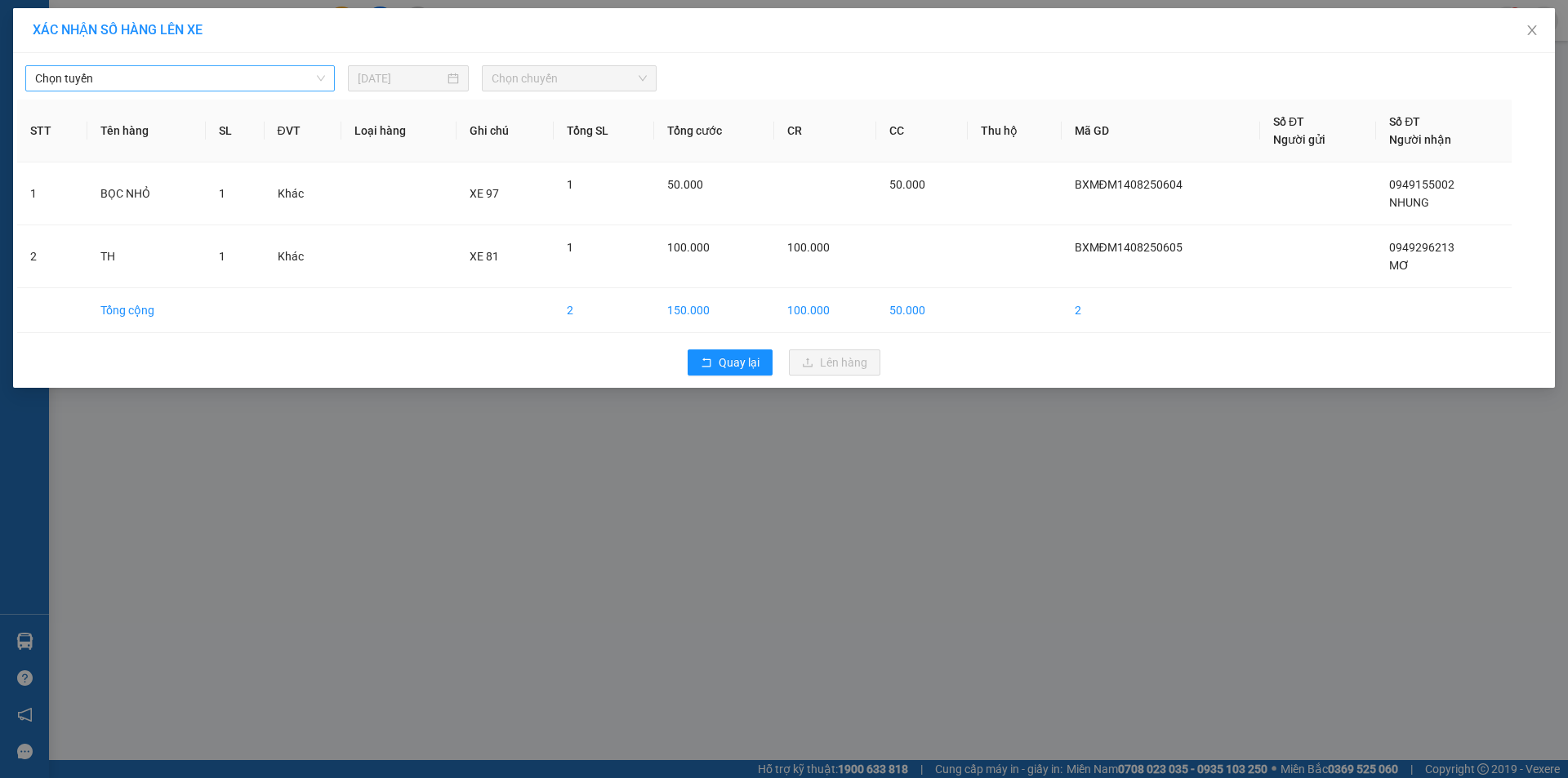
click at [55, 70] on span "Chọn tuyến" at bounding box center [180, 78] width 290 height 25
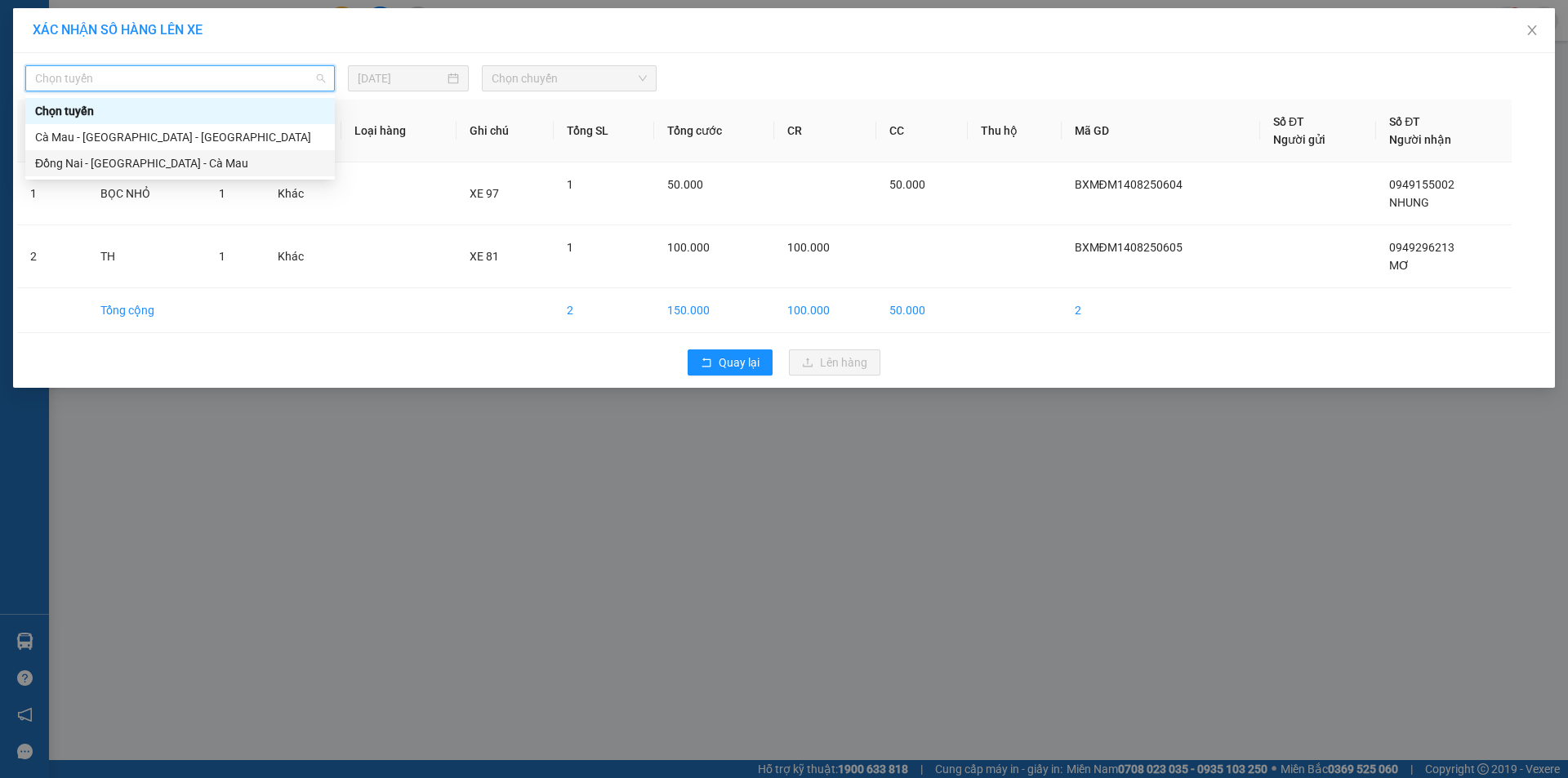
click at [56, 156] on div "Đồng Nai - [GEOGRAPHIC_DATA] - Cà Mau" at bounding box center [180, 163] width 290 height 18
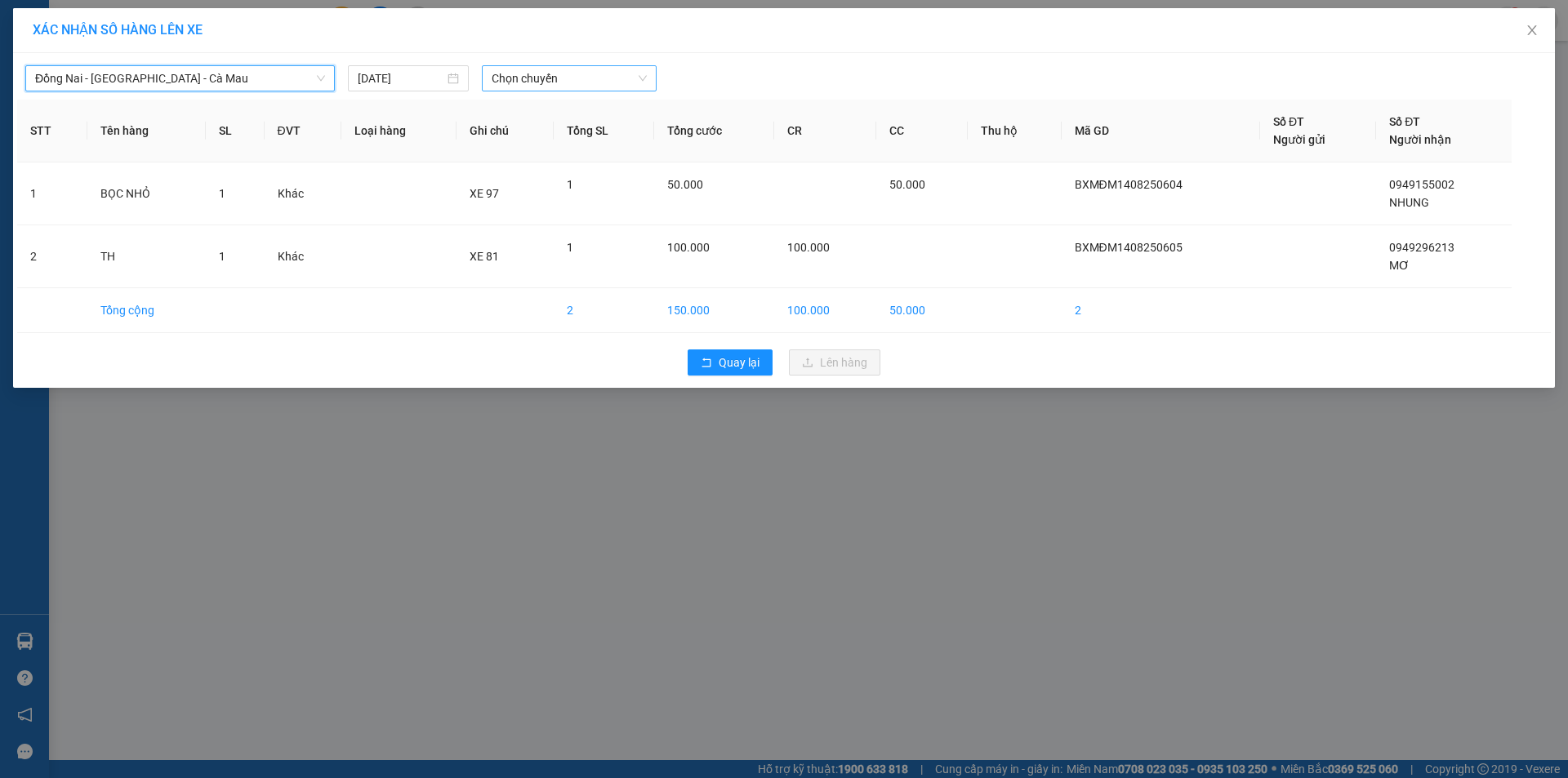
click at [555, 83] on span "Chọn chuyến" at bounding box center [569, 78] width 155 height 25
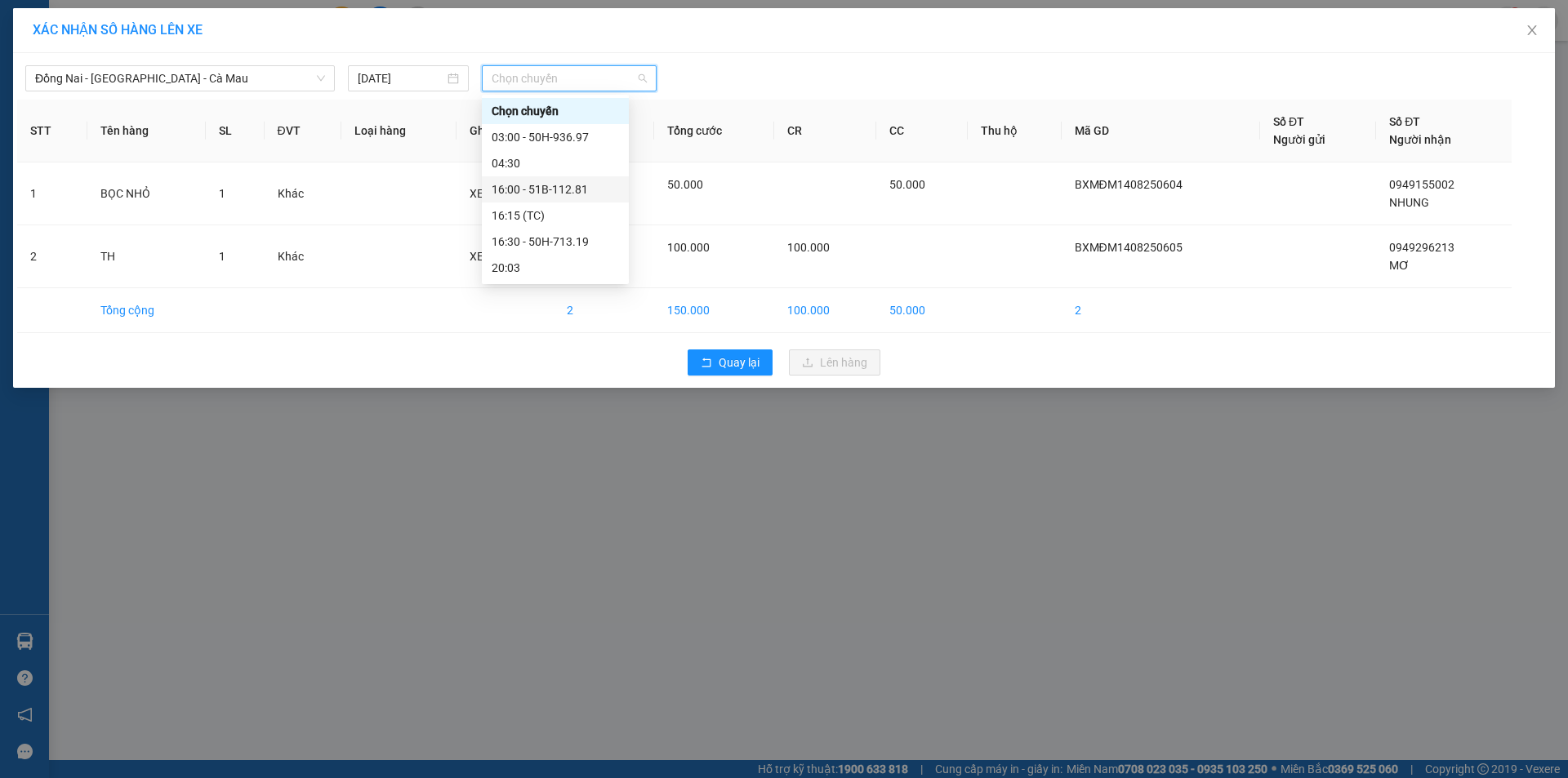
click at [523, 186] on div "16:00 - 51B-112.81" at bounding box center [555, 189] width 128 height 18
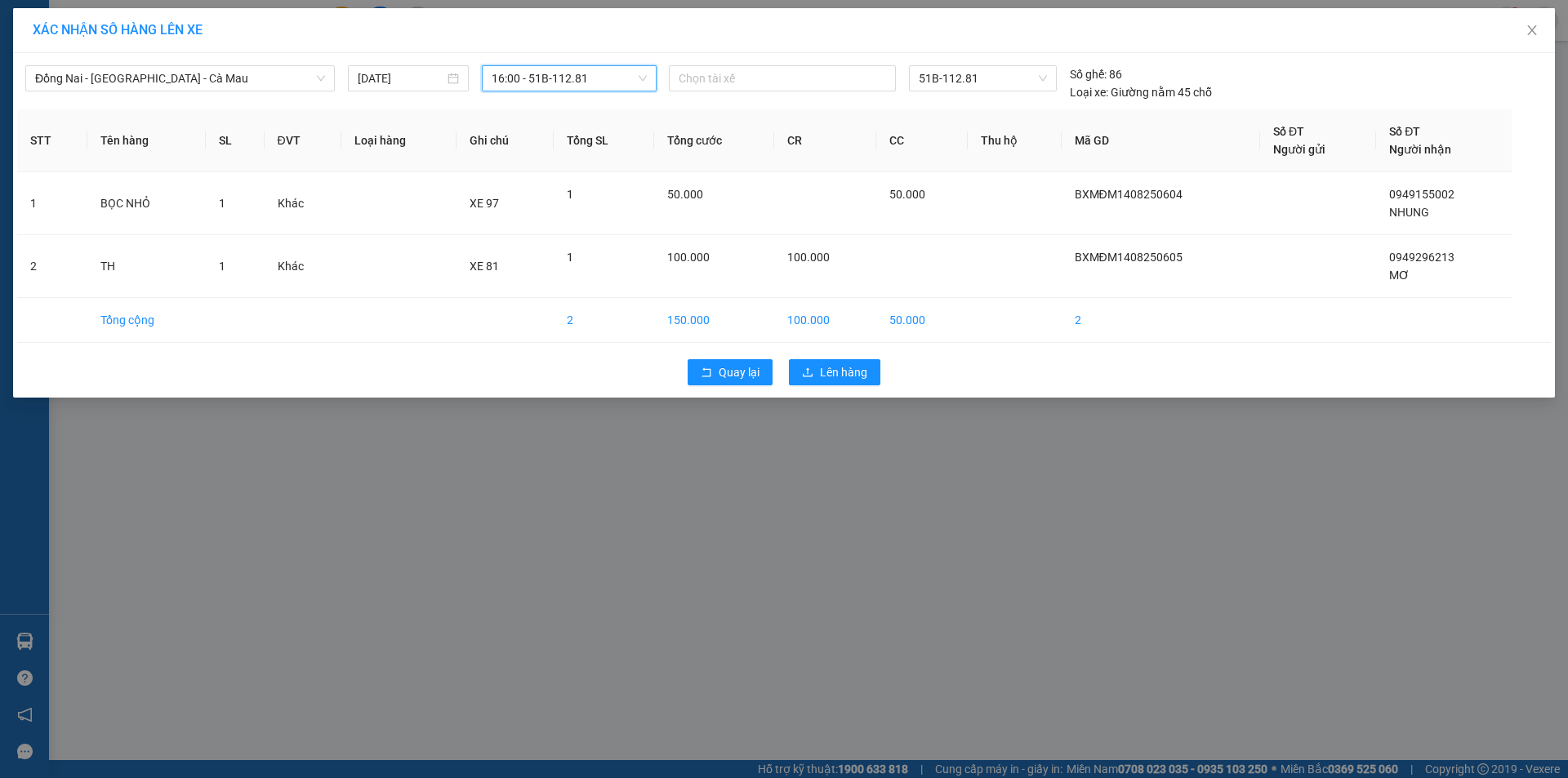
click at [531, 80] on span "16:00 - 51B-112.81" at bounding box center [569, 78] width 155 height 25
click at [521, 131] on div "03:00 - 50H-936.97" at bounding box center [555, 137] width 128 height 18
click at [830, 376] on span "Lên hàng" at bounding box center [844, 372] width 48 height 18
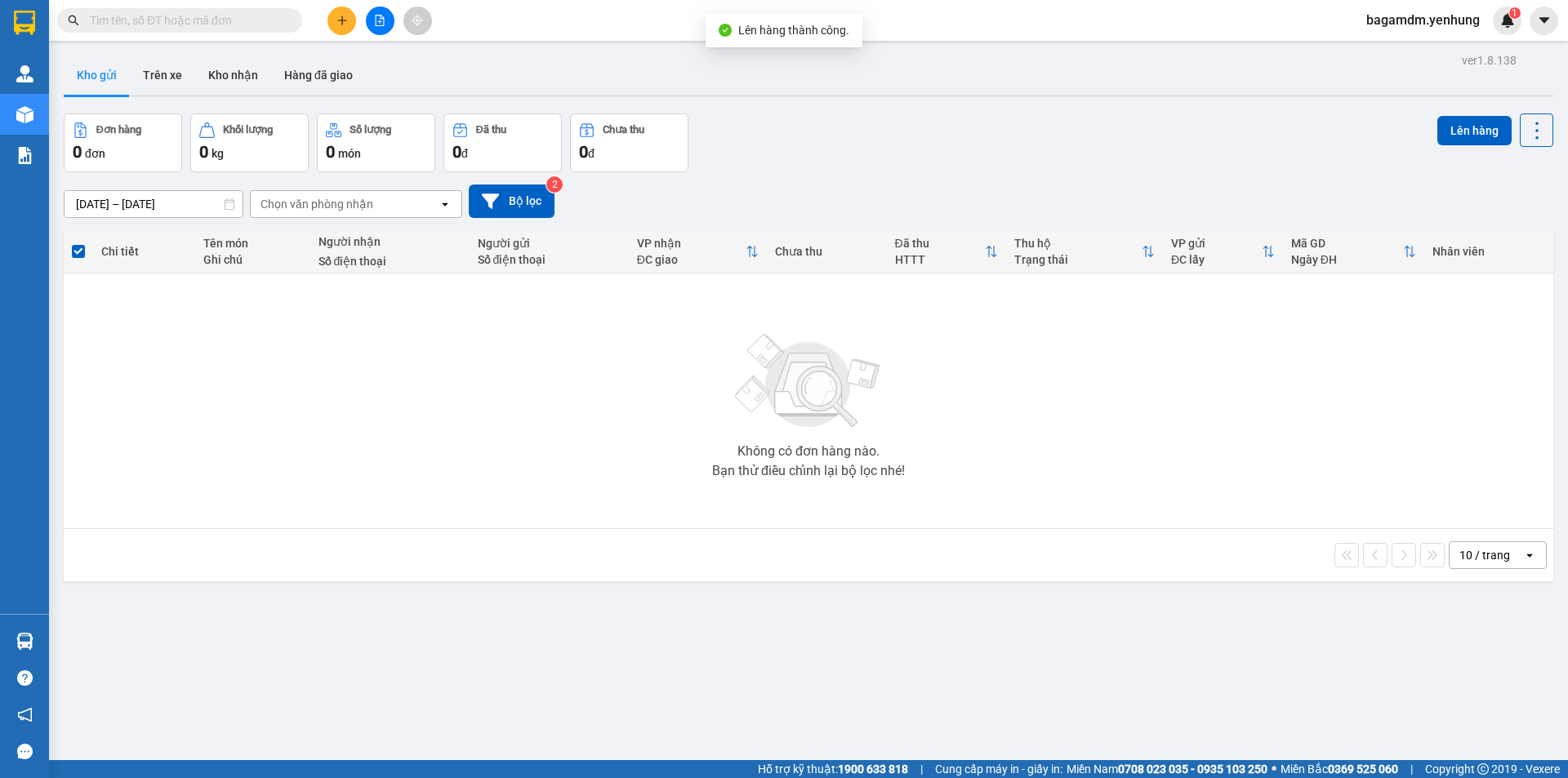
click at [394, 21] on div at bounding box center [379, 21] width 123 height 29
click at [384, 23] on icon "file-add" at bounding box center [379, 21] width 9 height 12
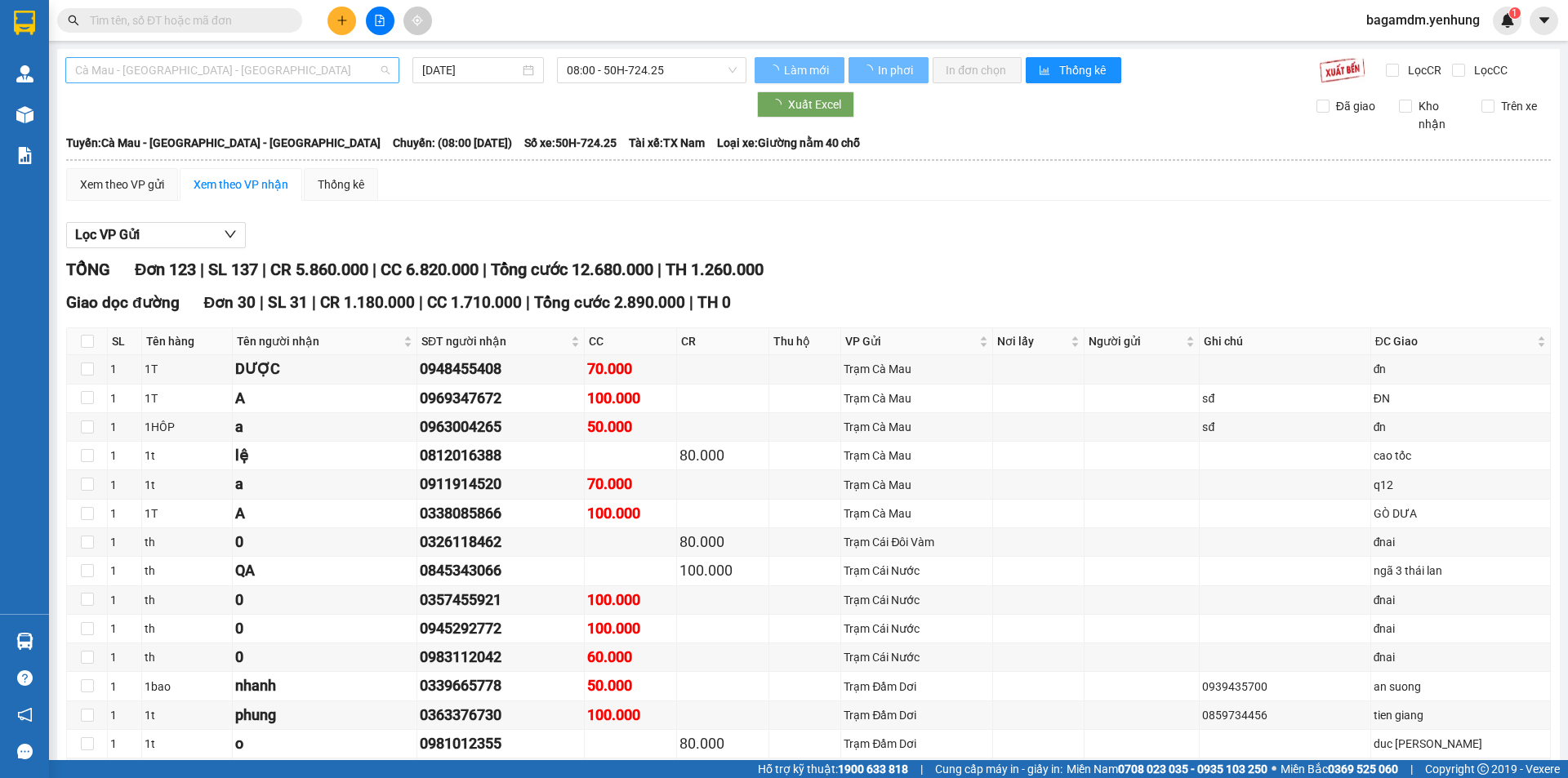
type input "[DATE]"
click at [195, 70] on span "Cà Mau - [GEOGRAPHIC_DATA] - [GEOGRAPHIC_DATA]" at bounding box center [232, 70] width 314 height 25
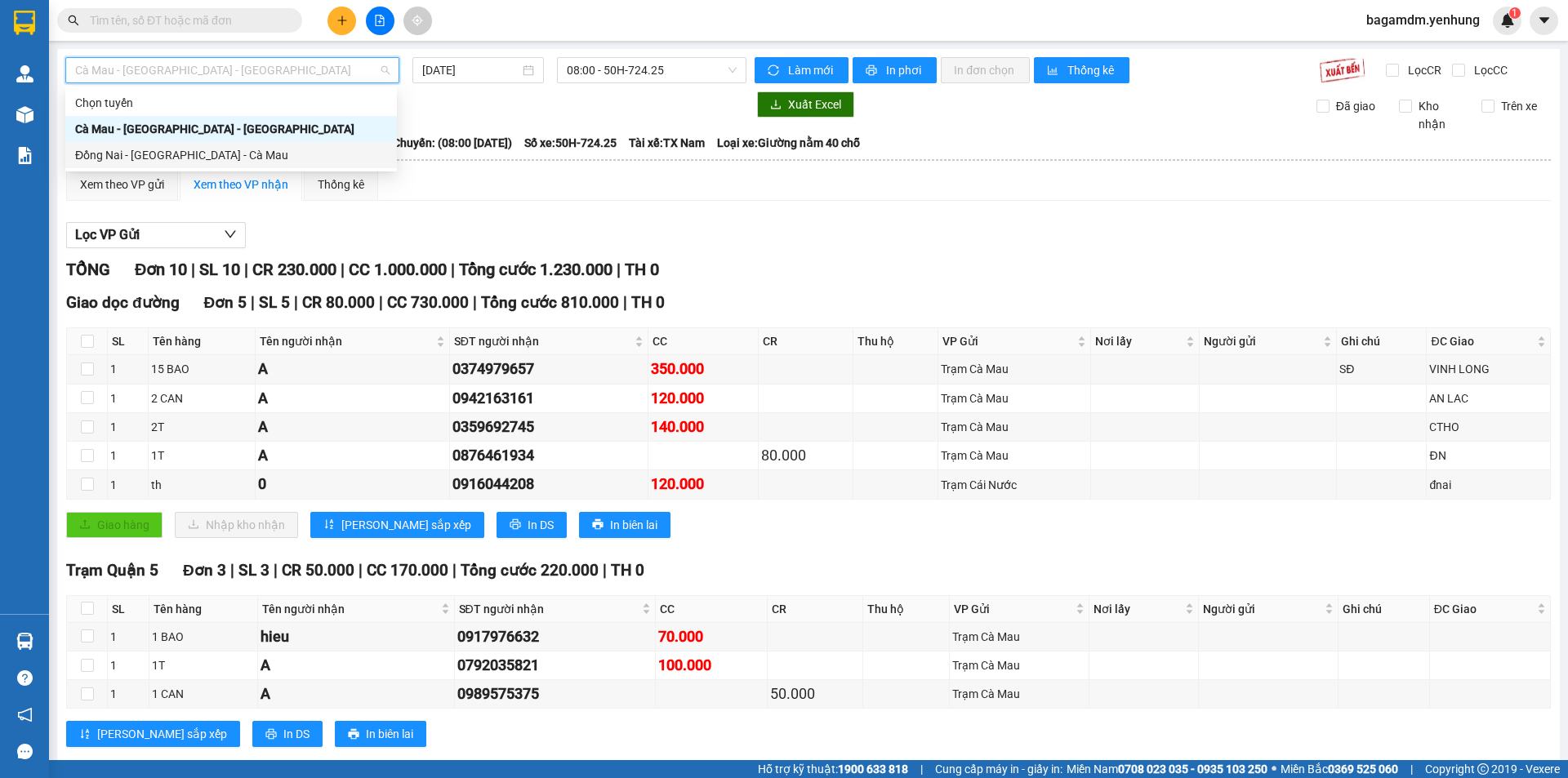
click at [104, 151] on div "Đồng Nai - [GEOGRAPHIC_DATA] - Cà Mau" at bounding box center [230, 156] width 312 height 18
type input "[DATE]"
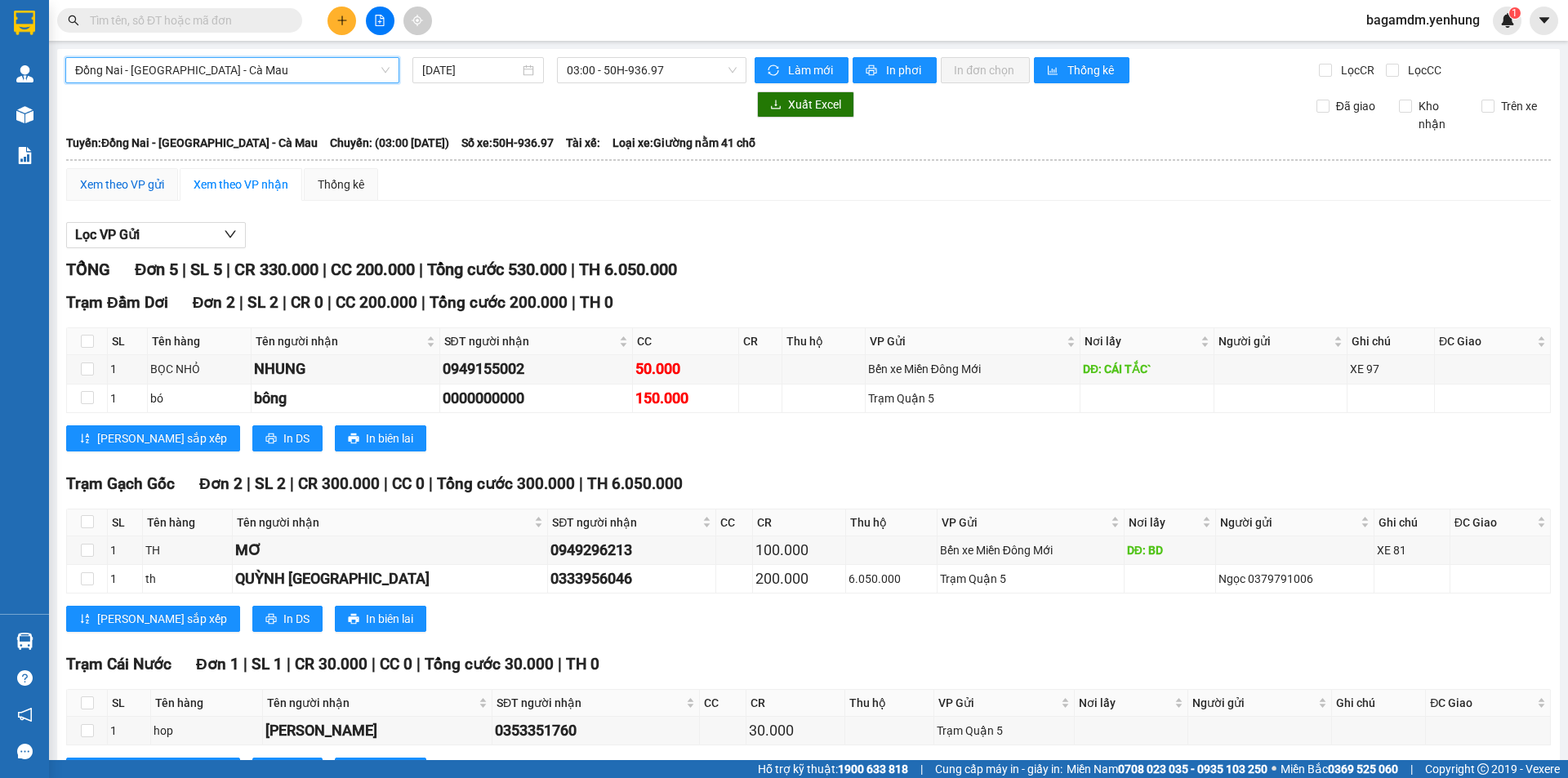
click at [152, 177] on div "Xem theo VP gửi" at bounding box center [122, 184] width 84 height 18
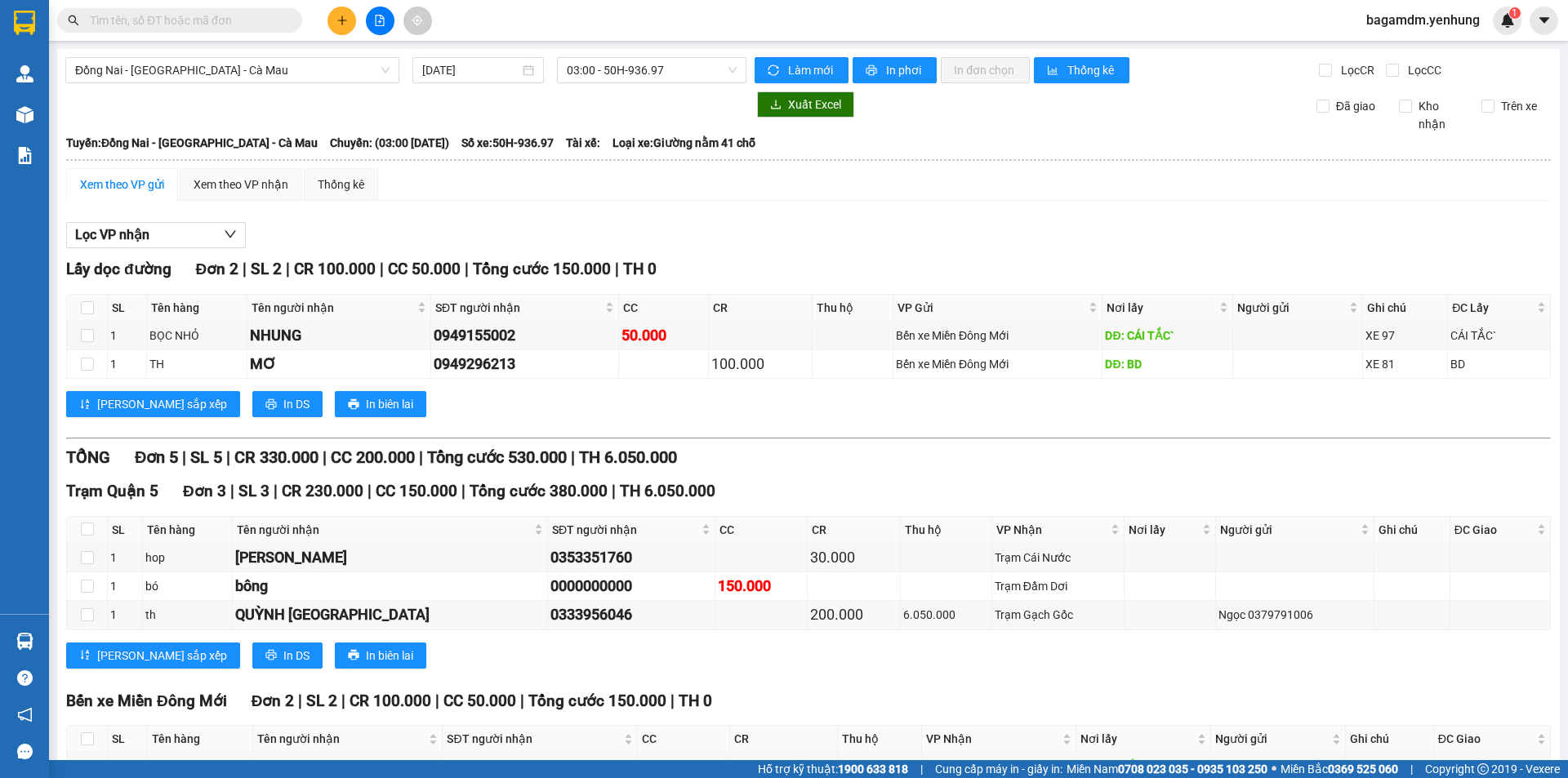
click at [870, 416] on div "[PERSON_NAME] sắp xếp In DS In biên lai" at bounding box center [807, 404] width 1484 height 26
